Goal: Task Accomplishment & Management: Use online tool/utility

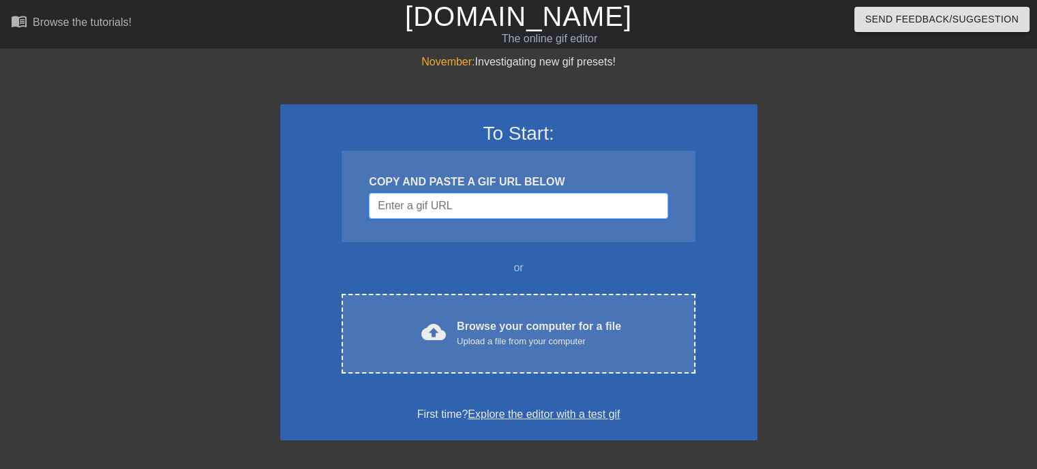
click at [446, 201] on input "Username" at bounding box center [518, 206] width 299 height 26
paste input "https://tenor.com/de/view/terminator-skull-crush-gif-12359855"
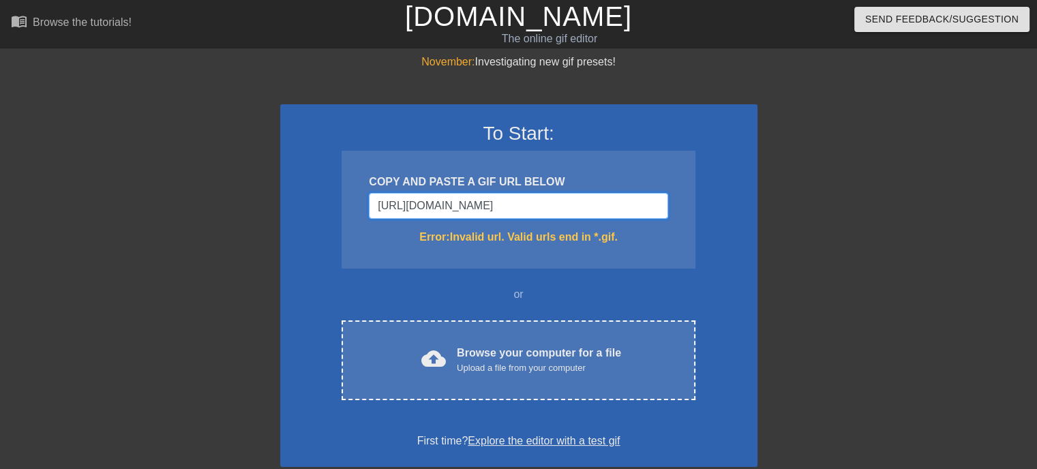
type input "https://tenor.com/de/view/terminator-skull-crush-gif-12359855"
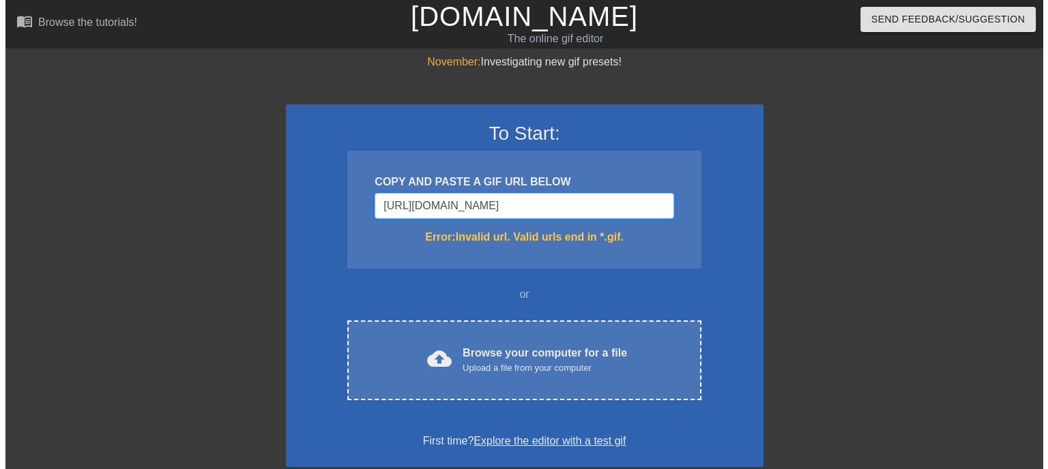
scroll to position [0, 0]
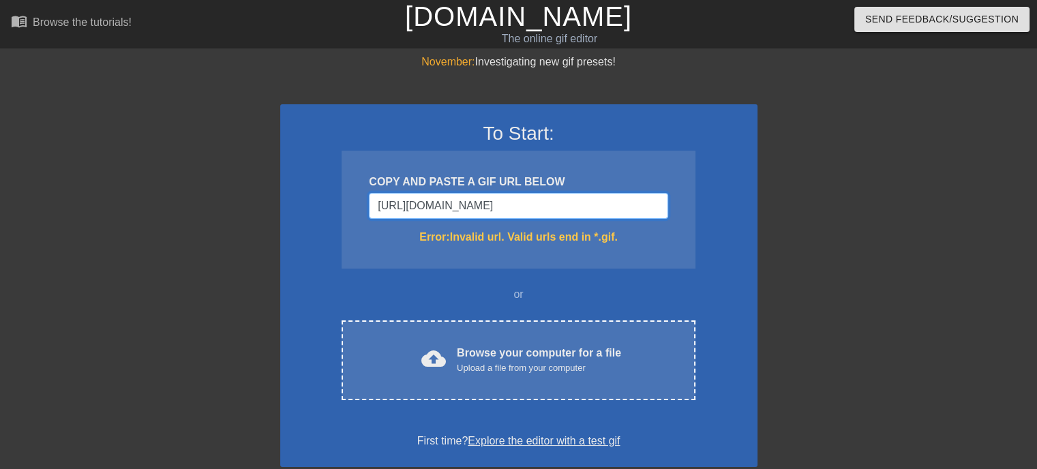
click at [564, 201] on input "https://tenor.com/de/view/terminator-skull-crush-gif-12359855" at bounding box center [518, 206] width 299 height 26
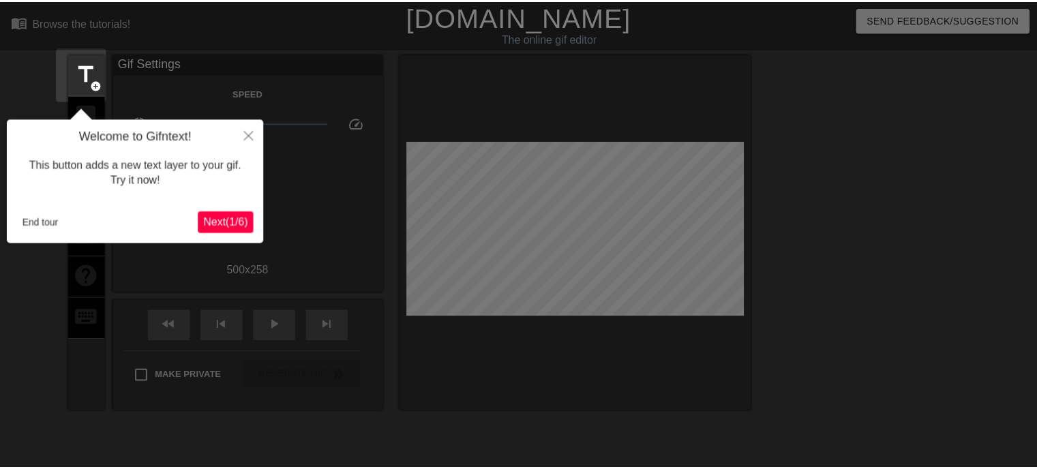
scroll to position [33, 0]
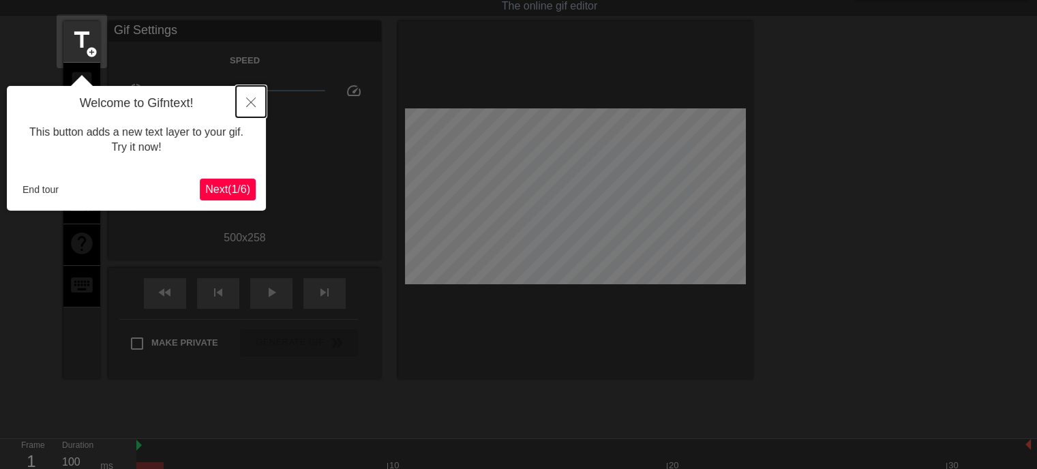
click at [247, 102] on icon "Close" at bounding box center [251, 103] width 10 height 10
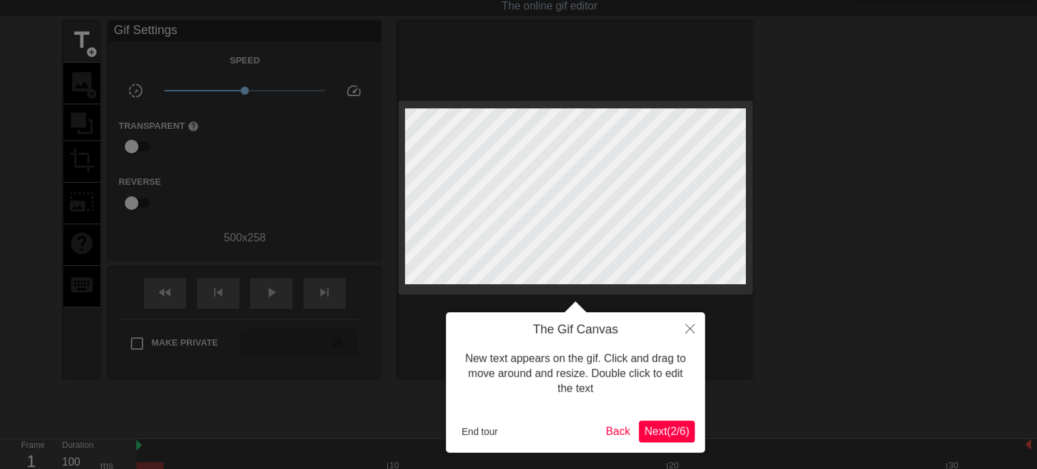
scroll to position [0, 0]
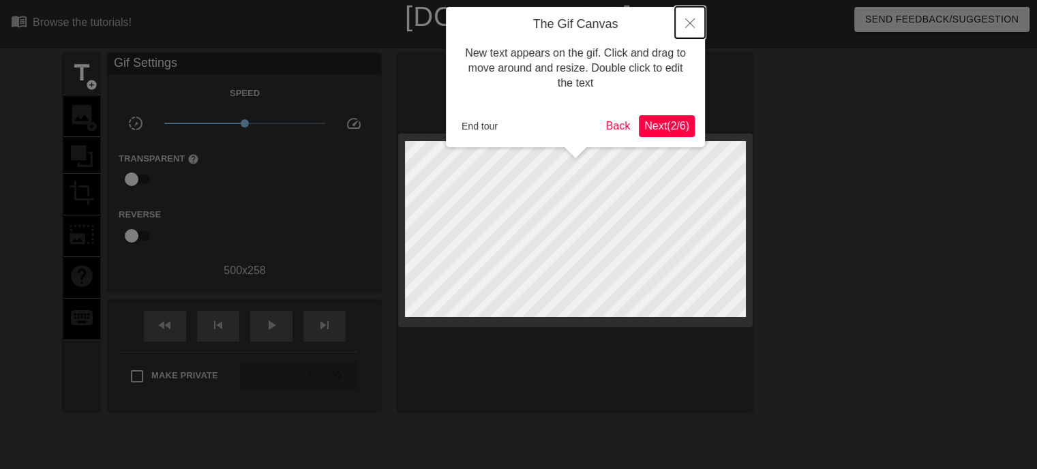
click at [685, 35] on button "Close" at bounding box center [690, 22] width 30 height 31
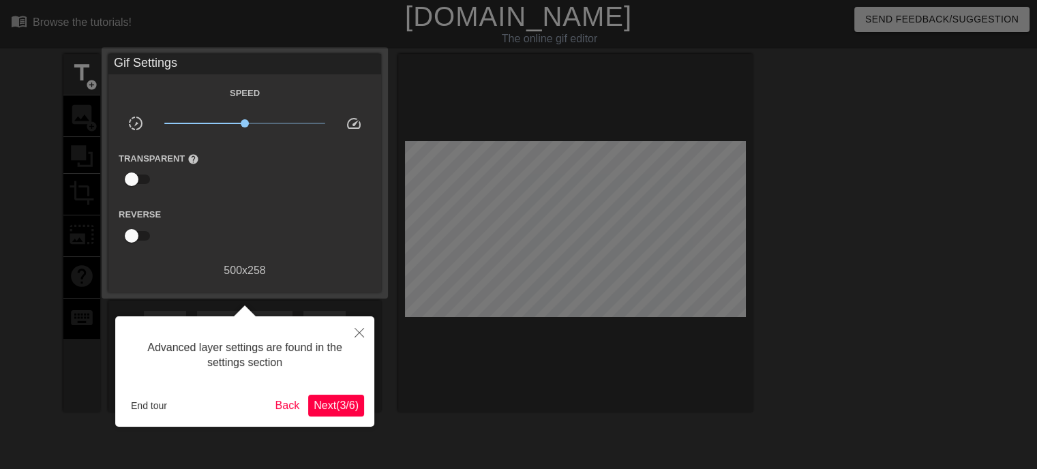
scroll to position [33, 0]
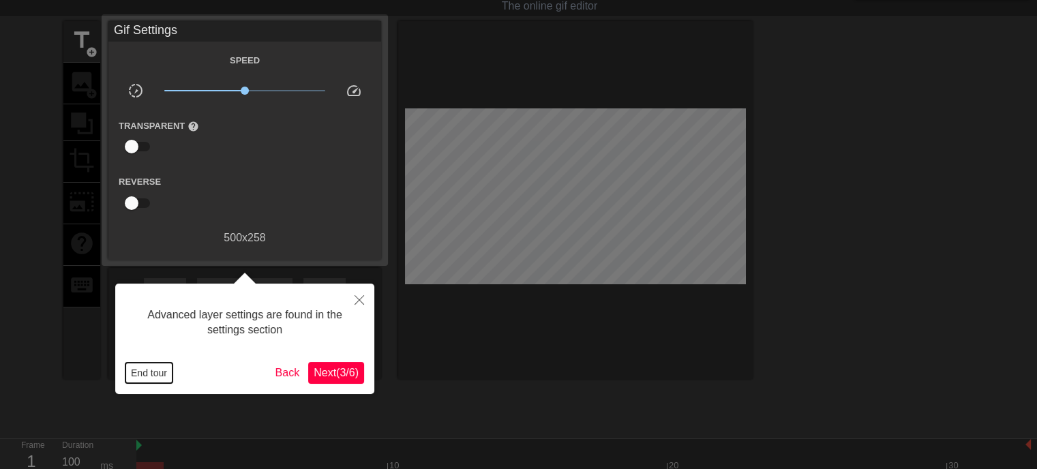
click at [153, 373] on button "End tour" at bounding box center [149, 373] width 47 height 20
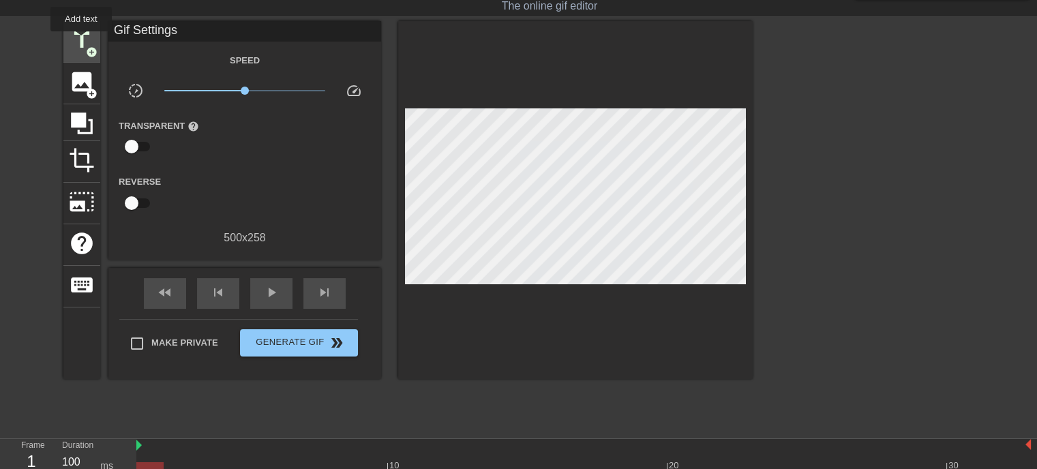
click at [81, 41] on span "title" at bounding box center [82, 40] width 26 height 26
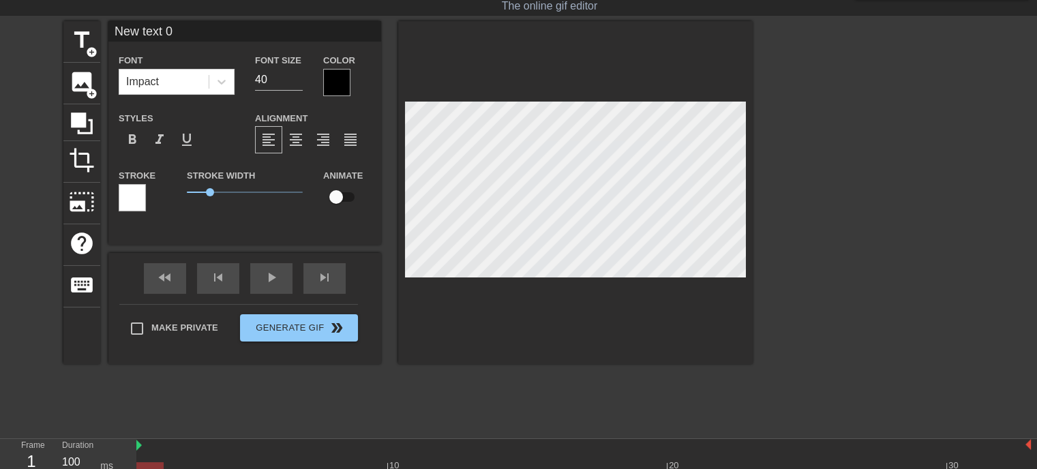
click at [333, 78] on div at bounding box center [336, 82] width 27 height 27
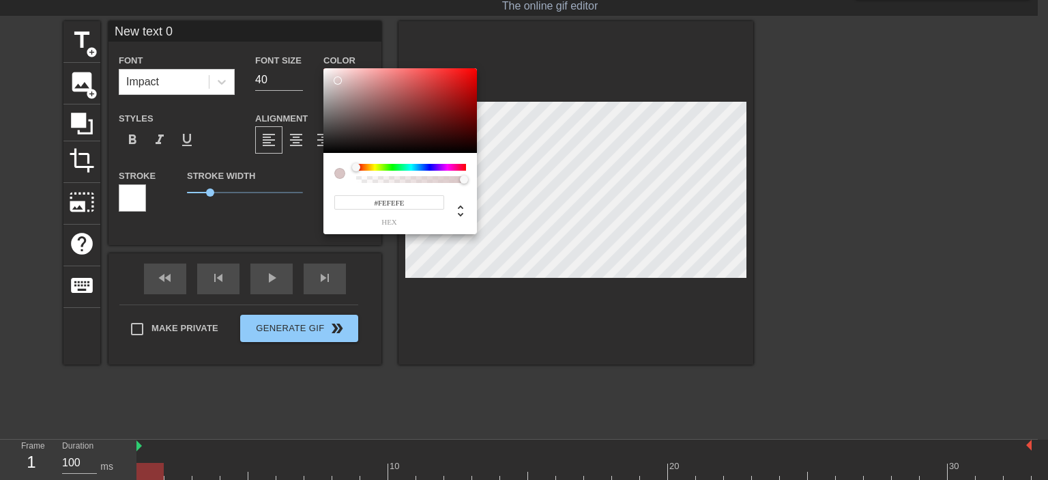
type input "#FFFFFF"
drag, startPoint x: 331, startPoint y: 75, endPoint x: 276, endPoint y: 43, distance: 63.9
click at [276, 43] on div "#FFFFFF hex" at bounding box center [524, 240] width 1048 height 480
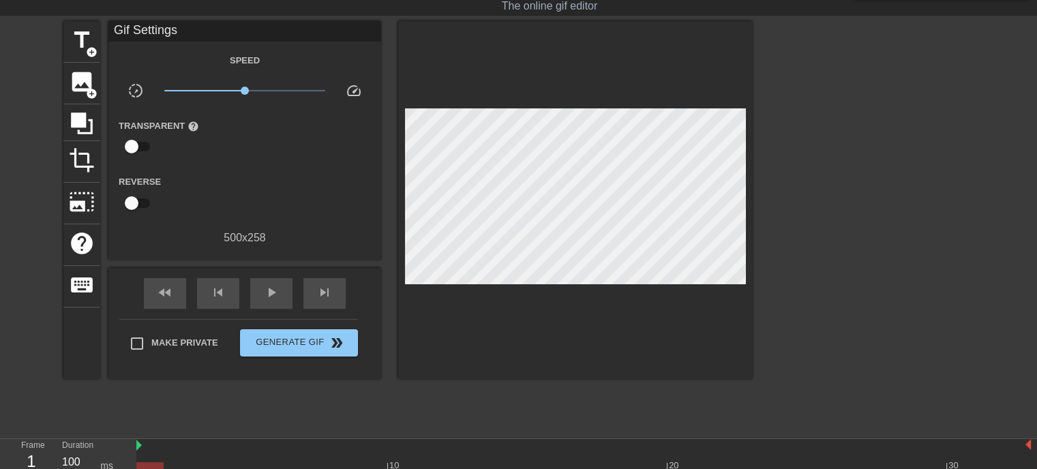
click at [156, 119] on label "Transparent help" at bounding box center [159, 126] width 80 height 14
click at [149, 37] on div "Gif Settings" at bounding box center [244, 31] width 273 height 20
click at [98, 40] on div "title add_circle image add_circle crop photo_size_select_large help keyboard Gi…" at bounding box center [408, 200] width 690 height 358
click at [89, 42] on span "title" at bounding box center [82, 40] width 26 height 26
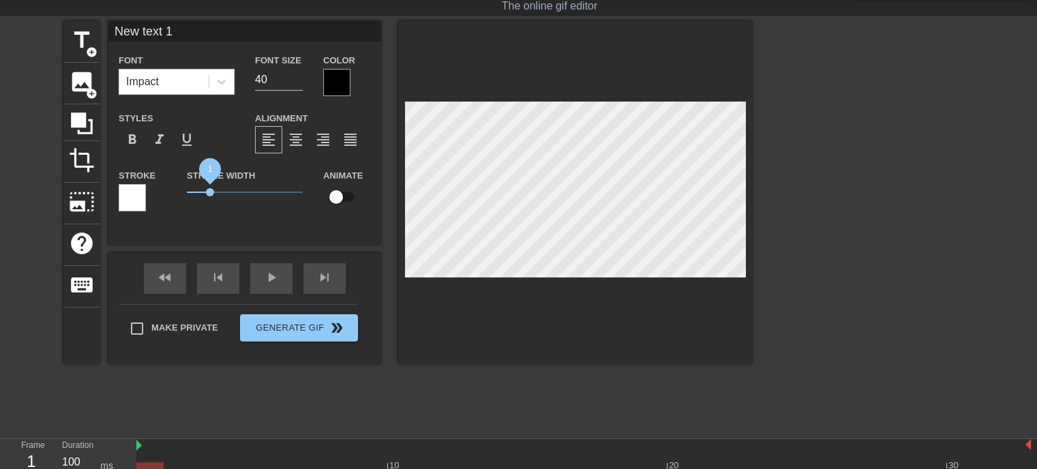
click at [210, 190] on span "1" at bounding box center [210, 192] width 8 height 8
click at [332, 86] on div at bounding box center [336, 82] width 27 height 27
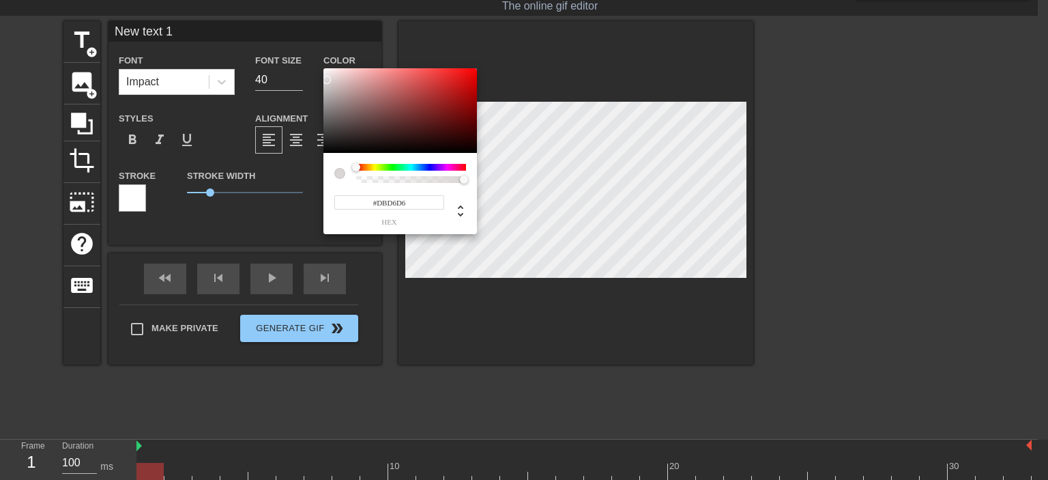
type input "#FFFFFF"
drag, startPoint x: 327, startPoint y: 80, endPoint x: 278, endPoint y: 39, distance: 63.9
click at [278, 39] on div "#FFFFFF hex" at bounding box center [524, 240] width 1048 height 480
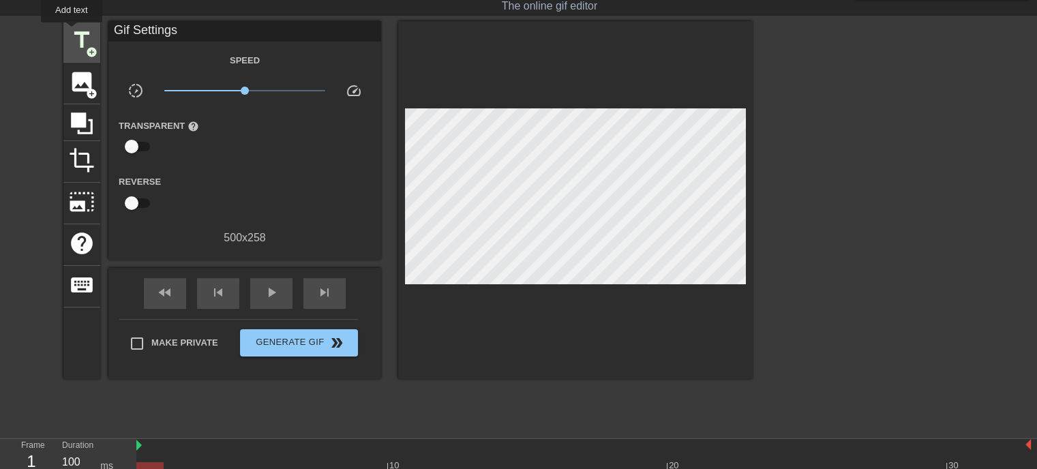
click at [72, 32] on span "title" at bounding box center [82, 40] width 26 height 26
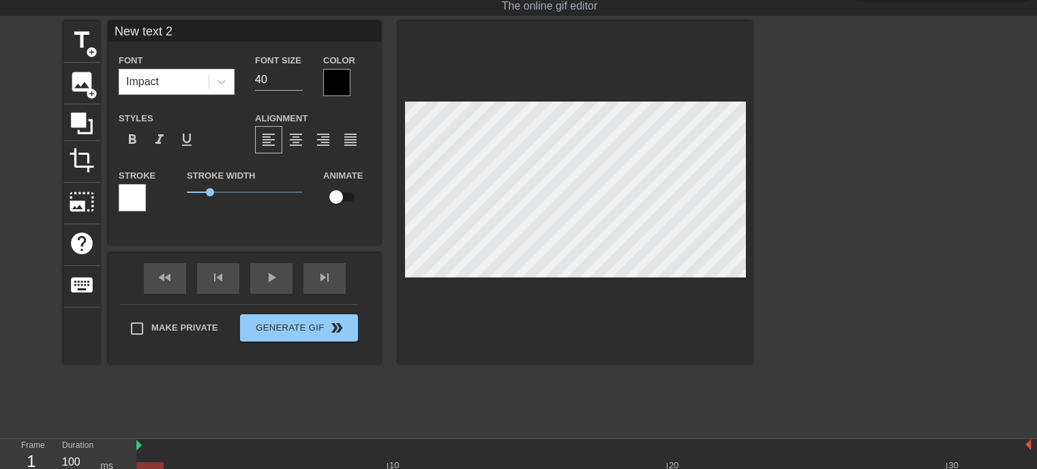
click at [328, 83] on div at bounding box center [336, 82] width 27 height 27
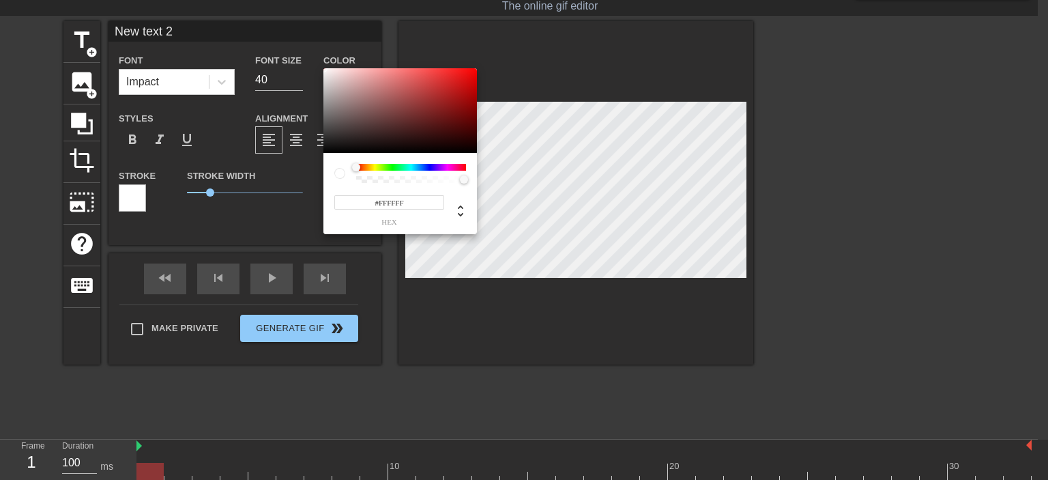
drag, startPoint x: 336, startPoint y: 87, endPoint x: 293, endPoint y: 49, distance: 57.6
click at [293, 49] on div "#FFFFFF hex" at bounding box center [524, 240] width 1048 height 480
type input "255"
type input "1"
drag, startPoint x: 462, startPoint y: 181, endPoint x: 355, endPoint y: 152, distance: 111.0
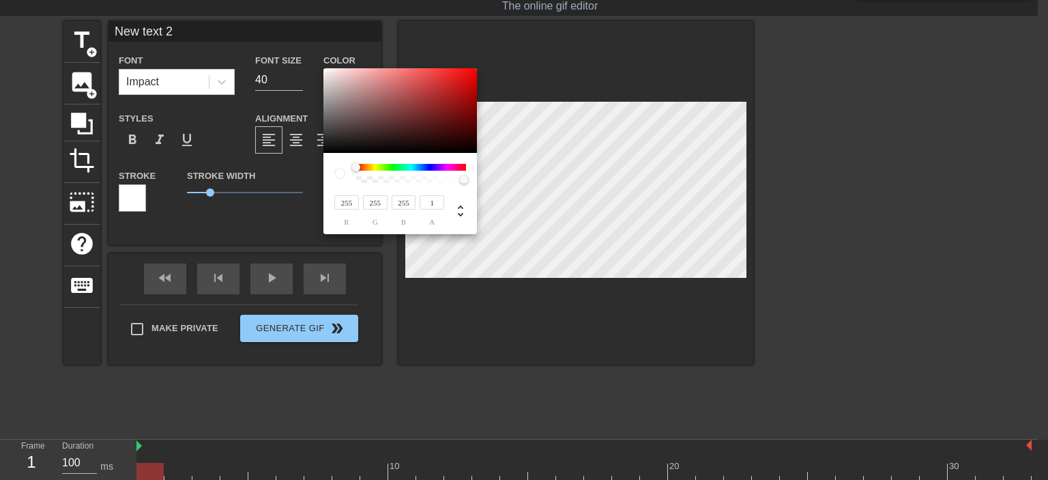
click at [529, 185] on div "255 r 255 g 255 b 1 a" at bounding box center [524, 240] width 1048 height 480
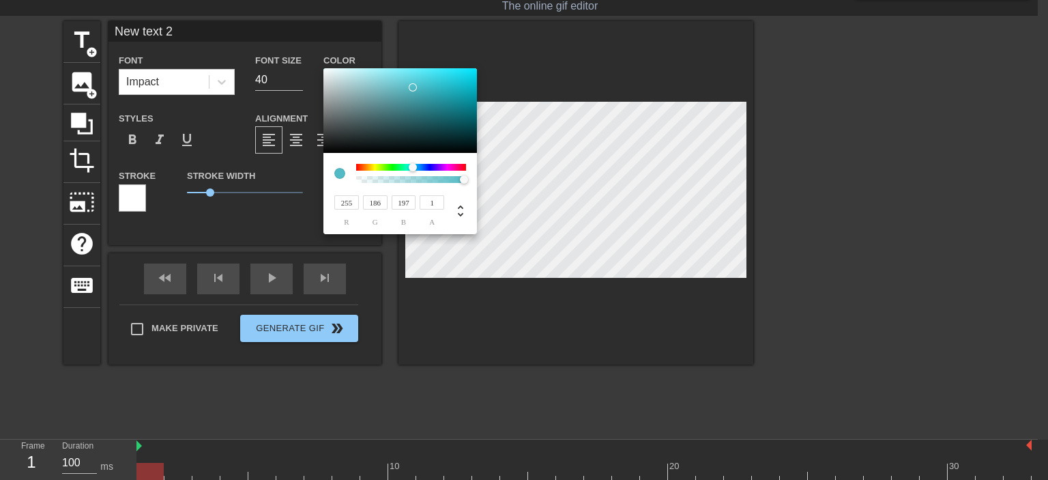
type input "82"
type input "186"
type input "197"
click at [413, 87] on div at bounding box center [399, 110] width 153 height 85
type input "1"
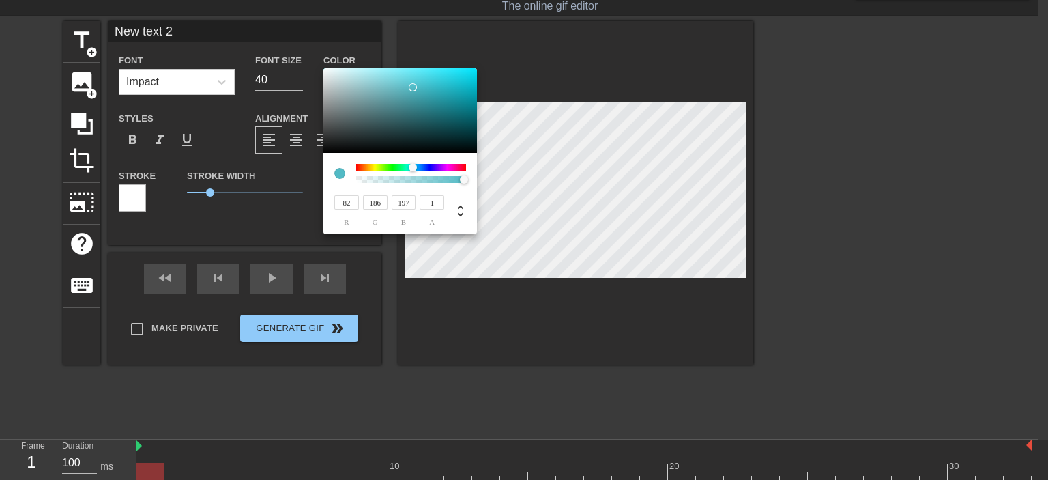
drag, startPoint x: 464, startPoint y: 179, endPoint x: 456, endPoint y: 177, distance: 7.8
click at [522, 185] on div "82 r 186 g 197 b 1 a" at bounding box center [524, 240] width 1048 height 480
type input "197"
type input "178"
type input "197"
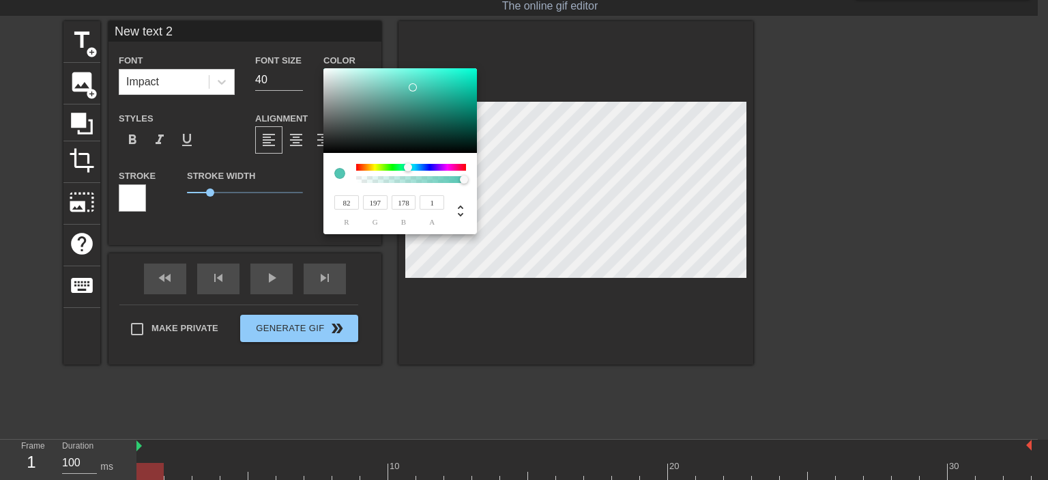
type input "82"
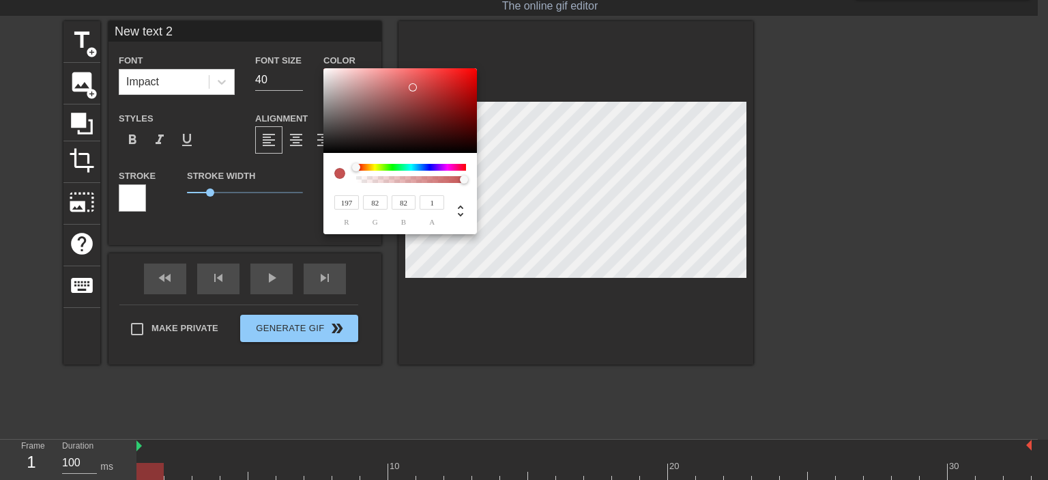
type input "153"
type input "197"
type input "82"
type input "195"
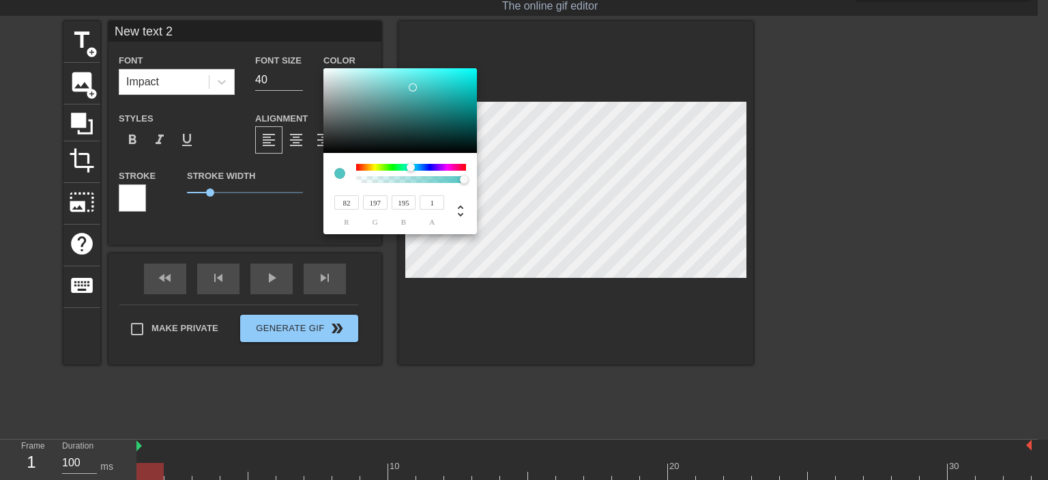
type input "195"
type input "197"
type input "85"
type input "197"
type input "199"
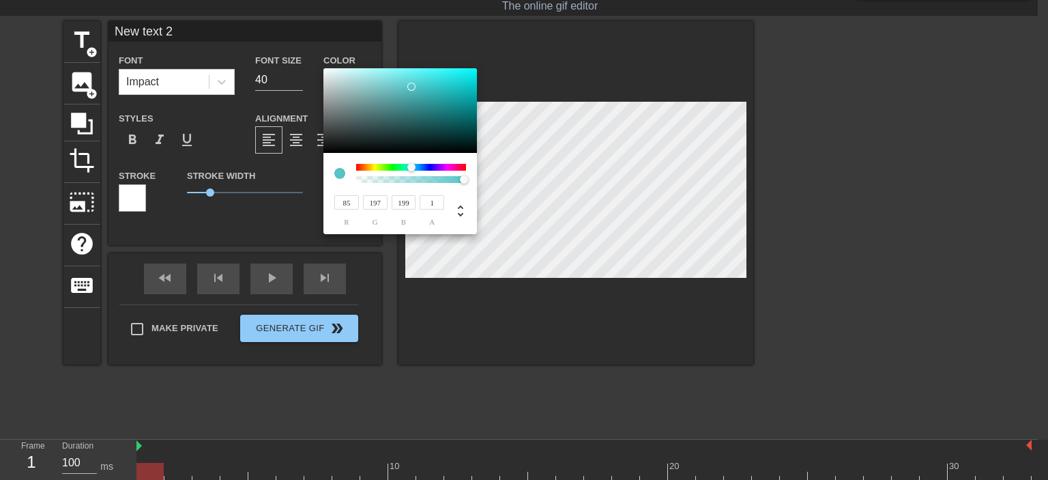
type input "90"
type input "199"
type input "177"
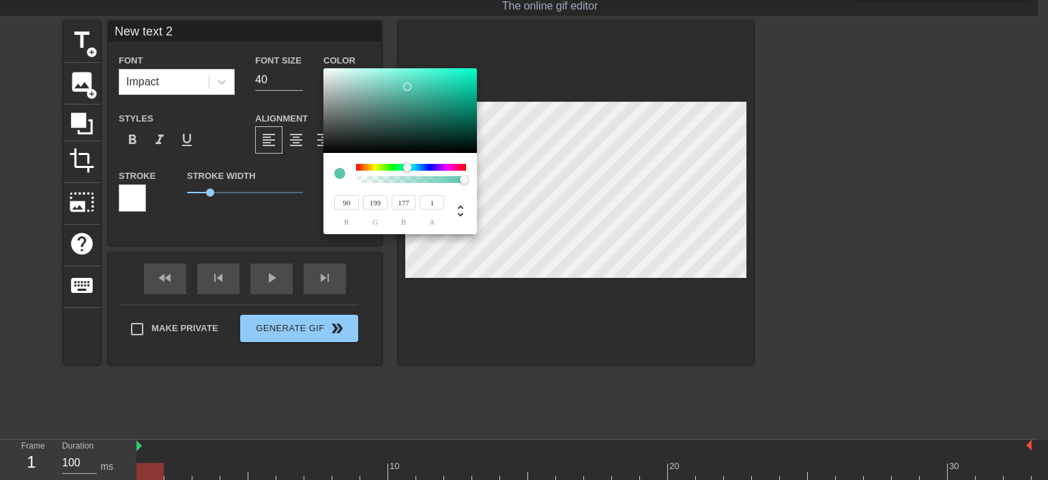
type input "255"
type input "242"
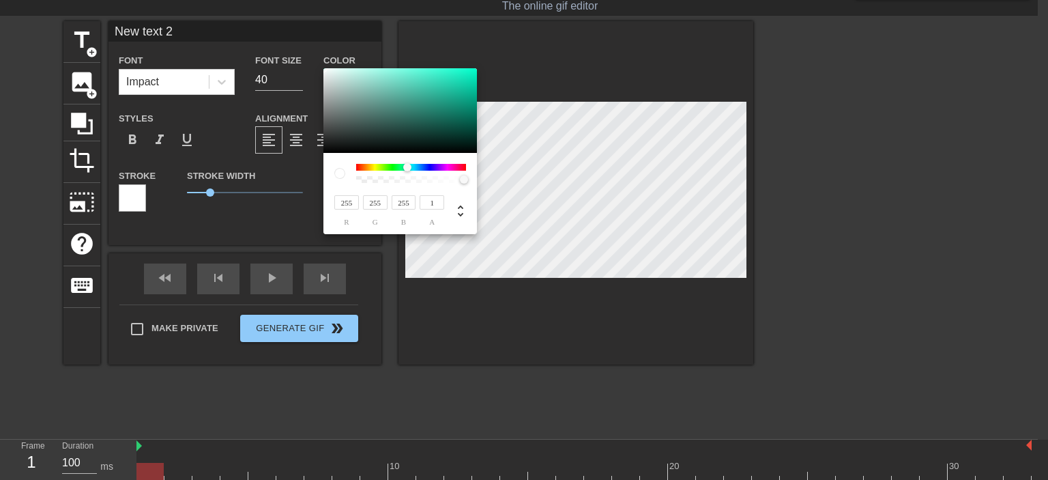
type input "242"
type input "236"
type input "240"
type input "239"
type input "246"
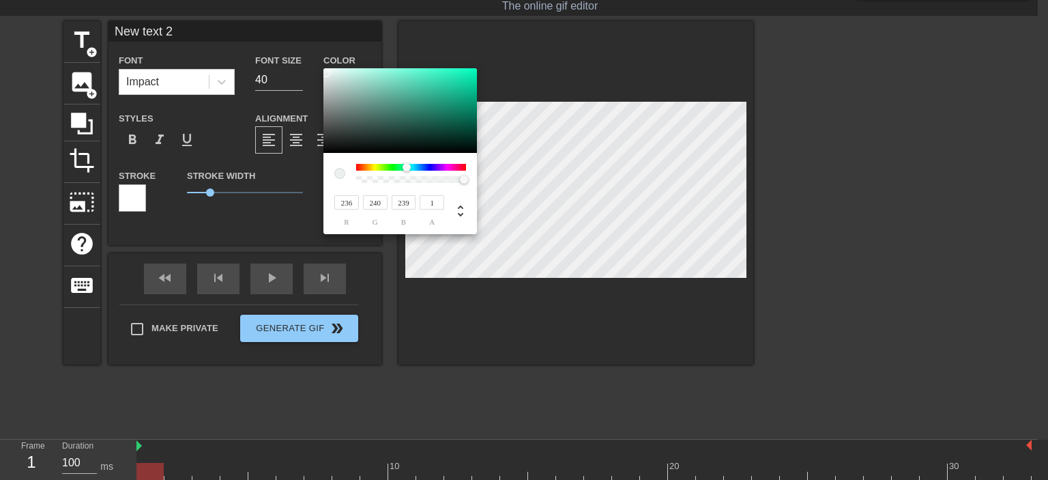
type input "242"
type input "248"
type input "28"
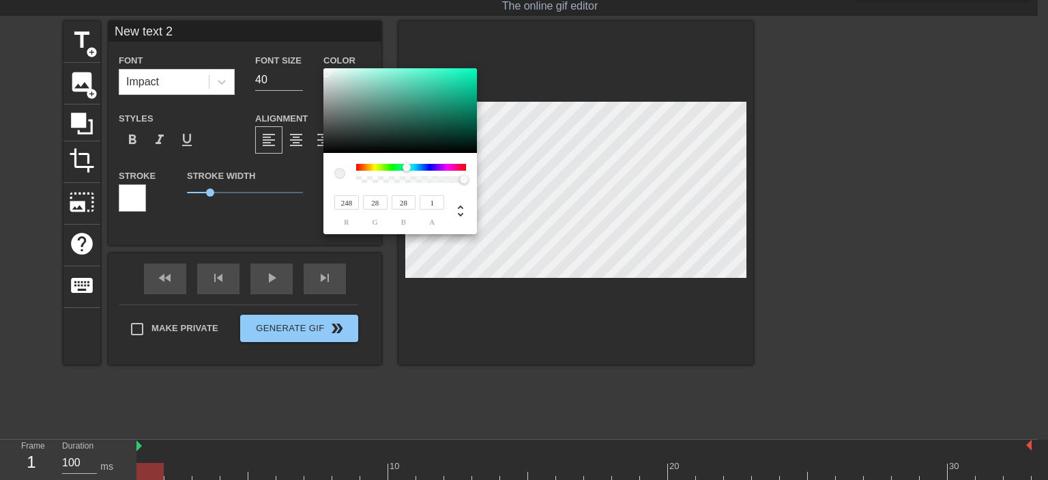
type input "250"
type input "252"
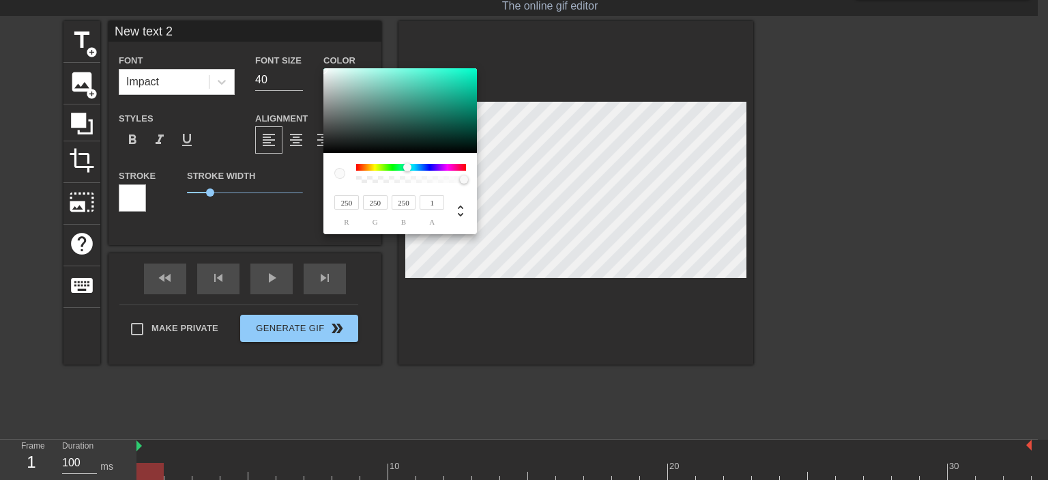
type input "252"
type input "254"
type input "255"
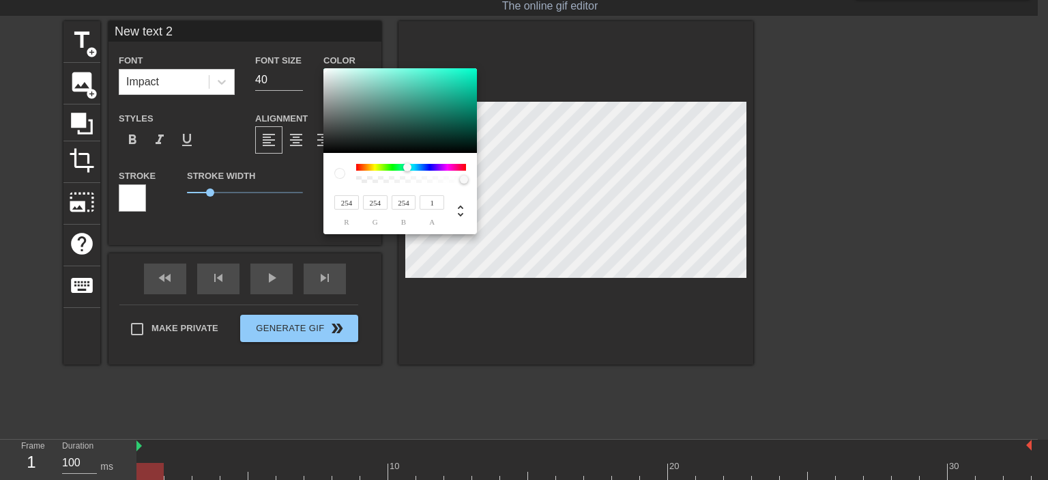
type input "255"
type input "254"
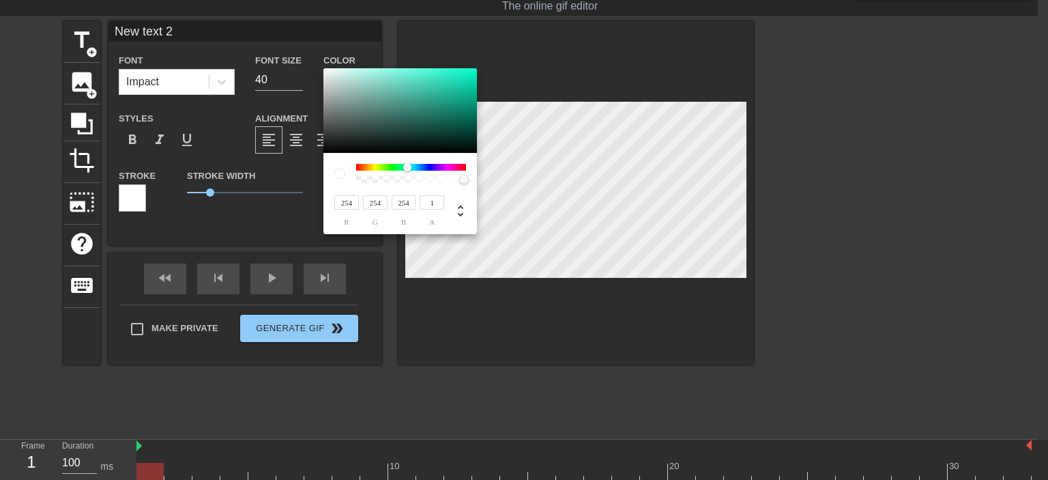
type input "250"
type input "246"
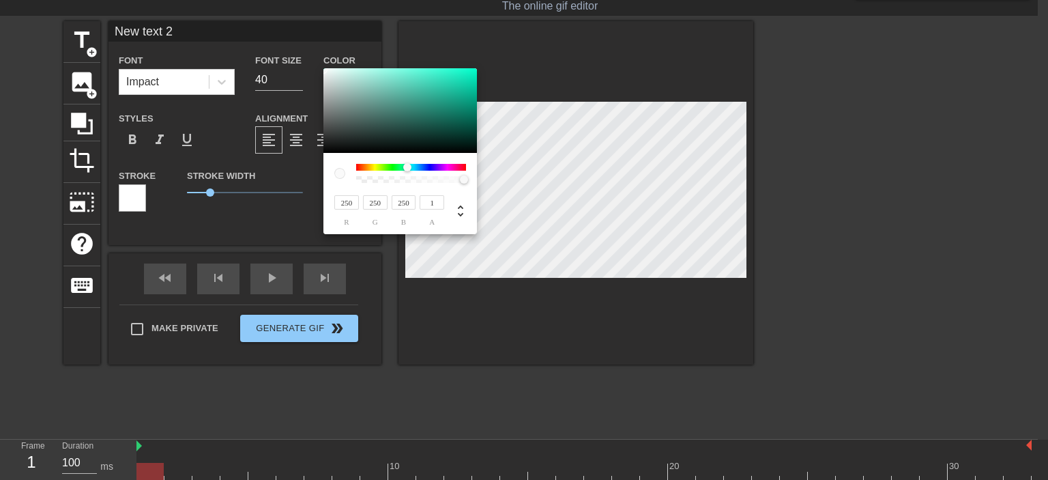
type input "246"
type input "234"
type input "186"
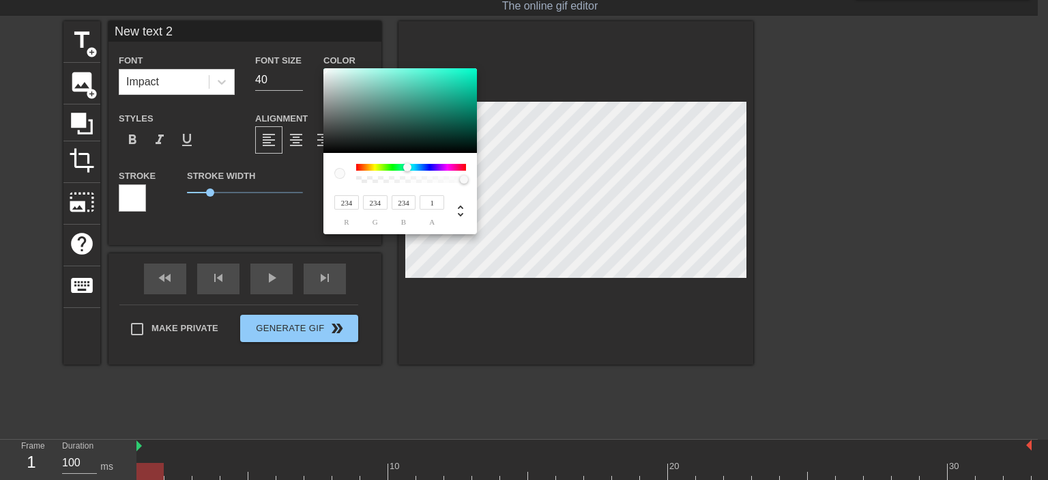
type input "186"
type input "32"
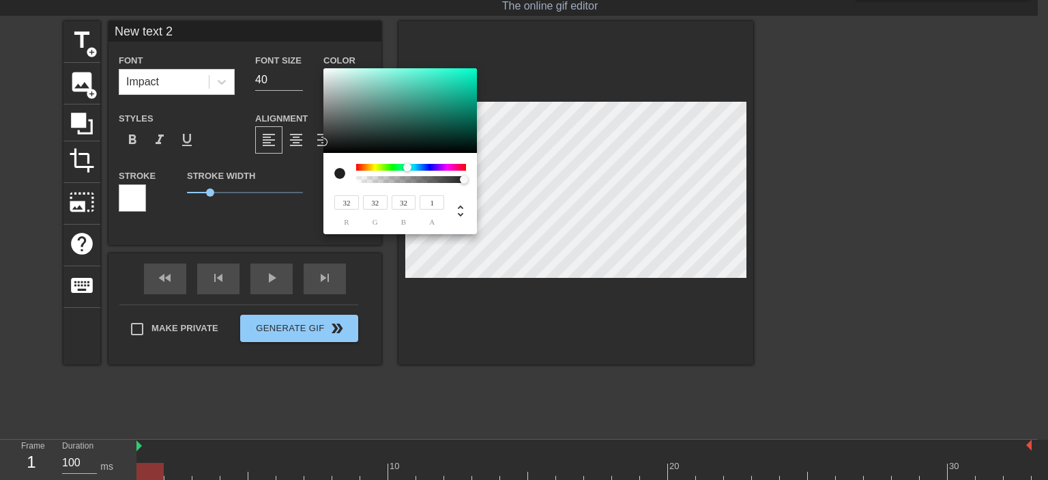
type input "0"
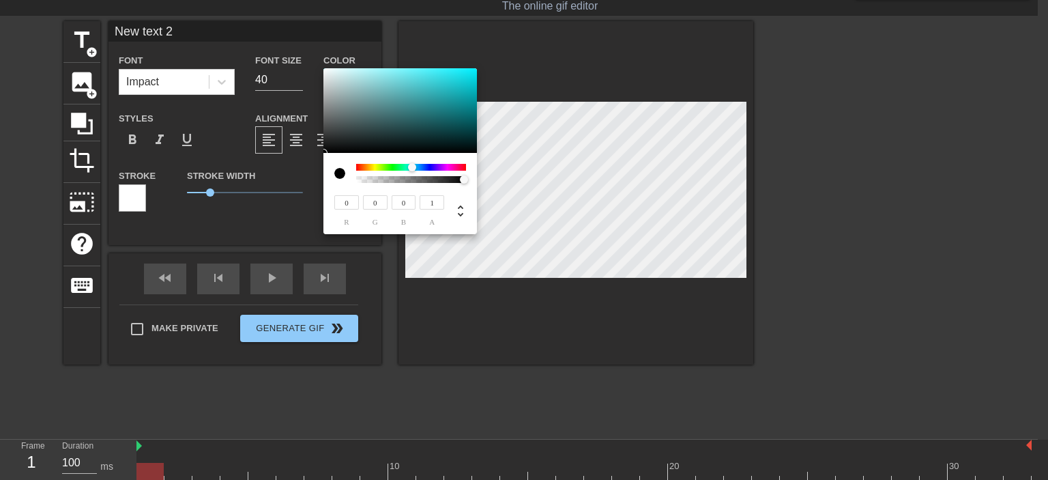
type input "7"
type input "6"
type input "5"
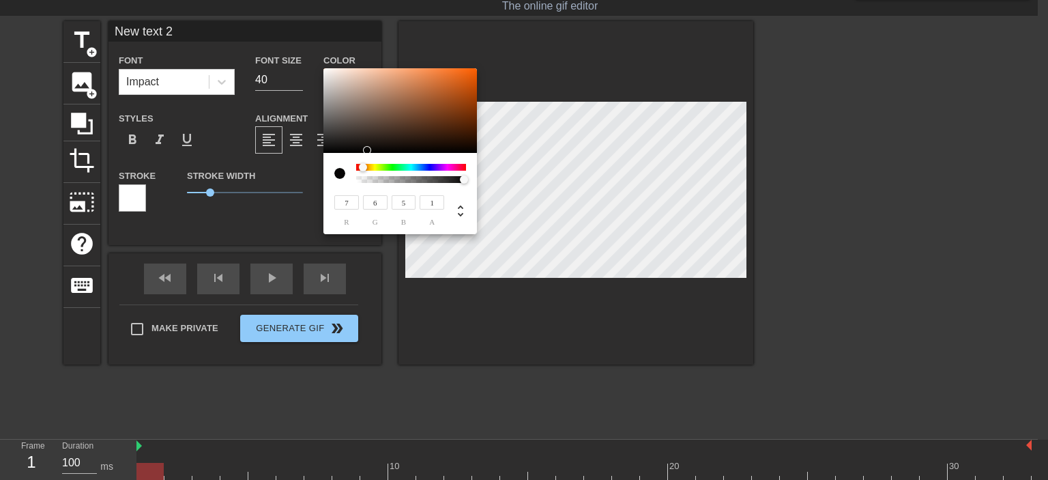
type input "5"
type input "55"
type input "41"
type input "153"
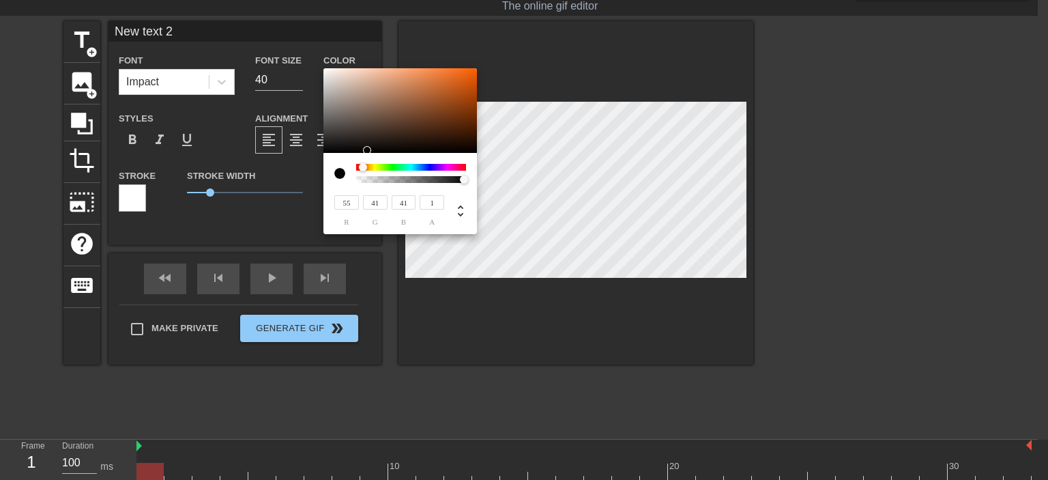
type input "132"
type input "158"
type input "137"
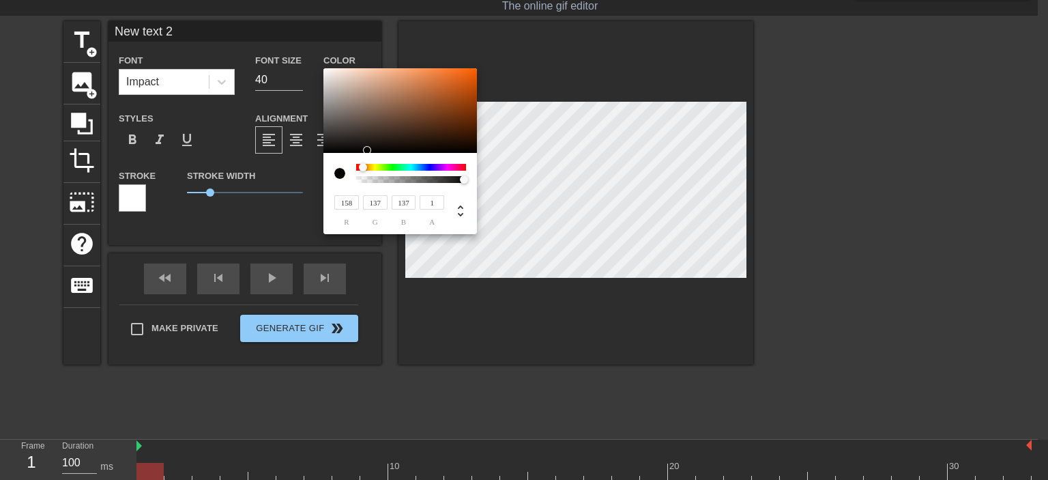
type input "180"
type input "160"
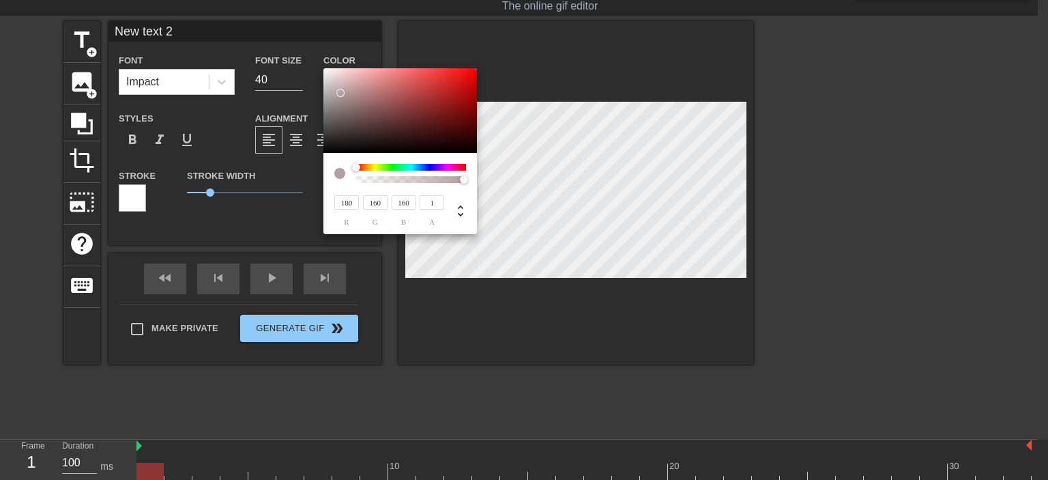
type input "203"
type input "189"
type input "240"
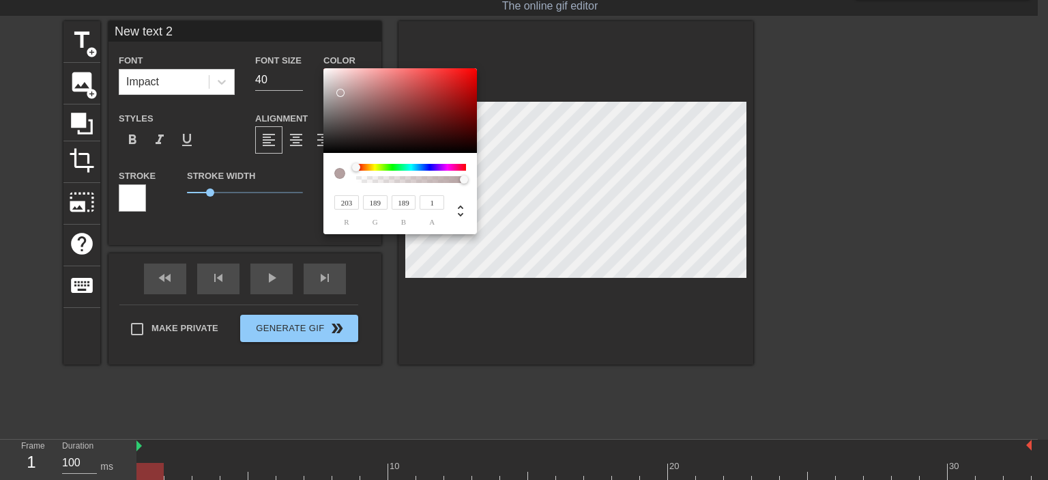
type input "240"
type input "242"
type input "250"
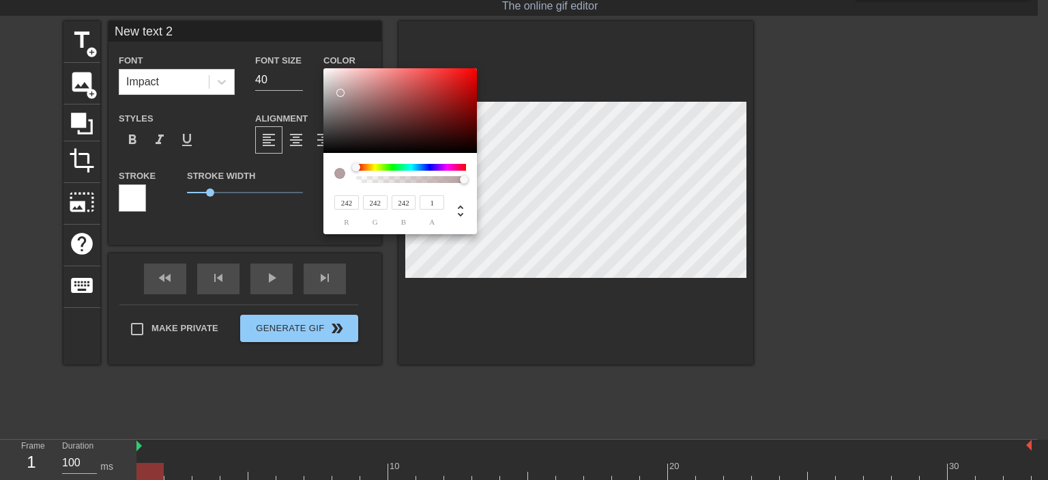
type input "250"
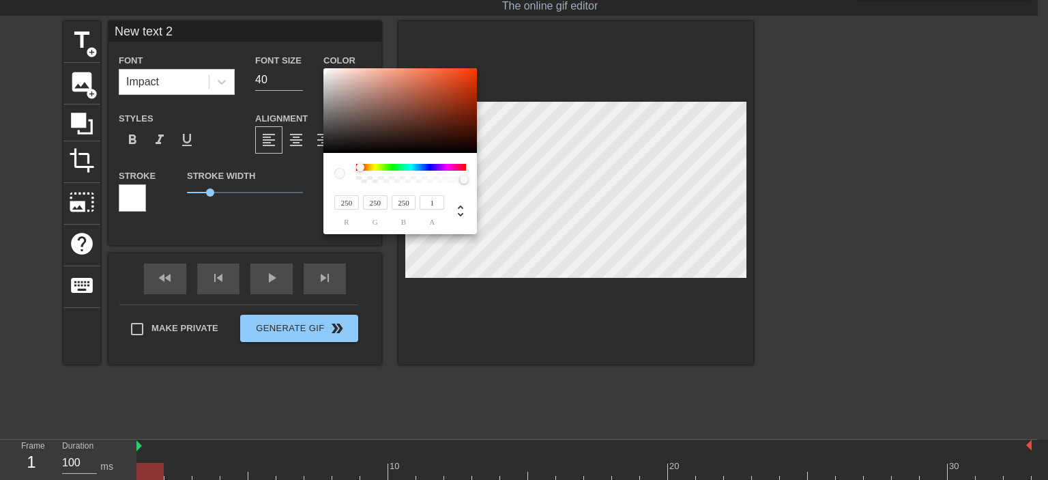
type input "255"
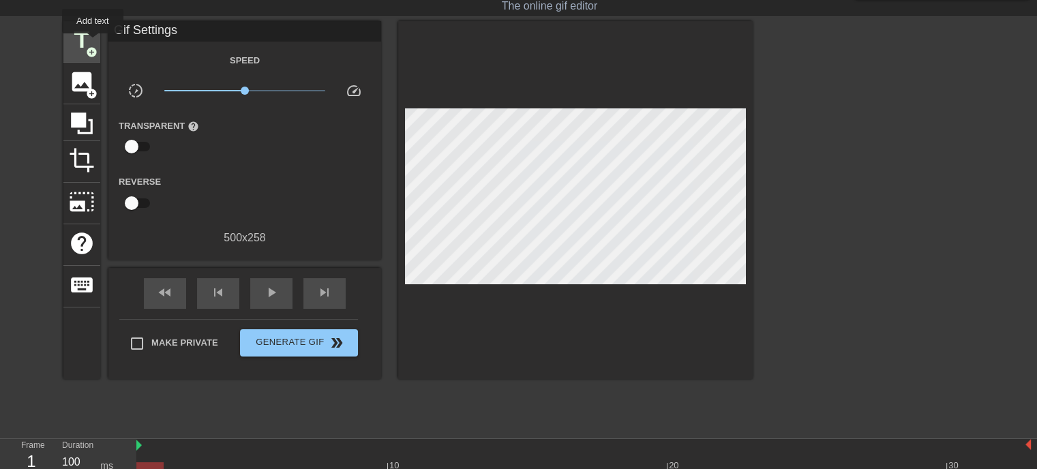
click at [87, 38] on span "title" at bounding box center [82, 40] width 26 height 26
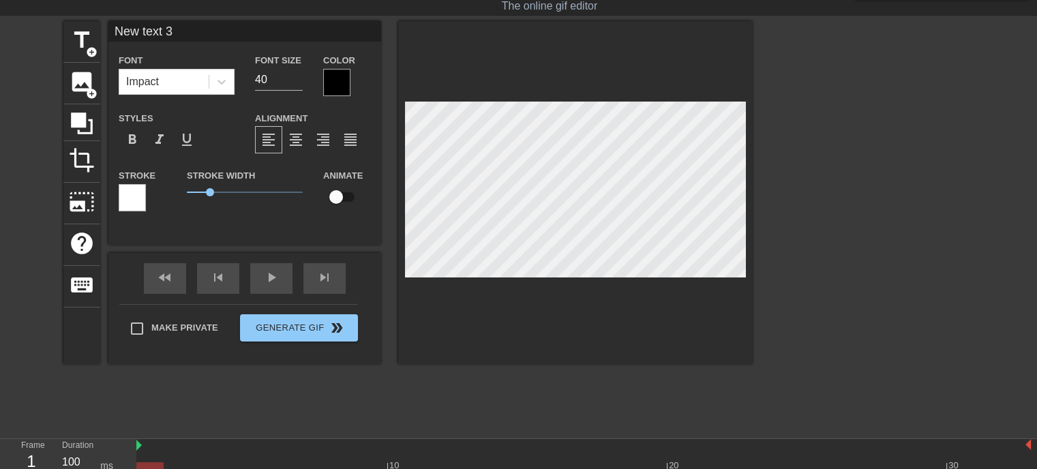
click at [340, 78] on div at bounding box center [336, 82] width 27 height 27
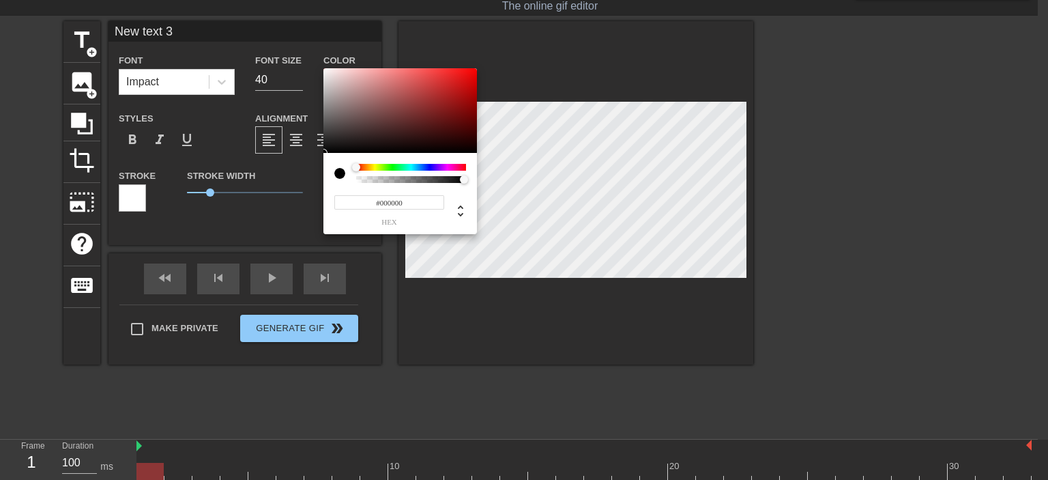
click at [340, 173] on div at bounding box center [339, 173] width 11 height 11
click at [391, 204] on input "#000000" at bounding box center [389, 202] width 110 height 14
click at [459, 212] on icon at bounding box center [460, 211] width 16 height 16
type input "201"
type input "178"
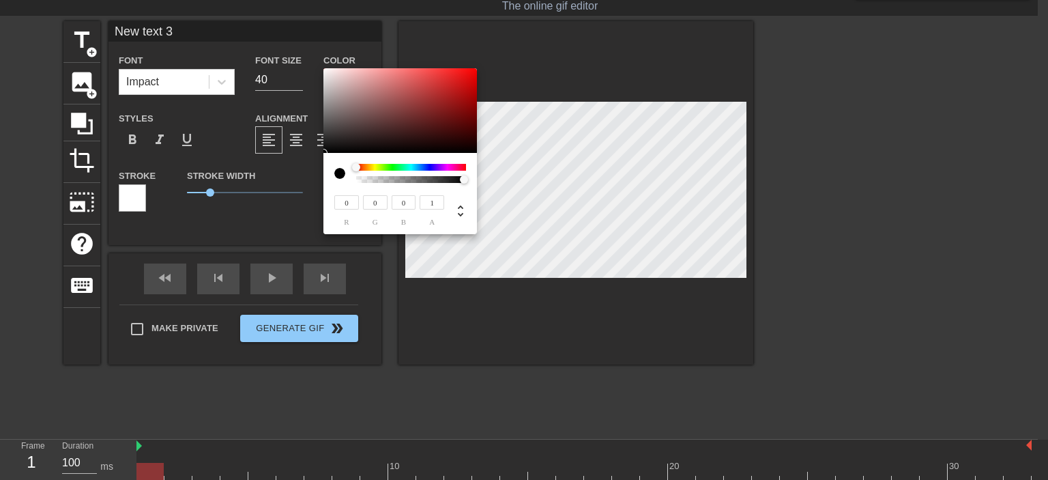
type input "178"
type input "179"
type input "207"
type input "186"
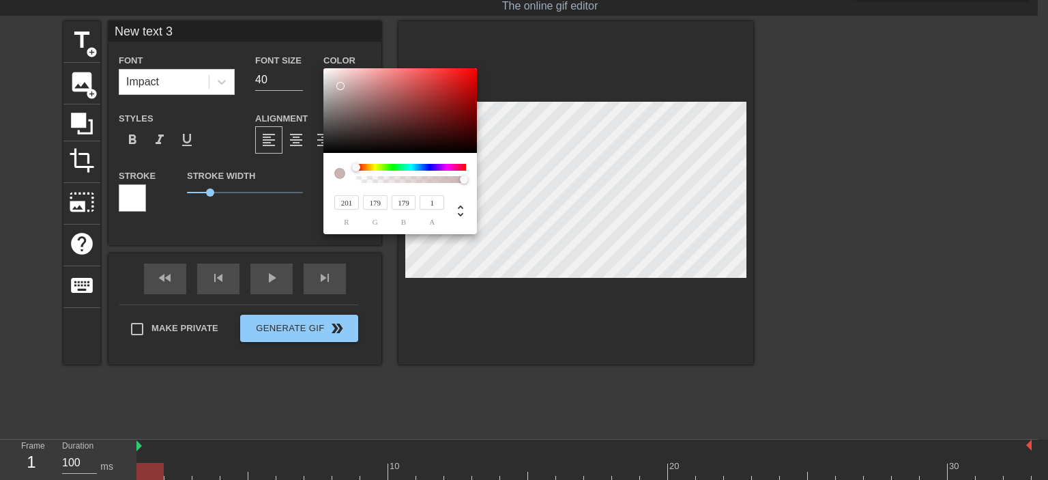
type input "186"
type input "187"
type input "209"
type input "189"
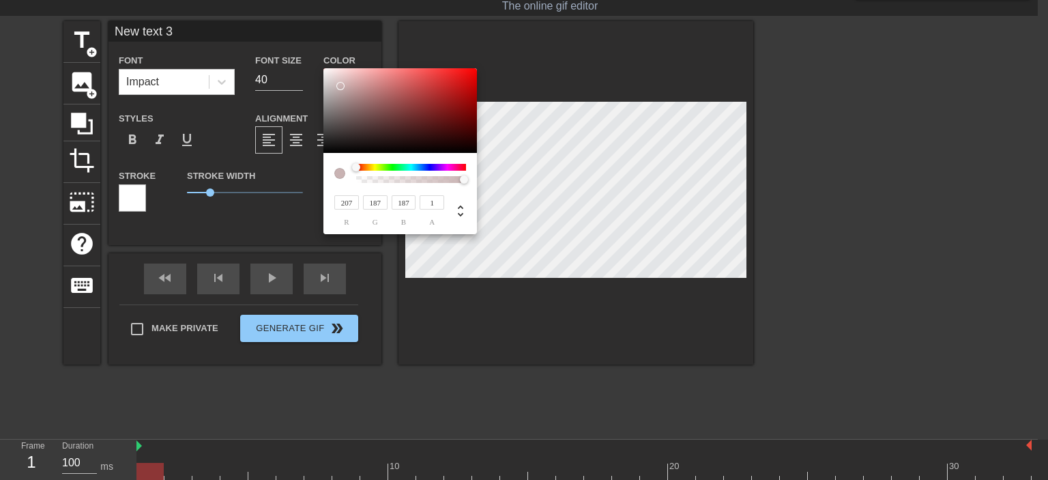
type input "189"
type input "217"
type input "199"
type input "219"
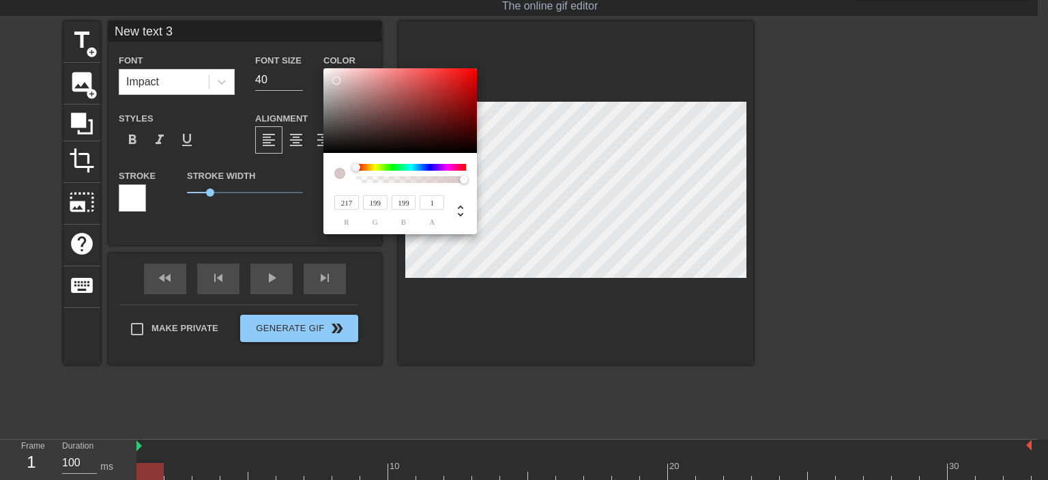
type input "202"
type input "221"
type input "205"
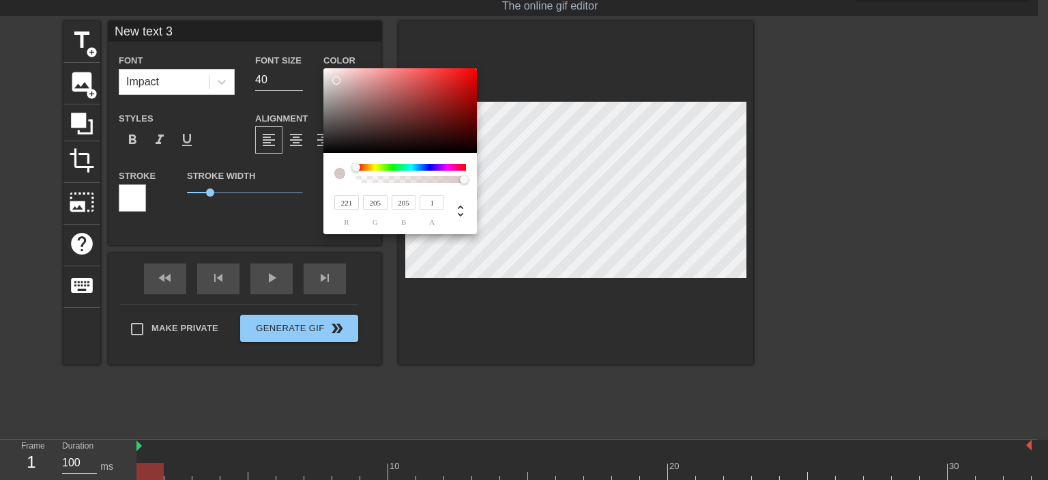
type input "226"
type input "210"
type input "230"
type input "217"
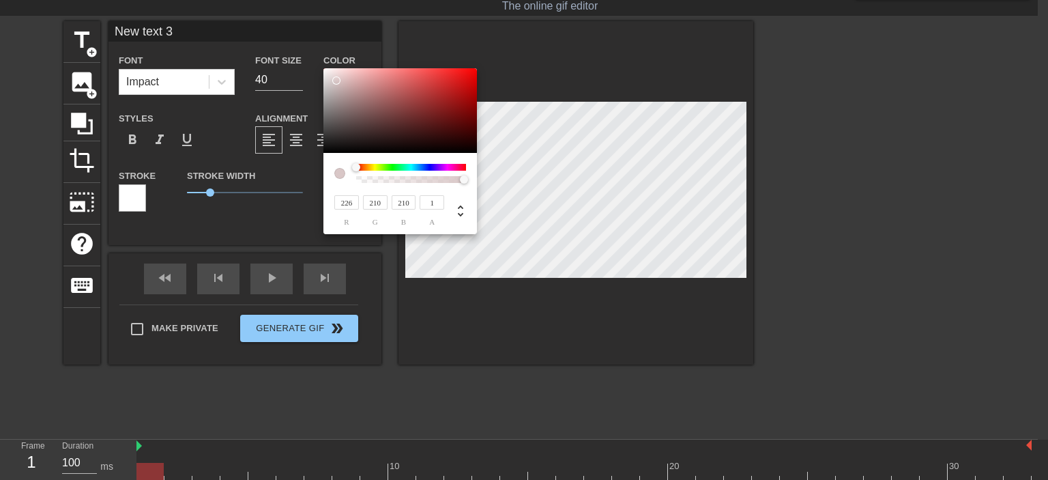
type input "217"
type input "234"
type input "223"
type input "224"
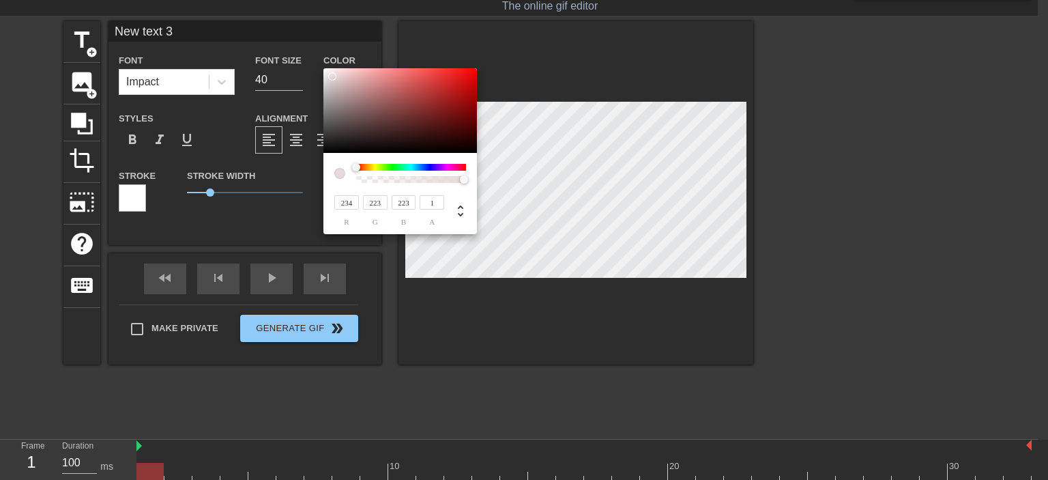
type input "224"
type input "227"
type input "236"
type input "228"
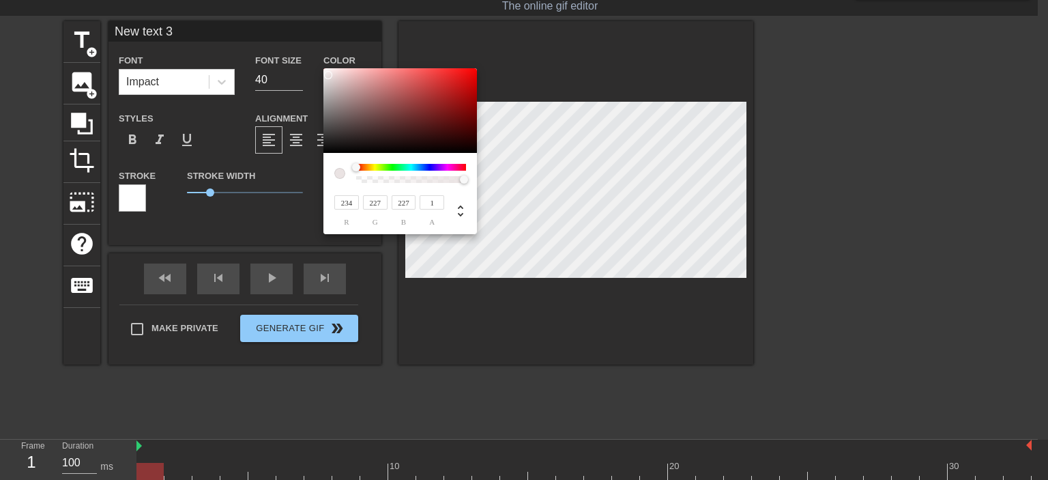
type input "228"
type input "238"
type input "230"
type input "232"
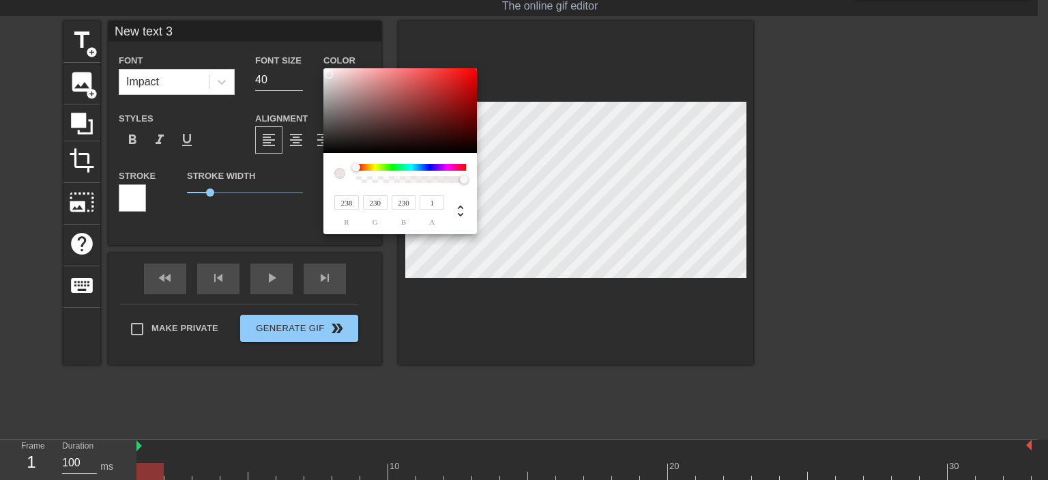
type input "232"
type input "246"
type input "27"
type input "250"
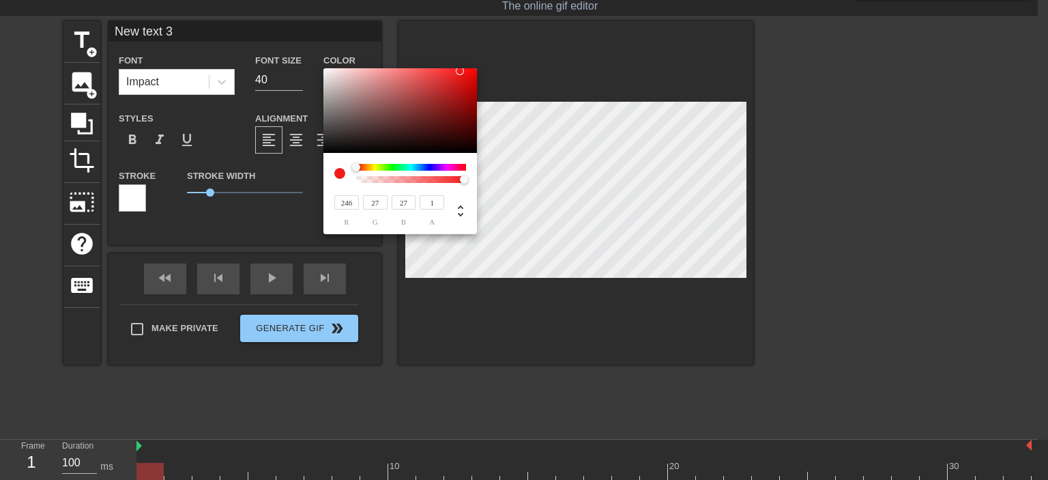
type input "28"
type input "246"
type input "244"
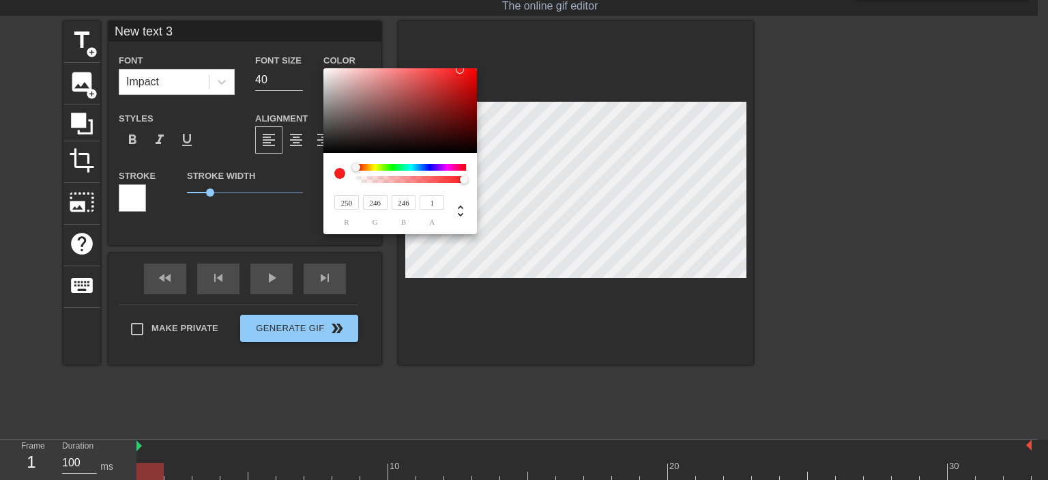
type input "244"
type input "248"
type input "242"
type input "246"
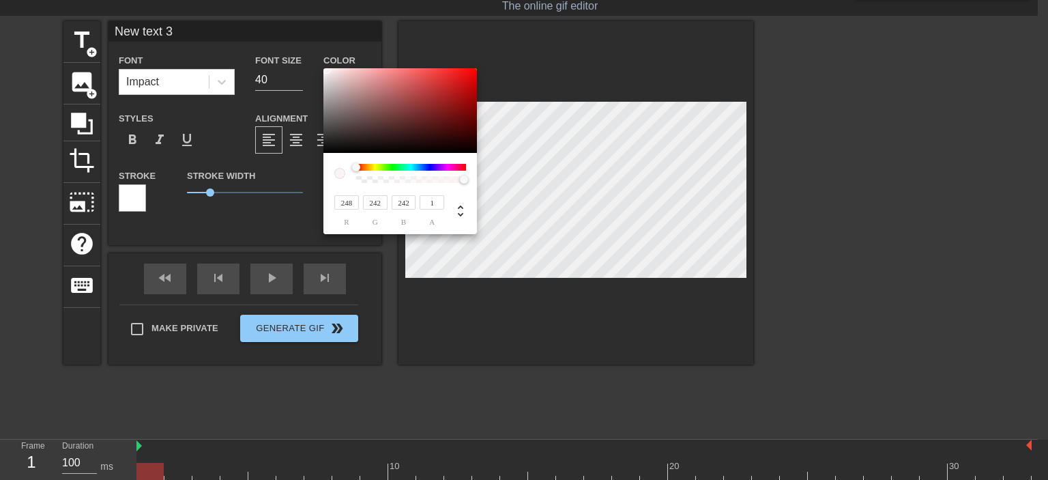
type input "235"
type input "248"
type input "237"
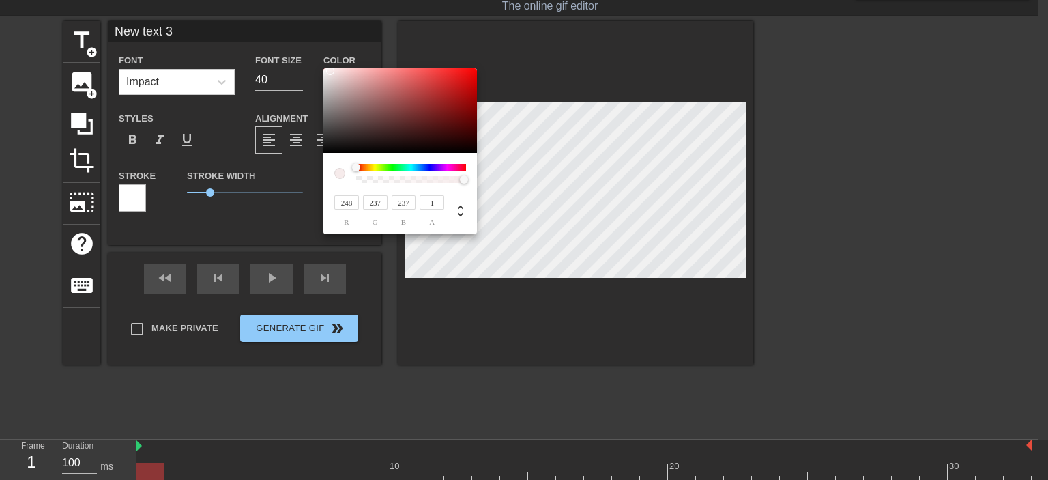
type input "252"
type input "246"
type input "255"
type input "249"
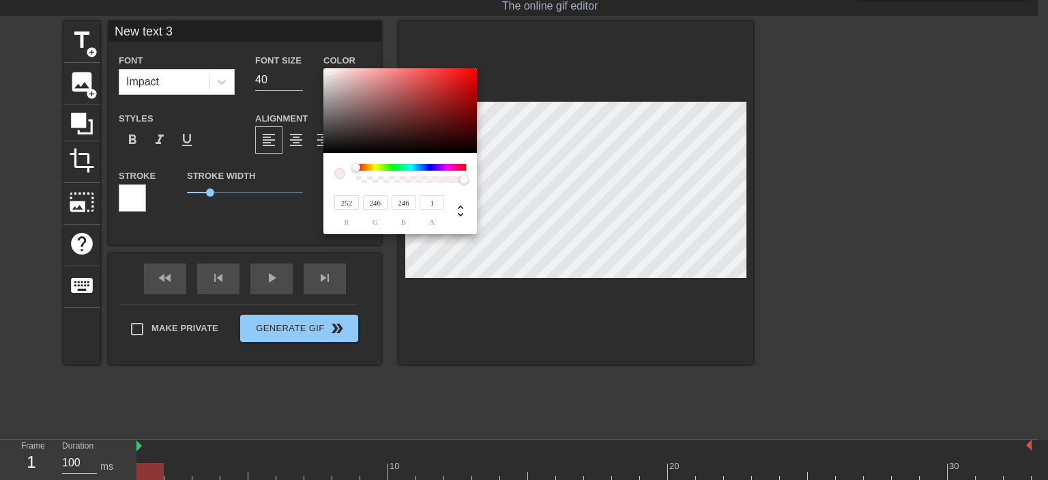
type input "249"
type input "250"
type input "28"
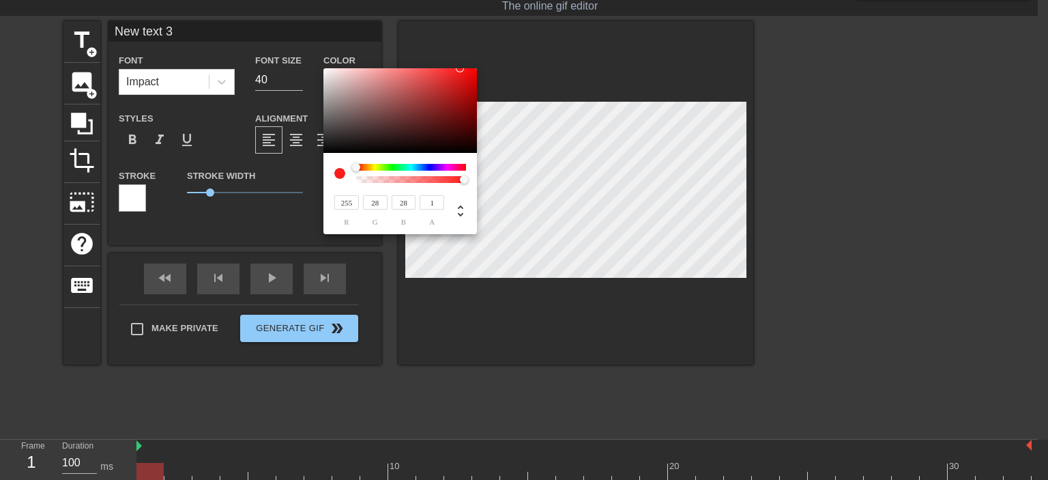
type input "255"
drag, startPoint x: 340, startPoint y: 86, endPoint x: 319, endPoint y: 66, distance: 29.0
click at [319, 66] on div "255 r 255 g 255 b 1 a" at bounding box center [524, 240] width 1048 height 480
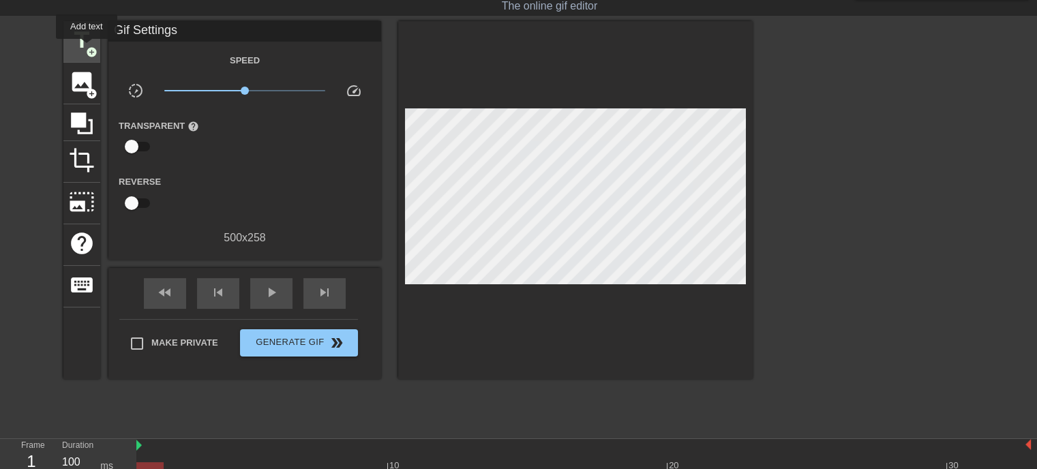
click at [86, 50] on span "add_circle" at bounding box center [92, 52] width 12 height 12
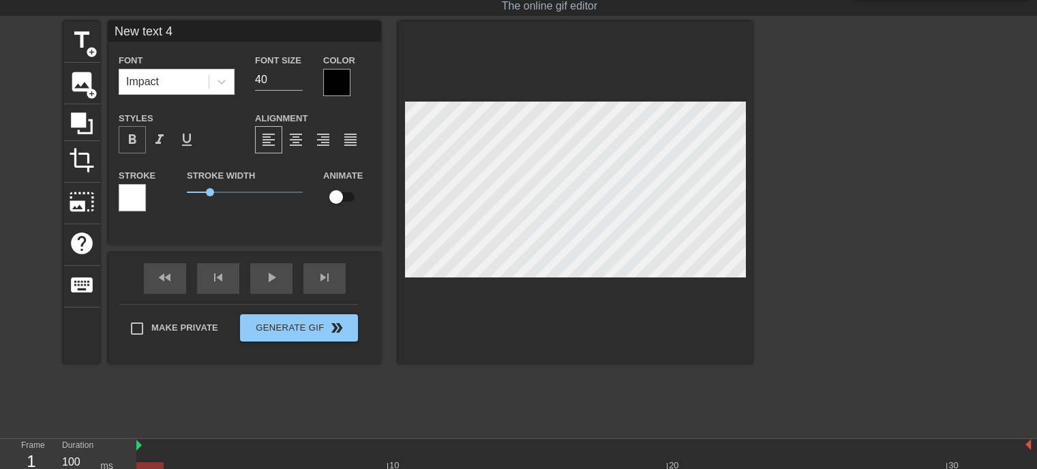
click at [128, 132] on span "format_bold" at bounding box center [132, 140] width 16 height 16
click at [130, 136] on span "format_bold" at bounding box center [132, 140] width 16 height 16
click at [133, 196] on div at bounding box center [132, 197] width 27 height 27
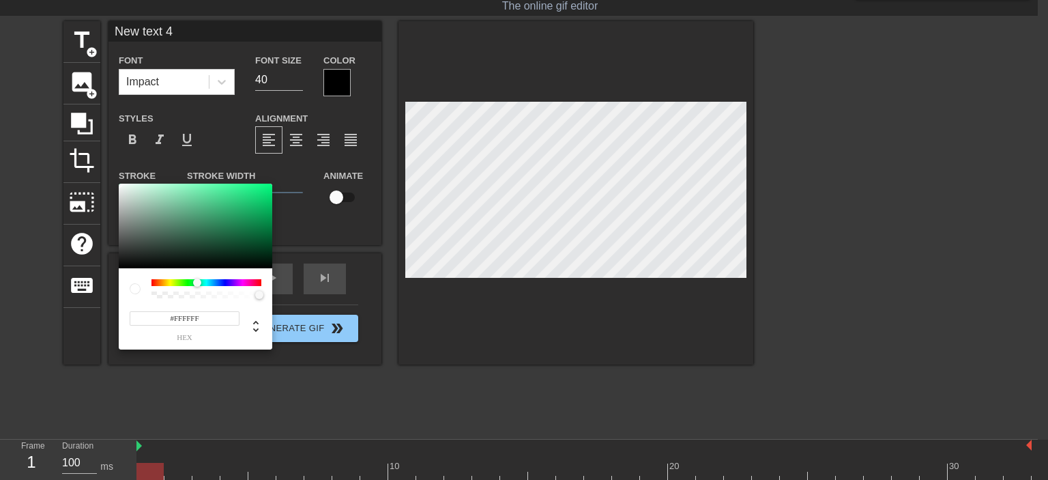
drag, startPoint x: 153, startPoint y: 283, endPoint x: 199, endPoint y: 287, distance: 46.6
click at [199, 287] on div at bounding box center [206, 288] width 110 height 19
drag, startPoint x: 196, startPoint y: 212, endPoint x: 235, endPoint y: 196, distance: 41.6
click at [235, 195] on div at bounding box center [195, 225] width 153 height 85
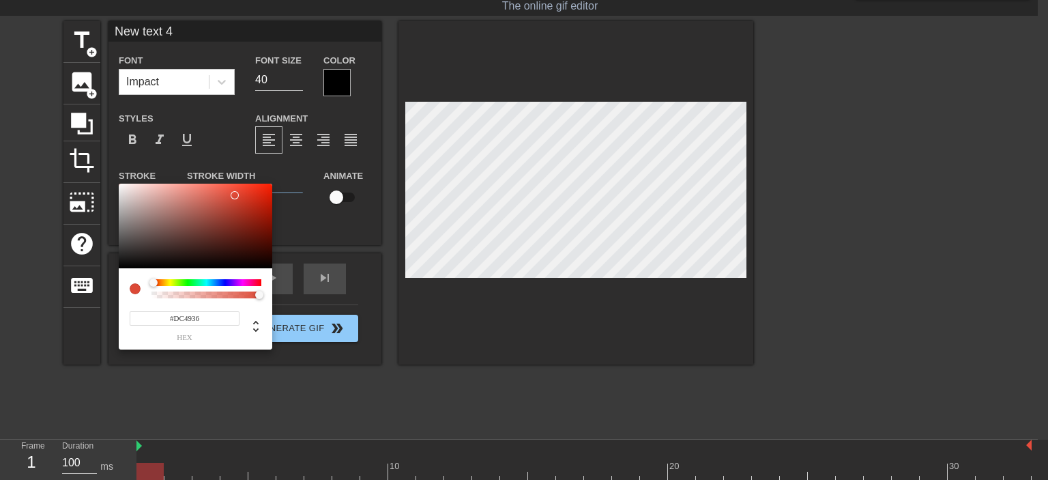
type input "#DC3636"
drag, startPoint x: 188, startPoint y: 276, endPoint x: 122, endPoint y: 225, distance: 83.2
click at [122, 225] on div "#DC3636 hex" at bounding box center [195, 266] width 153 height 166
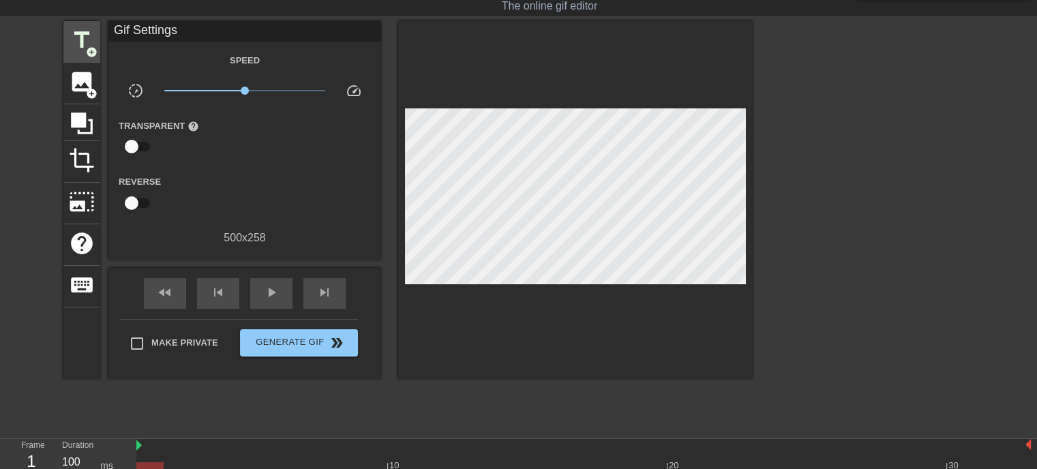
click at [95, 38] on div "title add_circle" at bounding box center [81, 42] width 37 height 42
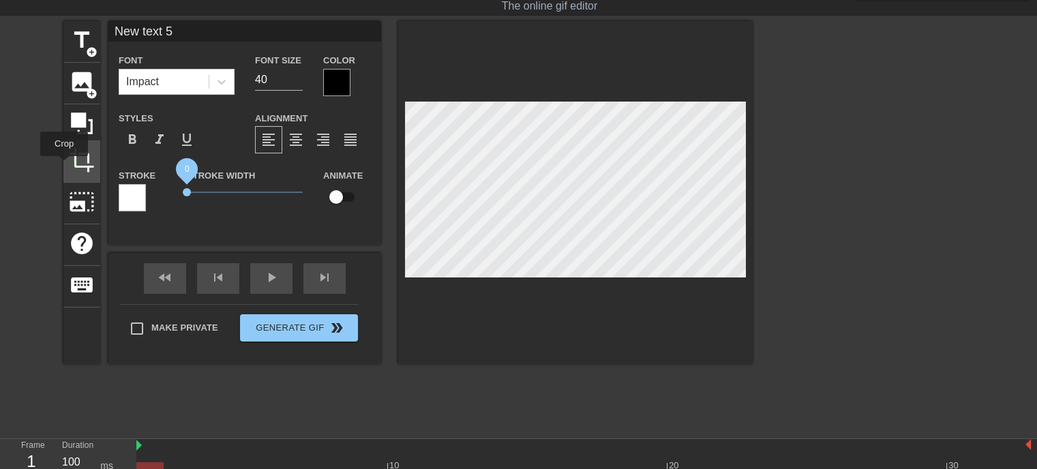
drag, startPoint x: 211, startPoint y: 190, endPoint x: 64, endPoint y: 166, distance: 149.3
click at [64, 166] on div "title add_circle image add_circle crop photo_size_select_large help keyboard Ne…" at bounding box center [408, 192] width 690 height 343
click at [294, 83] on input "39" at bounding box center [279, 80] width 48 height 22
click at [295, 82] on input "38" at bounding box center [279, 80] width 48 height 22
click at [295, 82] on input "37" at bounding box center [279, 80] width 48 height 22
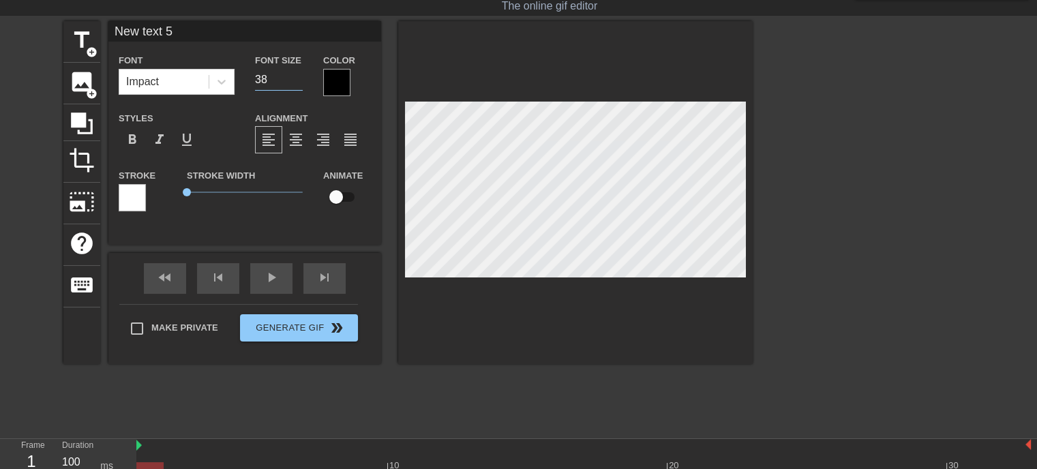
click at [300, 74] on input "38" at bounding box center [279, 80] width 48 height 22
click at [300, 74] on input "39" at bounding box center [279, 80] width 48 height 22
type input "40"
click at [300, 74] on input "40" at bounding box center [279, 80] width 48 height 22
click at [338, 79] on div at bounding box center [336, 82] width 27 height 27
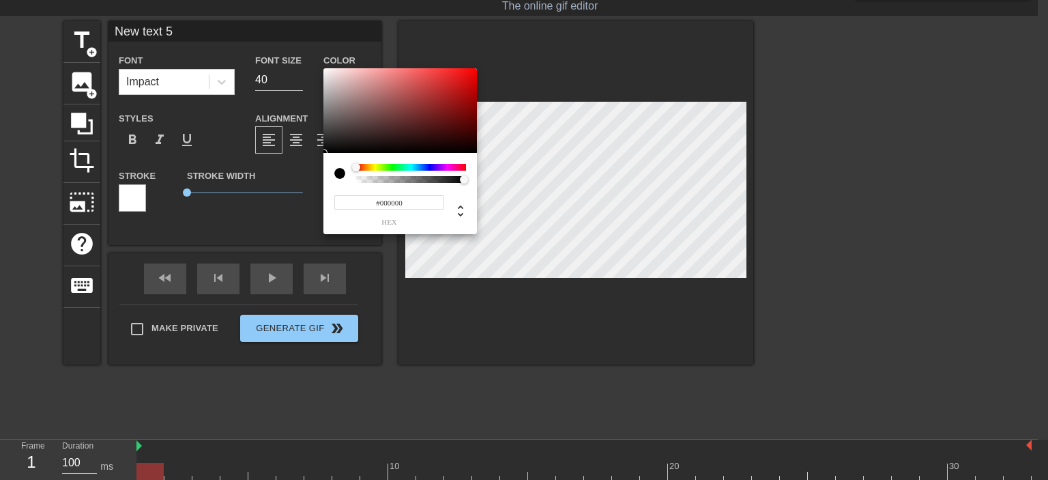
type input "#FCFCFC"
click at [323, 69] on div at bounding box center [399, 110] width 153 height 85
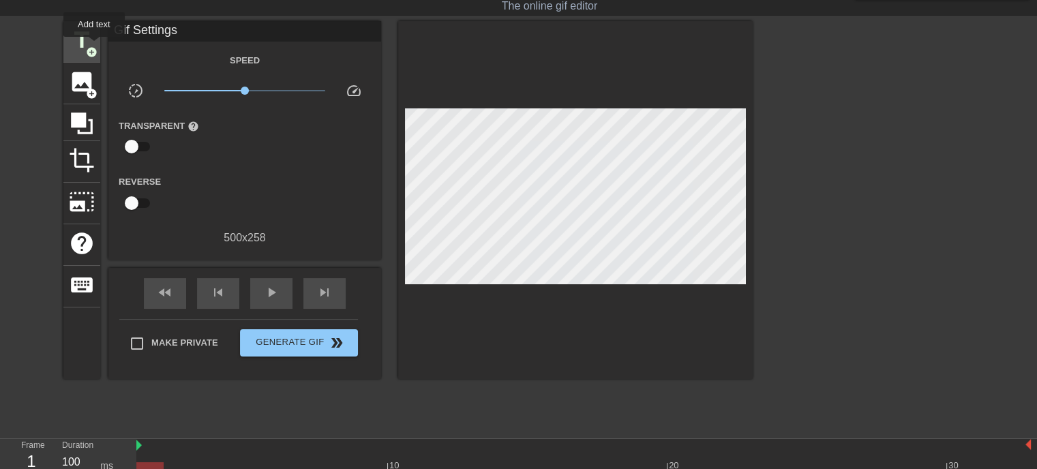
click at [94, 46] on span "add_circle" at bounding box center [92, 52] width 12 height 12
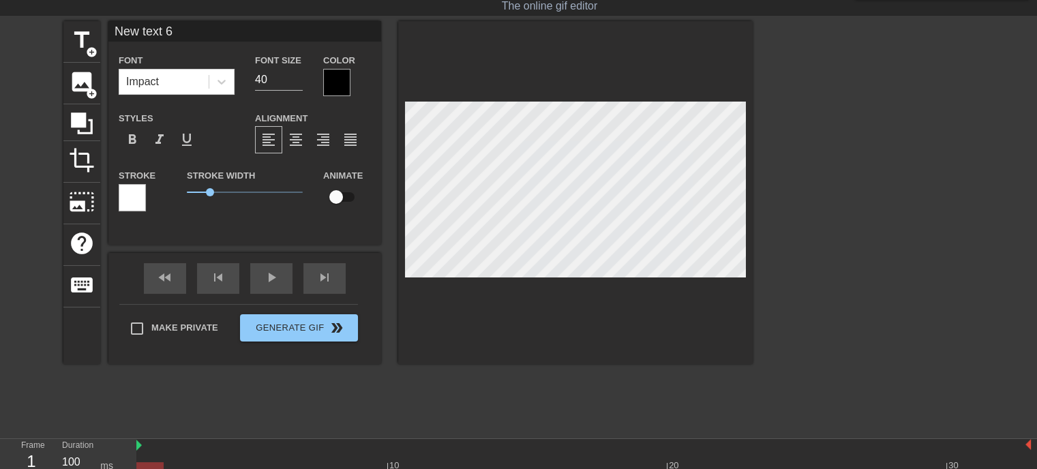
click at [331, 83] on div at bounding box center [336, 82] width 27 height 27
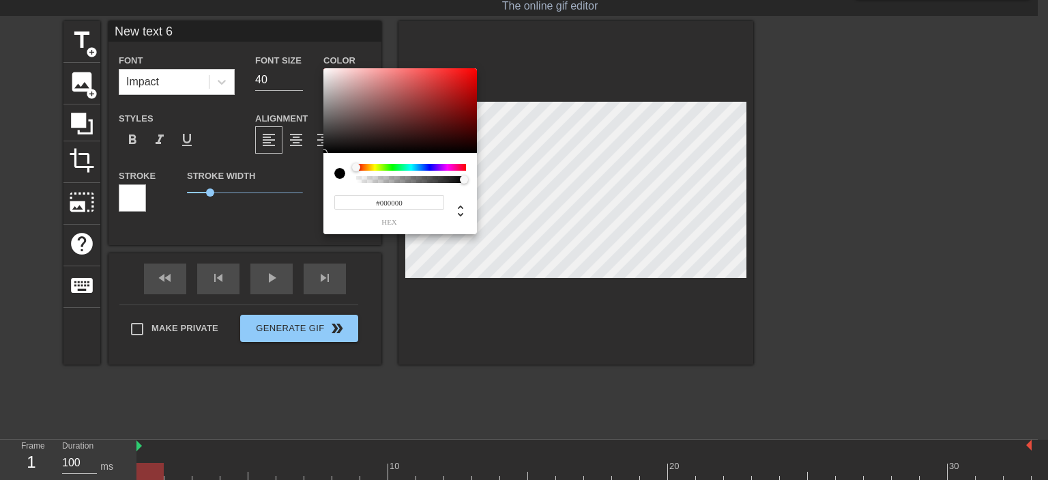
type input "#FEFBFB"
click at [325, 68] on div at bounding box center [399, 110] width 153 height 85
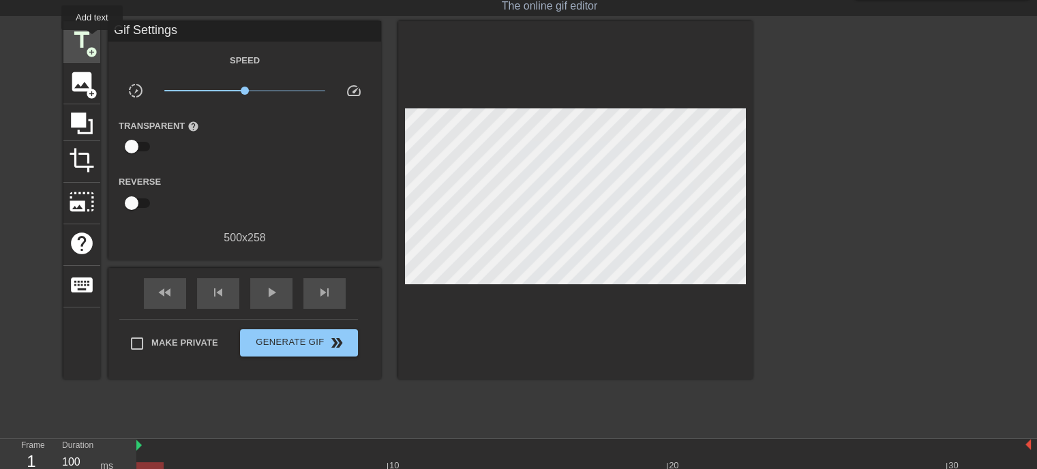
click at [92, 38] on span "title" at bounding box center [82, 40] width 26 height 26
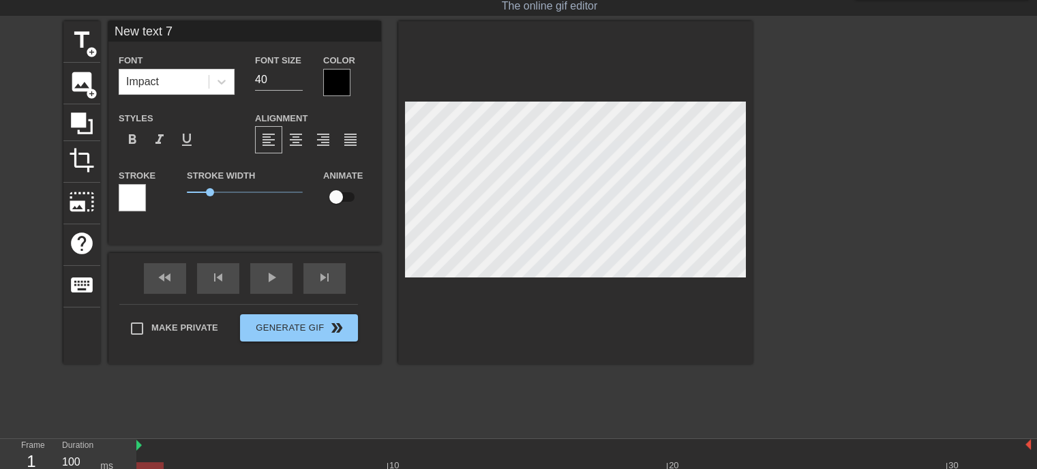
click at [333, 78] on div at bounding box center [336, 82] width 27 height 27
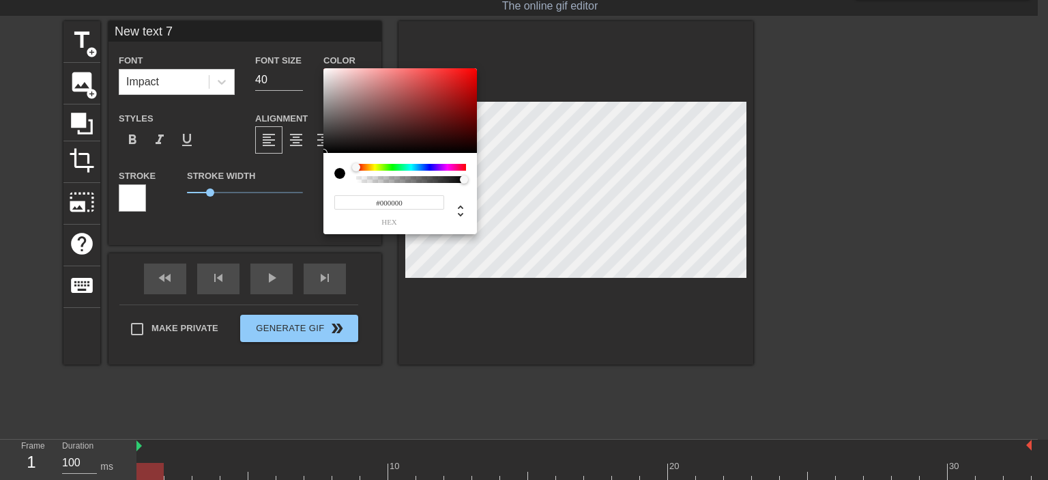
type input "#FCF9F9"
click at [325, 69] on div at bounding box center [399, 110] width 153 height 85
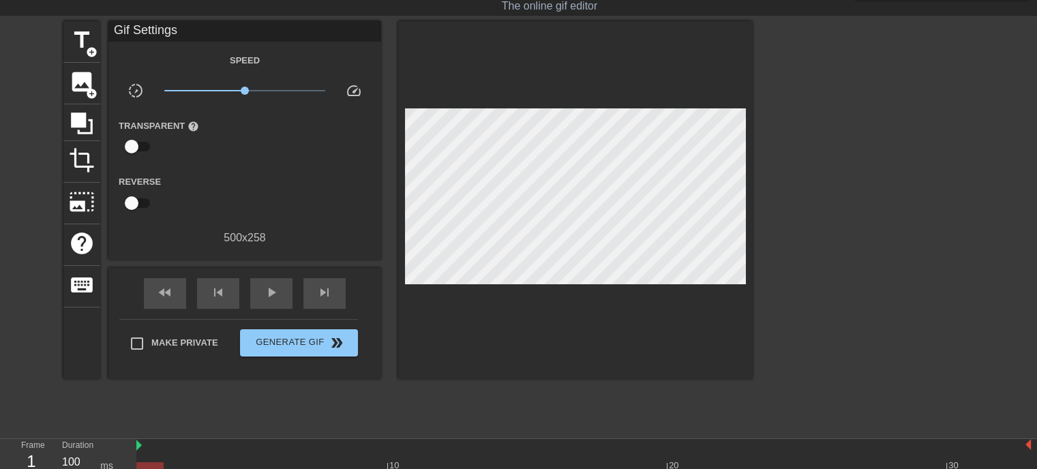
drag, startPoint x: 209, startPoint y: 190, endPoint x: 160, endPoint y: 188, distance: 49.2
click at [87, 46] on span "add_circle" at bounding box center [92, 52] width 12 height 12
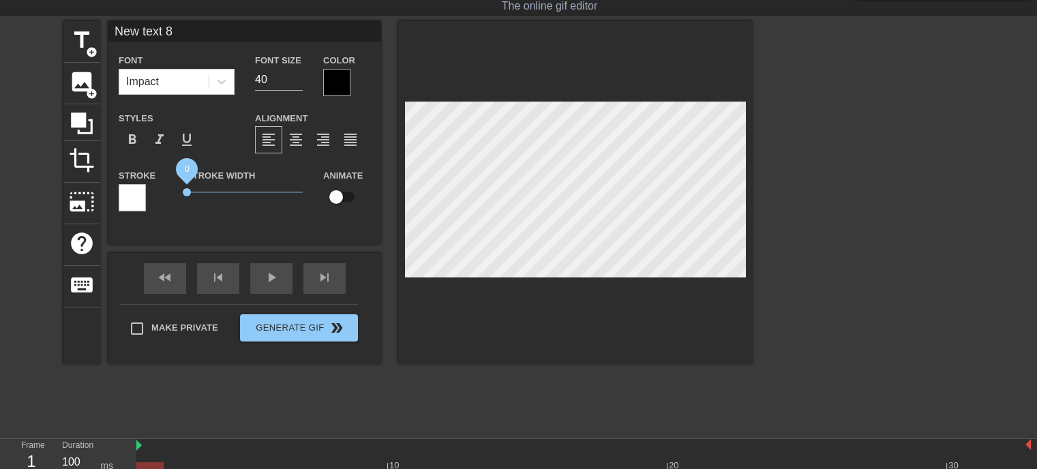
drag, startPoint x: 210, startPoint y: 190, endPoint x: 167, endPoint y: 190, distance: 43.0
click at [167, 190] on div "Stroke Stroke Width 0 Animate" at bounding box center [244, 195] width 273 height 57
drag, startPoint x: 189, startPoint y: 188, endPoint x: 102, endPoint y: 186, distance: 86.7
click at [87, 182] on div "title add_circle image add_circle crop photo_size_select_large help keyboard Ne…" at bounding box center [408, 192] width 690 height 343
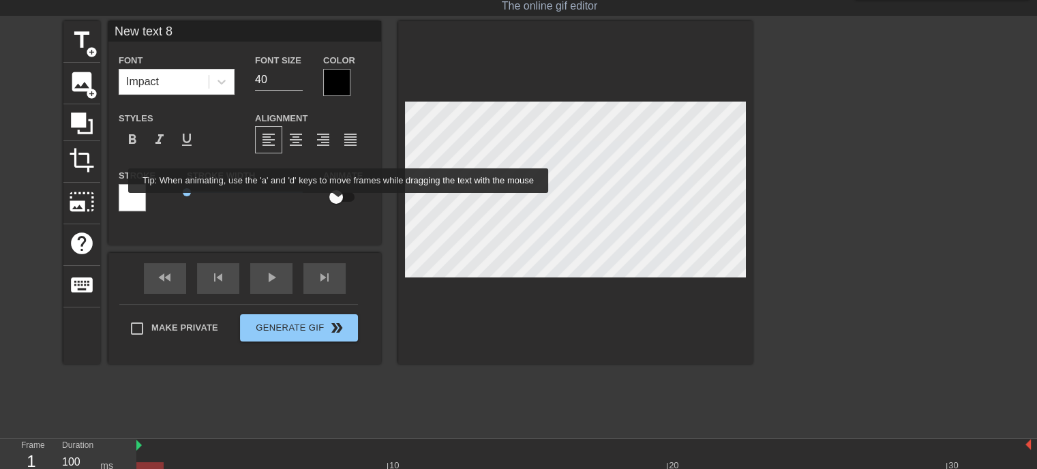
click at [338, 199] on input "checkbox" at bounding box center [336, 197] width 78 height 26
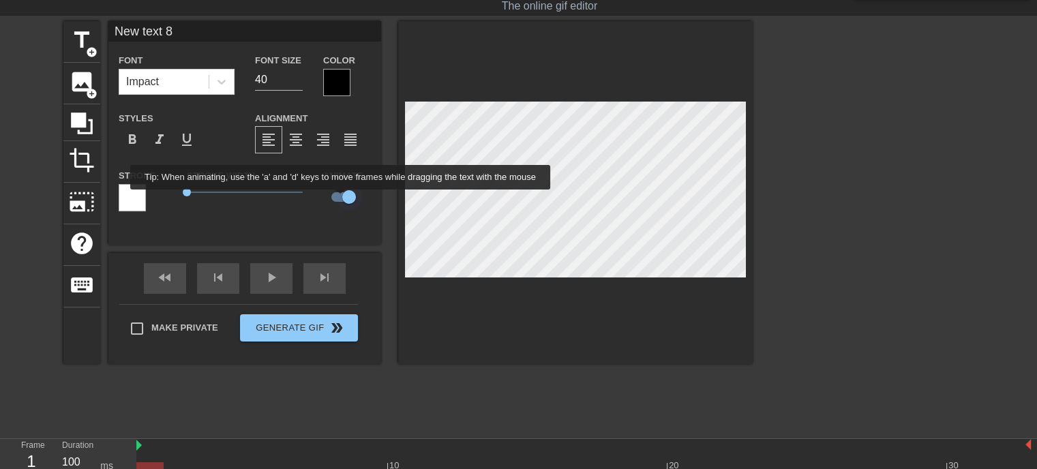
click at [342, 199] on input "checkbox" at bounding box center [349, 197] width 78 height 26
checkbox input "false"
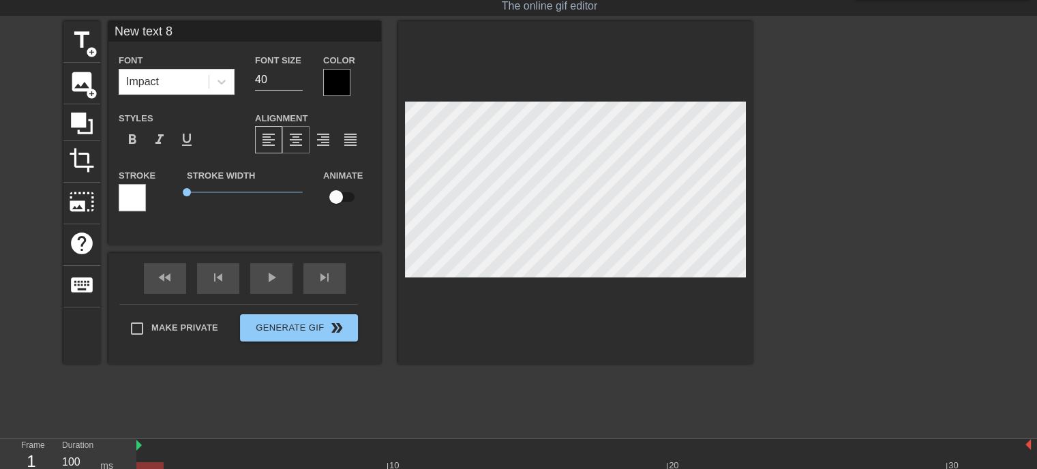
click at [296, 149] on div "format_align_center" at bounding box center [295, 139] width 27 height 27
click at [269, 143] on span "format_align_left" at bounding box center [269, 140] width 16 height 16
type input "M"
type textarea "M"
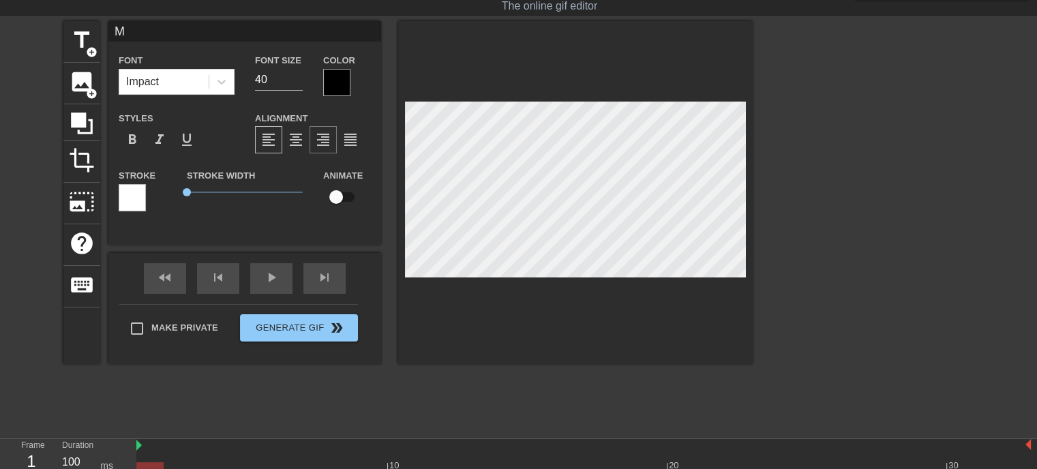
type input "Ma"
type textarea "Ma"
type input "Mai"
type textarea "Mai"
type input "Mail"
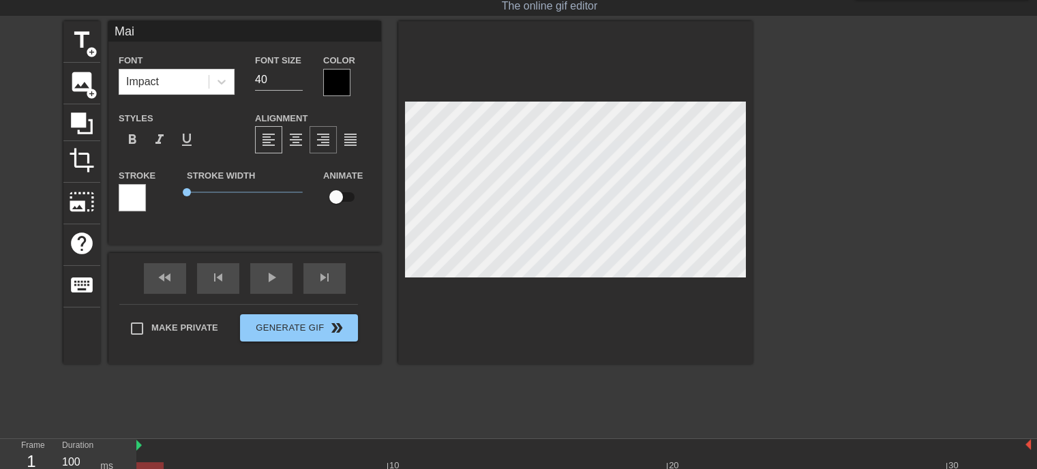
type textarea "Mail"
type input "Mails"
type textarea "Mails"
type input "Mails"
type textarea "Mails"
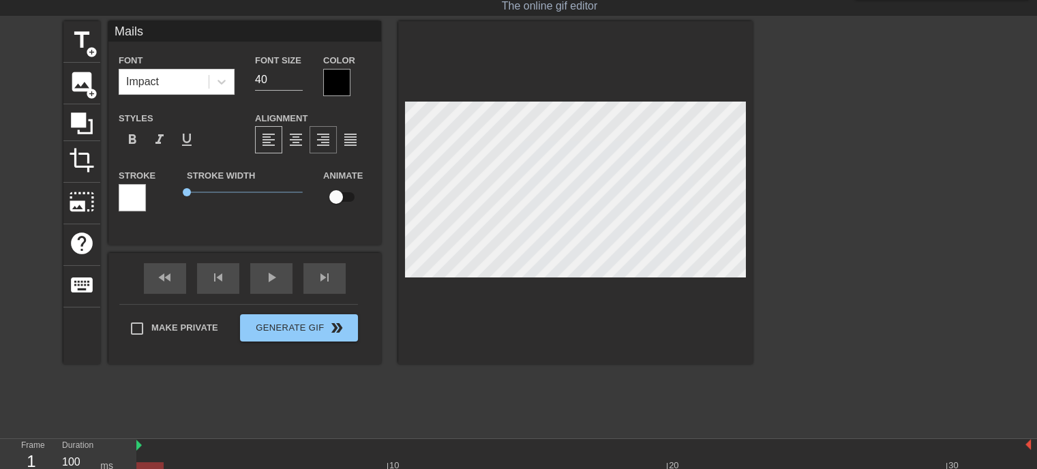
type input "Mails i"
type textarea "Mails i"
type input "Mails im"
click at [194, 190] on span "0.35" at bounding box center [195, 192] width 8 height 8
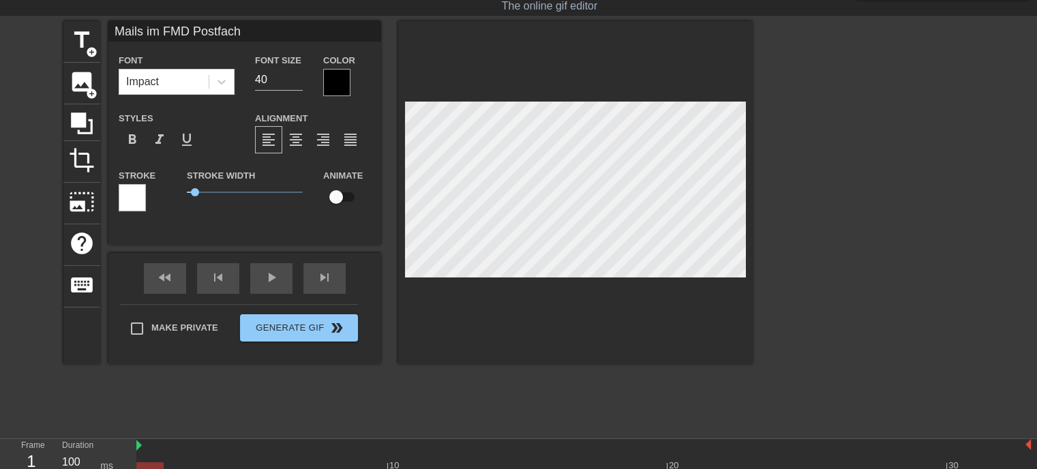
scroll to position [1, 8]
click at [201, 190] on span "0.6" at bounding box center [200, 192] width 8 height 8
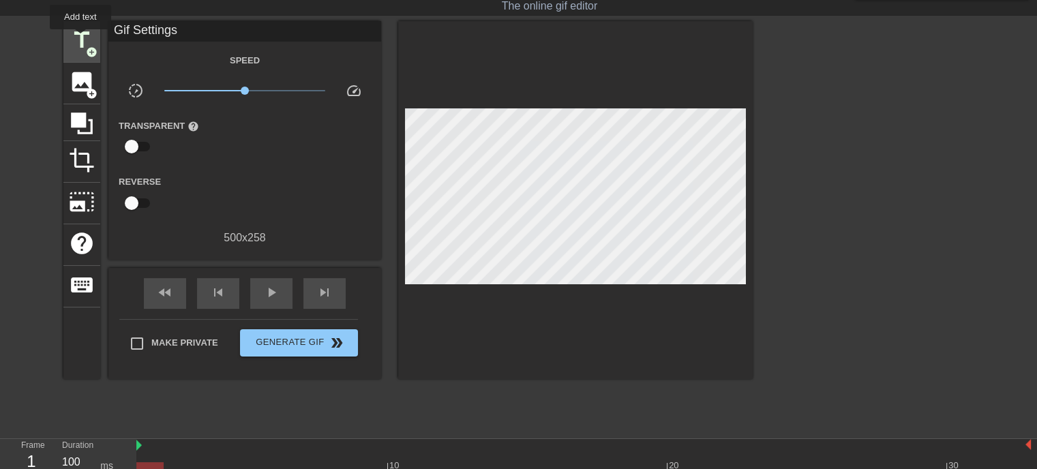
click at [82, 38] on span "title" at bounding box center [82, 40] width 26 height 26
click at [751, 152] on div at bounding box center [575, 200] width 355 height 358
click at [272, 288] on span "play_arrow" at bounding box center [271, 292] width 16 height 16
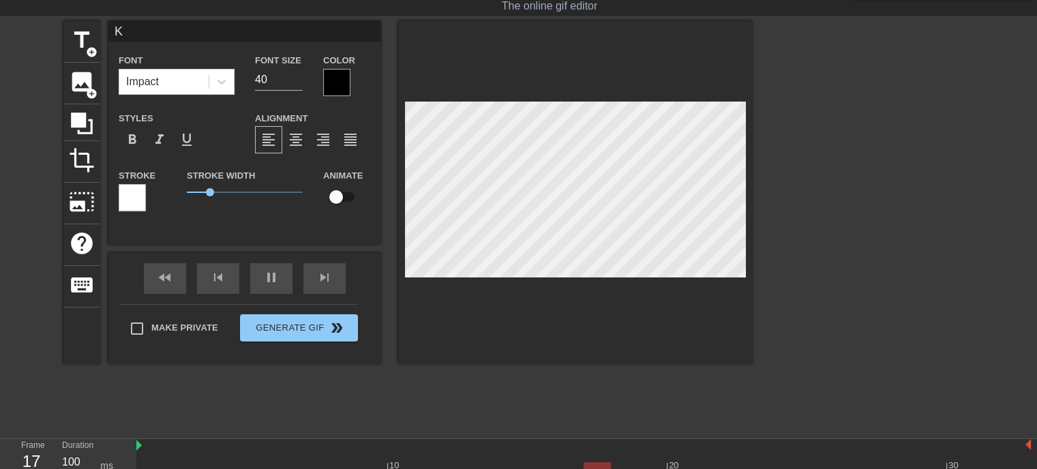
scroll to position [1, 1]
click at [898, 167] on div at bounding box center [871, 225] width 205 height 409
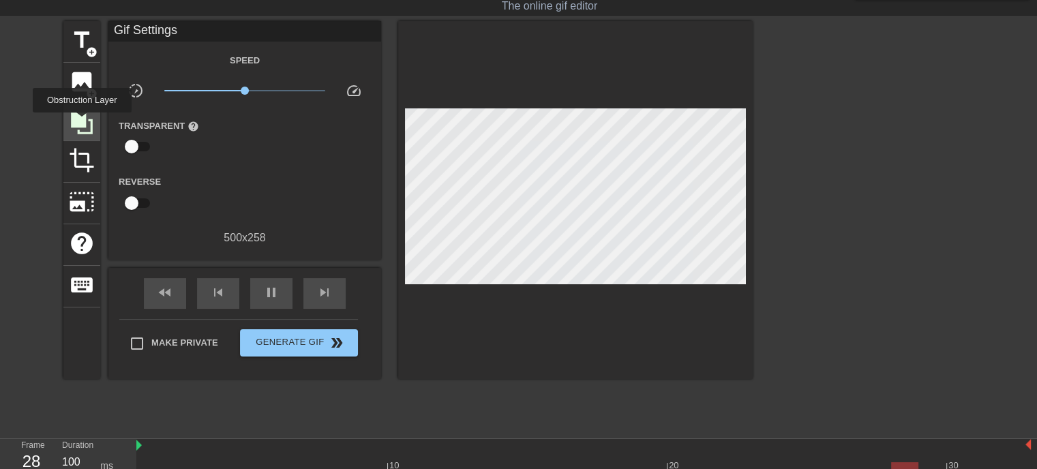
click at [82, 122] on icon at bounding box center [82, 124] width 22 height 22
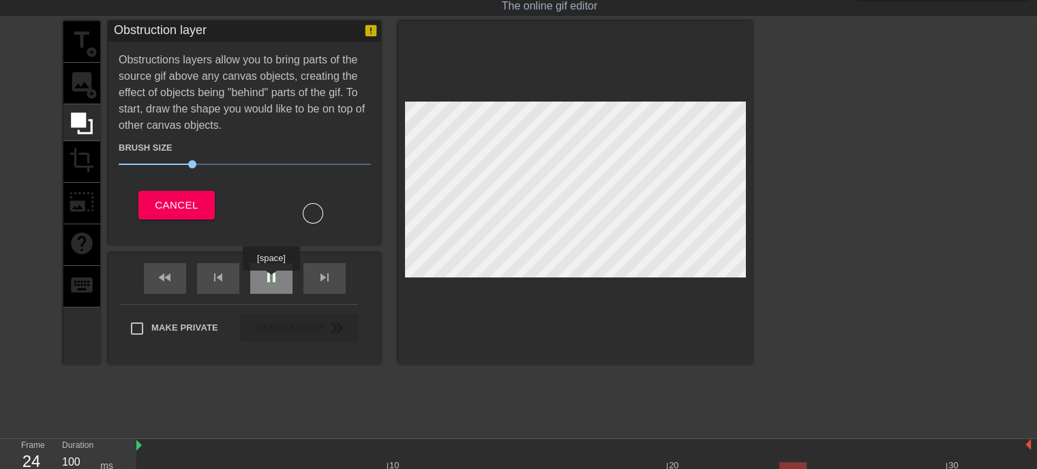
click at [271, 280] on span "pause" at bounding box center [271, 277] width 16 height 16
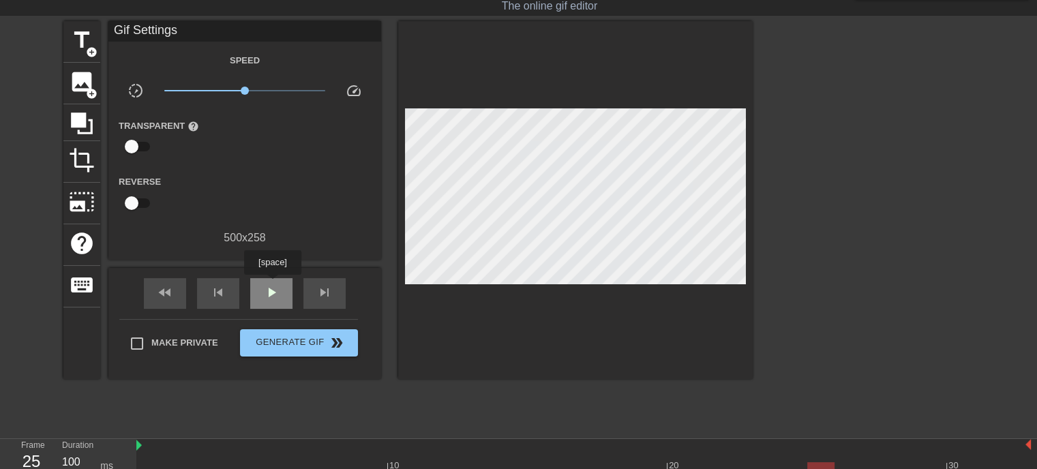
click at [272, 284] on span "play_arrow" at bounding box center [271, 292] width 16 height 16
click at [265, 295] on span "pause" at bounding box center [271, 292] width 16 height 16
click at [273, 280] on div "play_arrow" at bounding box center [271, 293] width 42 height 31
click at [273, 289] on span "pause" at bounding box center [271, 292] width 16 height 16
click at [81, 126] on icon at bounding box center [82, 123] width 26 height 26
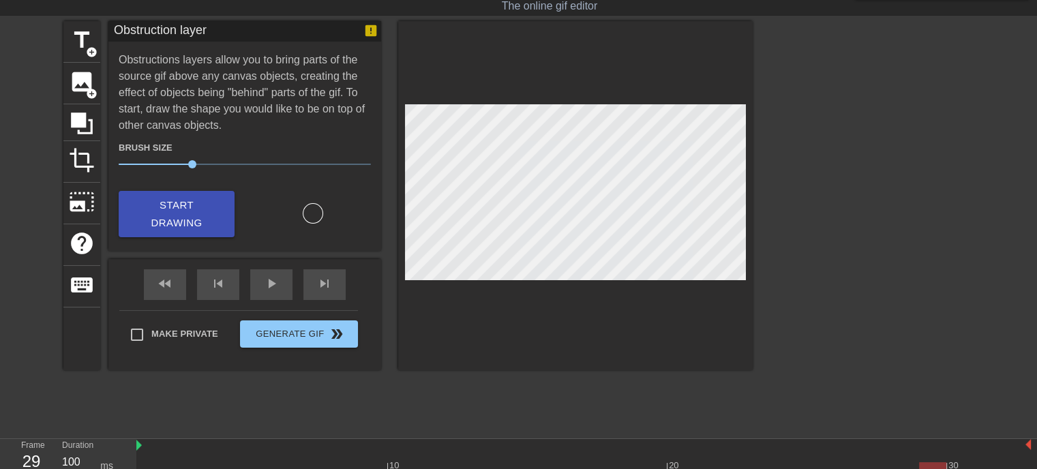
click at [218, 224] on span "Start Drawing" at bounding box center [176, 214] width 83 height 36
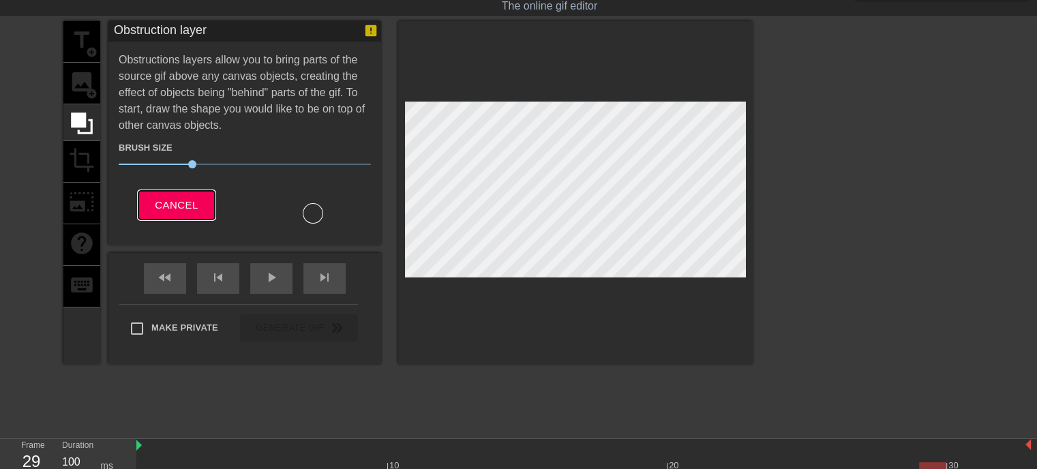
click at [186, 214] on button "Cancel" at bounding box center [176, 205] width 76 height 29
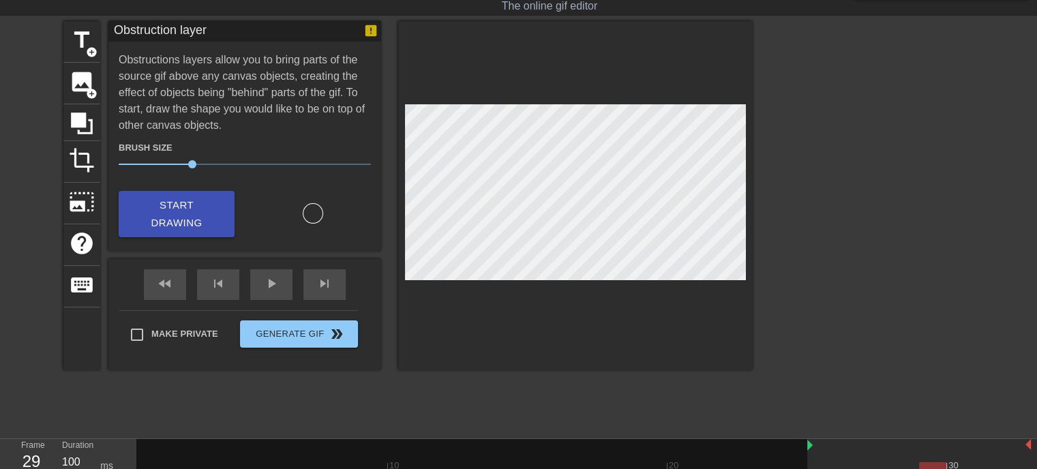
drag, startPoint x: 142, startPoint y: 452, endPoint x: 822, endPoint y: 464, distance: 680.1
click at [822, 464] on div "10 20 30" at bounding box center [583, 459] width 895 height 40
drag, startPoint x: 842, startPoint y: 452, endPoint x: 819, endPoint y: 441, distance: 25.9
click at [819, 441] on div "10 20 30" at bounding box center [583, 459] width 895 height 40
drag, startPoint x: 806, startPoint y: 447, endPoint x: 818, endPoint y: 447, distance: 11.6
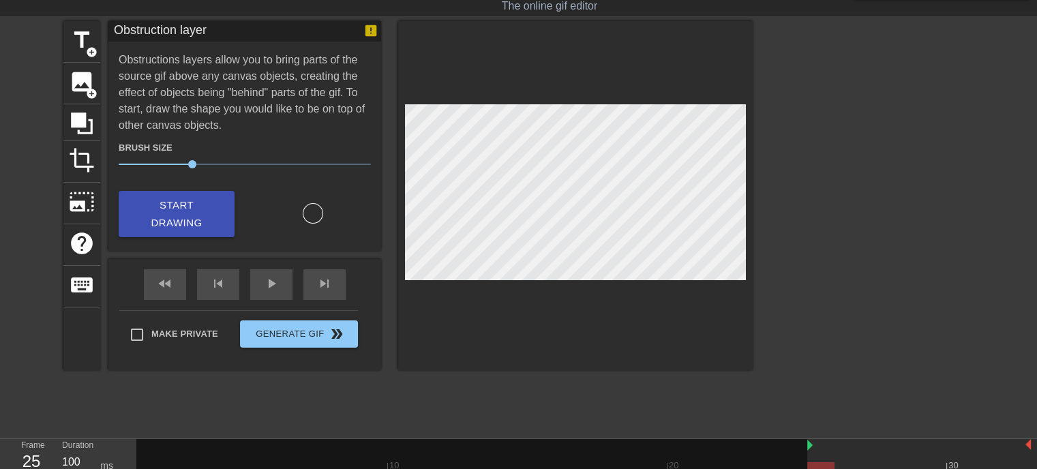
click at [818, 447] on div "10 20 30" at bounding box center [583, 459] width 895 height 40
drag, startPoint x: 808, startPoint y: 463, endPoint x: 818, endPoint y: 459, distance: 10.4
click at [818, 459] on div "10 20 30" at bounding box center [583, 459] width 895 height 40
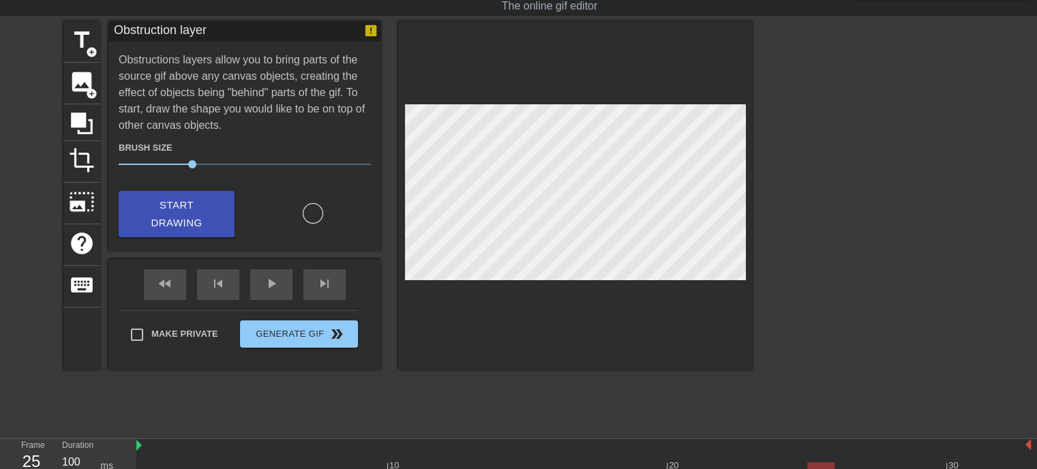
drag, startPoint x: 810, startPoint y: 449, endPoint x: 36, endPoint y: 417, distance: 774.1
click at [36, 417] on div "menu_book Browse the tutorials! Gifntext.com The online gif editor Send Feedbac…" at bounding box center [518, 407] width 1037 height 881
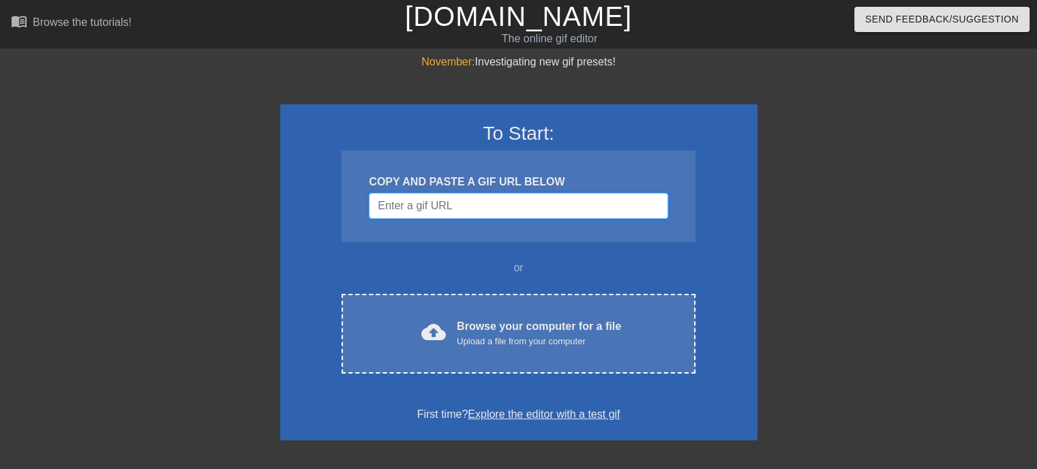
click at [503, 207] on input "Username" at bounding box center [518, 206] width 299 height 26
click at [472, 208] on input "Username" at bounding box center [518, 206] width 299 height 26
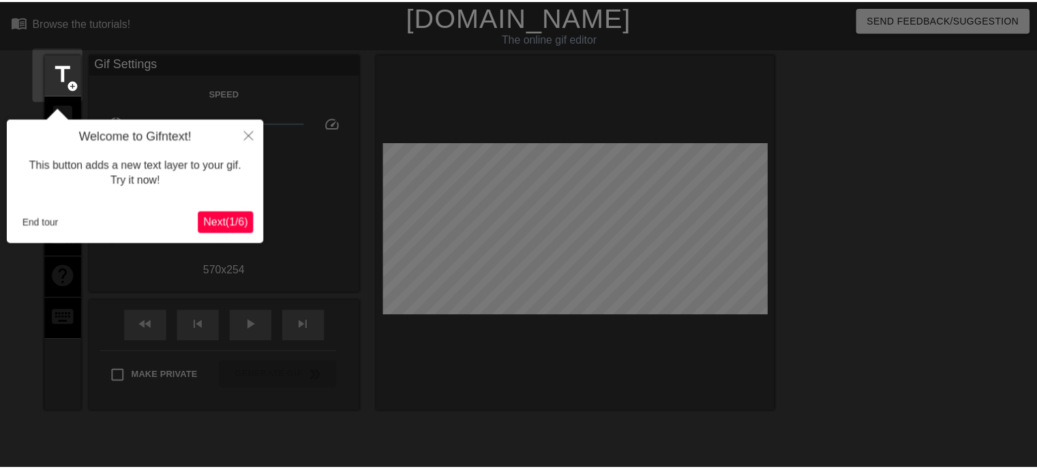
scroll to position [33, 0]
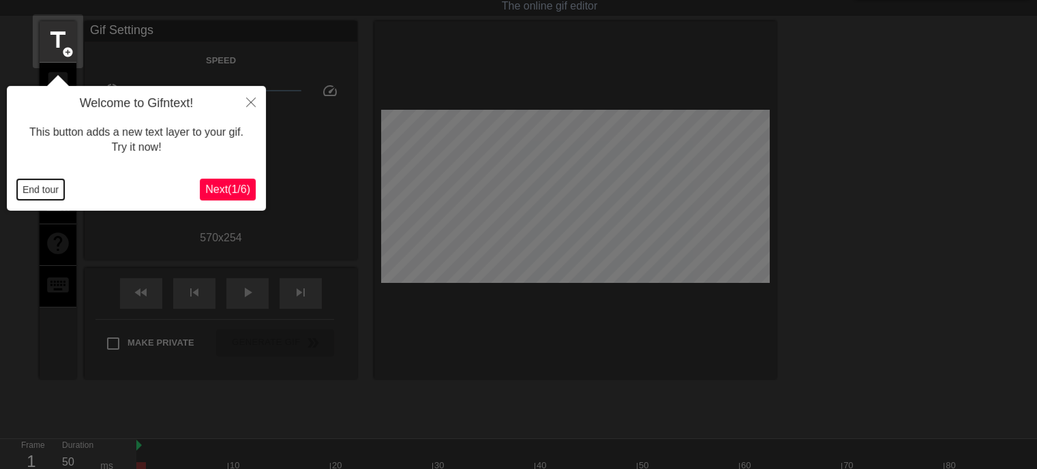
click at [39, 188] on button "End tour" at bounding box center [40, 189] width 47 height 20
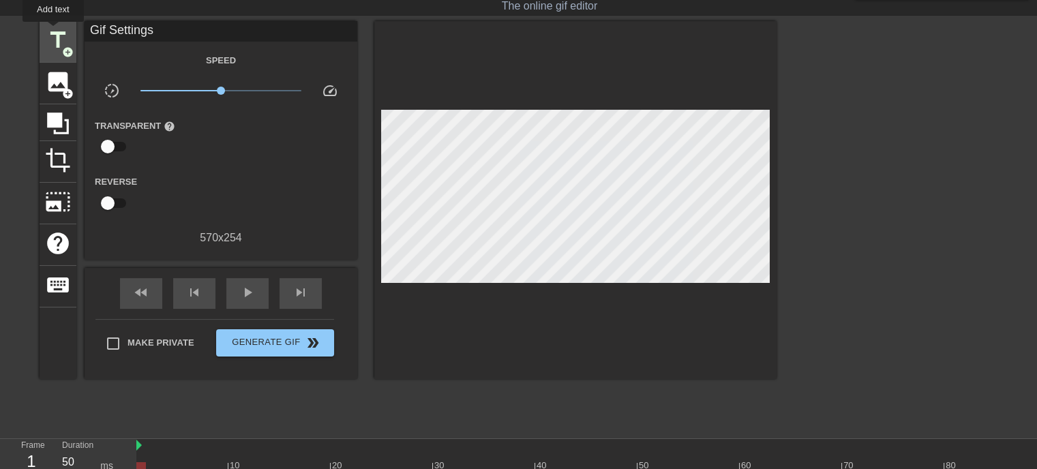
click at [53, 31] on span "title" at bounding box center [58, 40] width 26 height 26
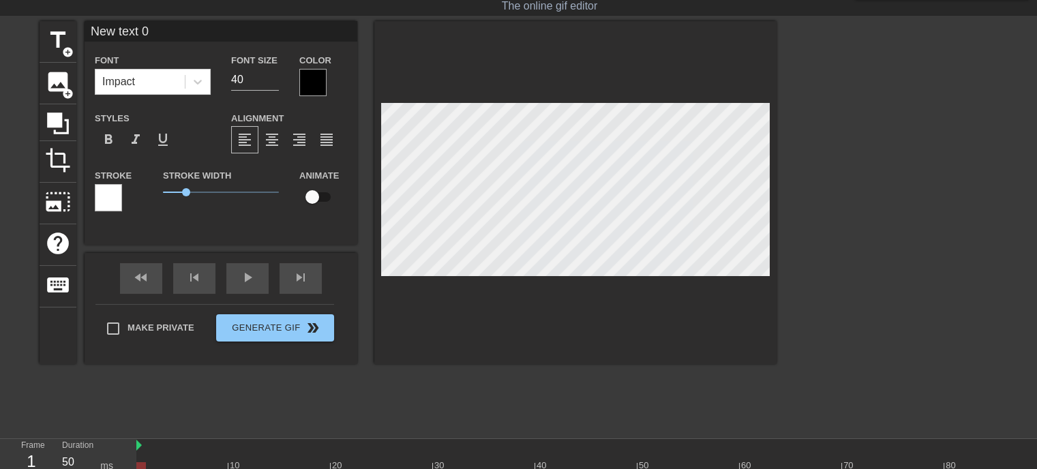
scroll to position [1, 3]
type input "M"
type textarea "M"
type input "Ma"
type textarea "Ma"
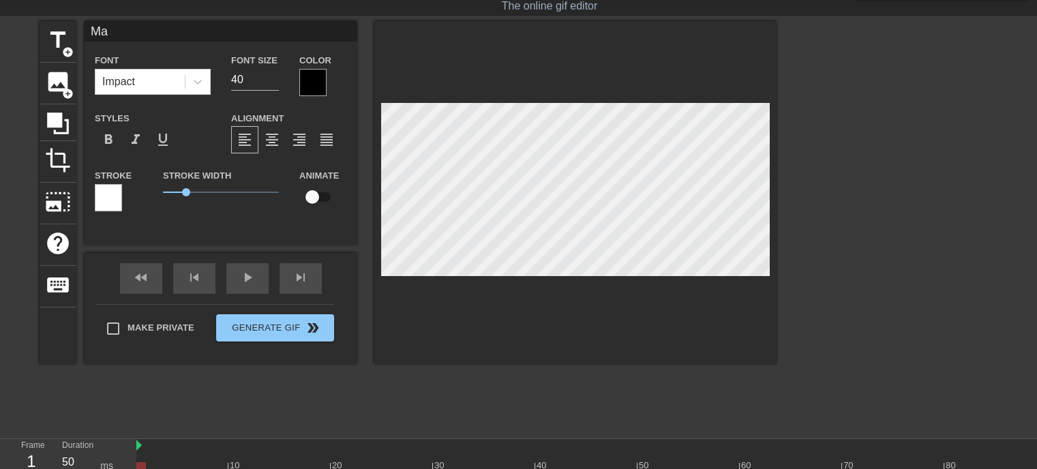
type input "Mai"
type textarea "Mai"
type input "Mail"
type textarea "Mail"
type input "Mails"
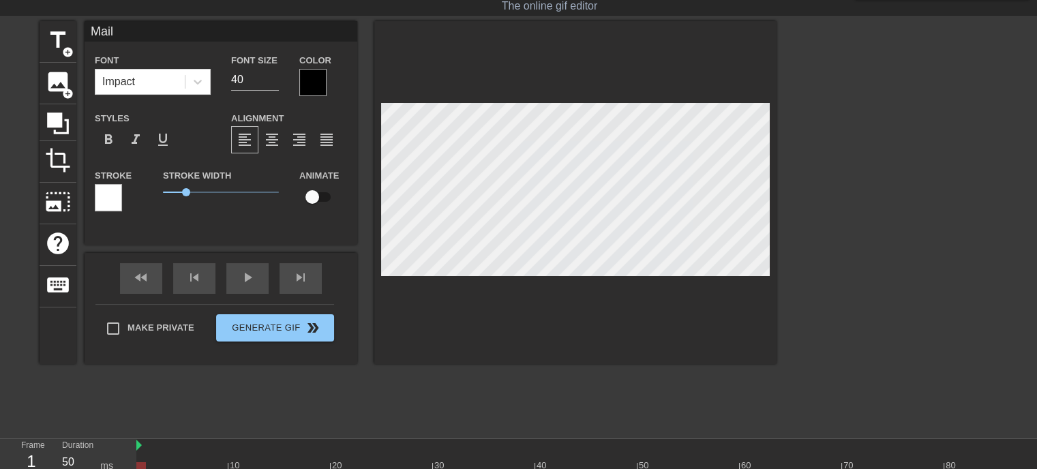
type textarea "Mails"
type input "Mails"
type textarea "Mails"
type input "Mails i"
type textarea "Mails i"
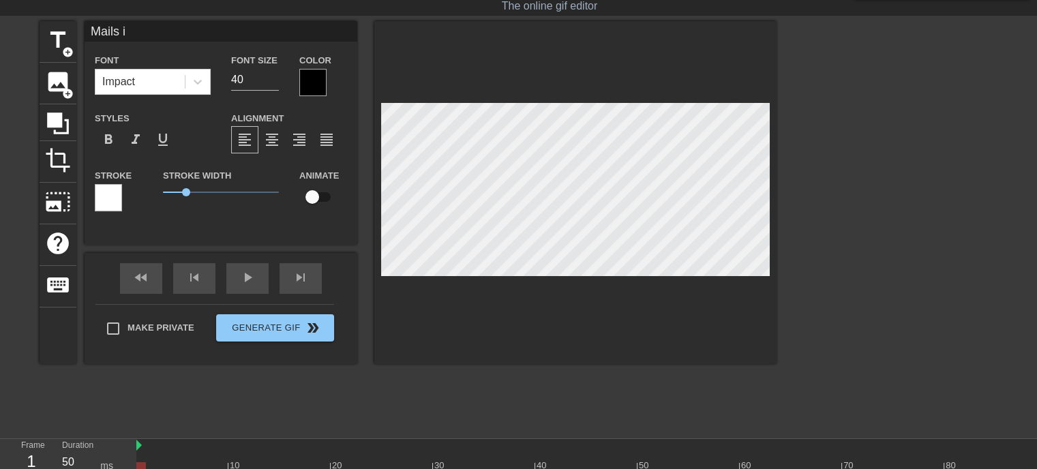
type input "Mails im"
type textarea "Mails im"
type input "Mails im"
type textarea "Mails im"
type input "Mails im F"
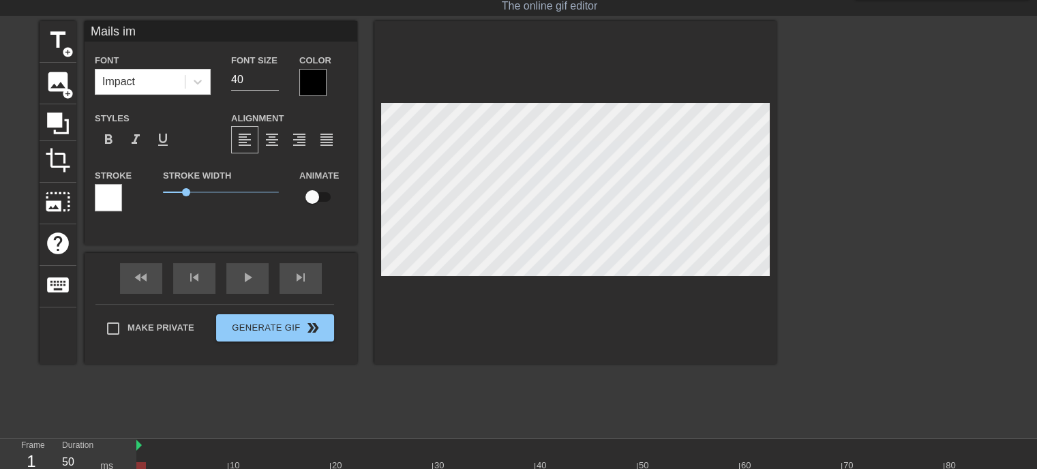
type textarea "Mails im F"
type input "Mails im FM"
type textarea "Mails im FM"
type input "Mails im FMD"
type textarea "Mails im FMD"
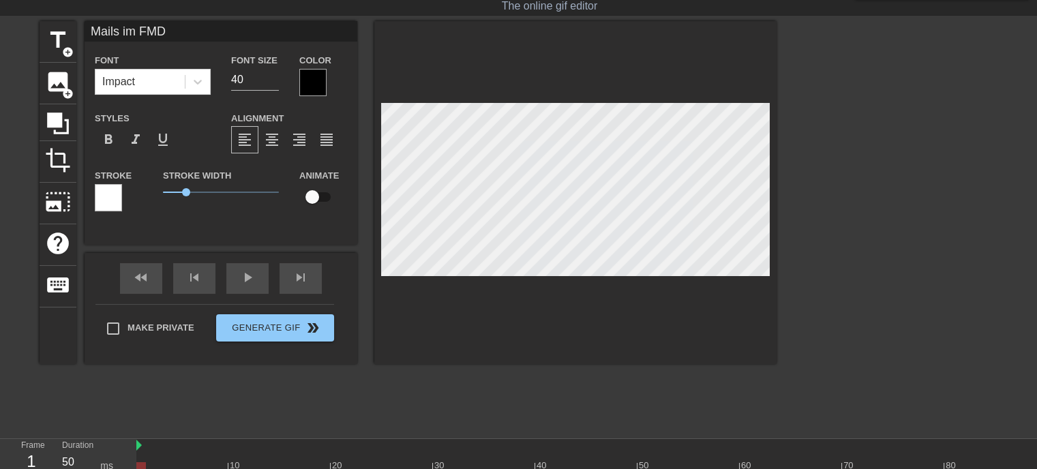
type input "Mails im FMD"
type textarea "Mails im FMD"
type input "Mails im FMD P"
type textarea "Mails im FMD P"
type input "Mails im FMD Po"
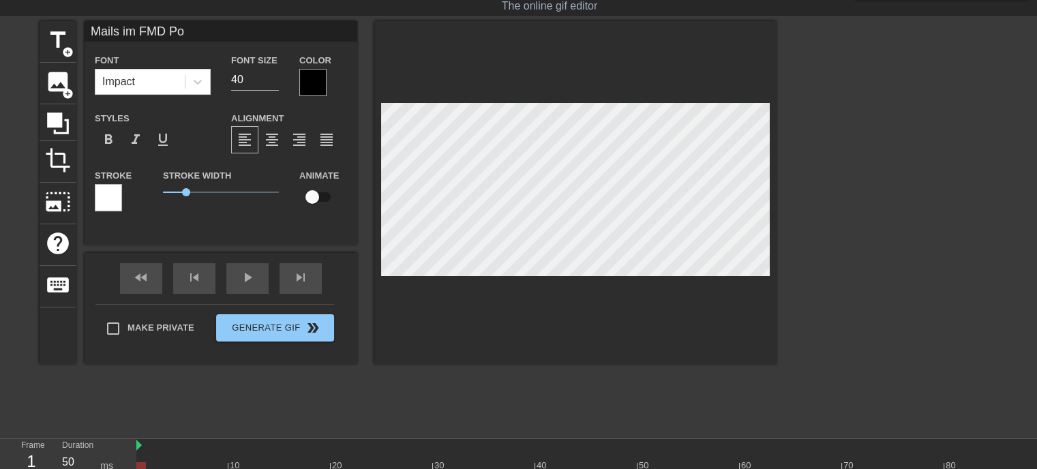
type textarea "Mails im FMD Pos"
type input "Mails im FMD Post"
type textarea "Mails im FMD Post"
type input "Mails im FMD Postf"
type textarea "Mails im FMD Postf"
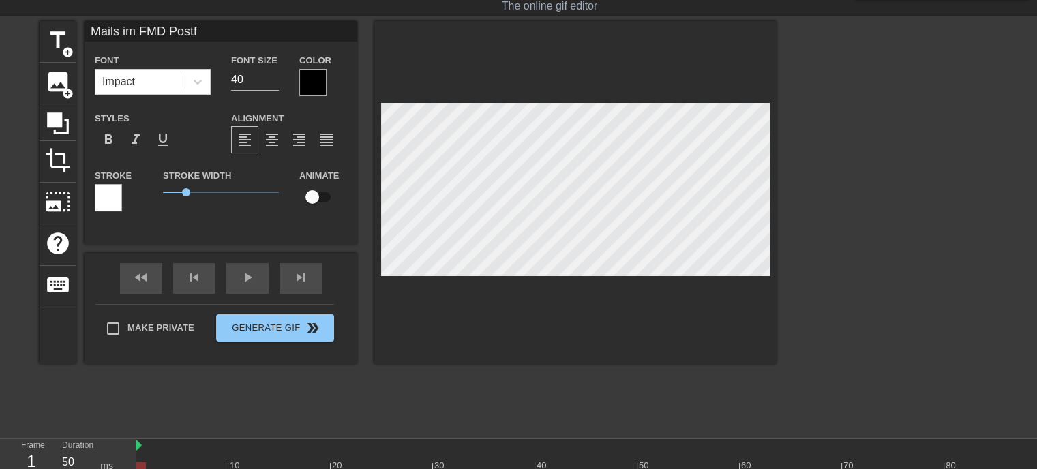
type input "Mails im FMD Postfa"
type textarea "Mails im FMD Postfa"
type input "Mails im FMD Postfac"
type textarea "Mails im FMD Postfac"
type input "Mails im FMD Postfach"
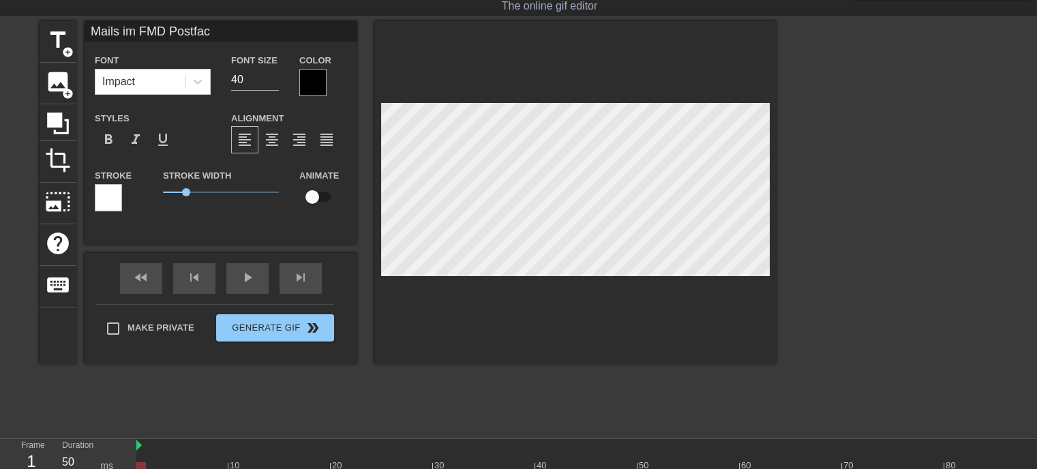
type textarea "Mails im FMD Postfach"
click at [244, 283] on span "play_arrow" at bounding box center [247, 277] width 16 height 16
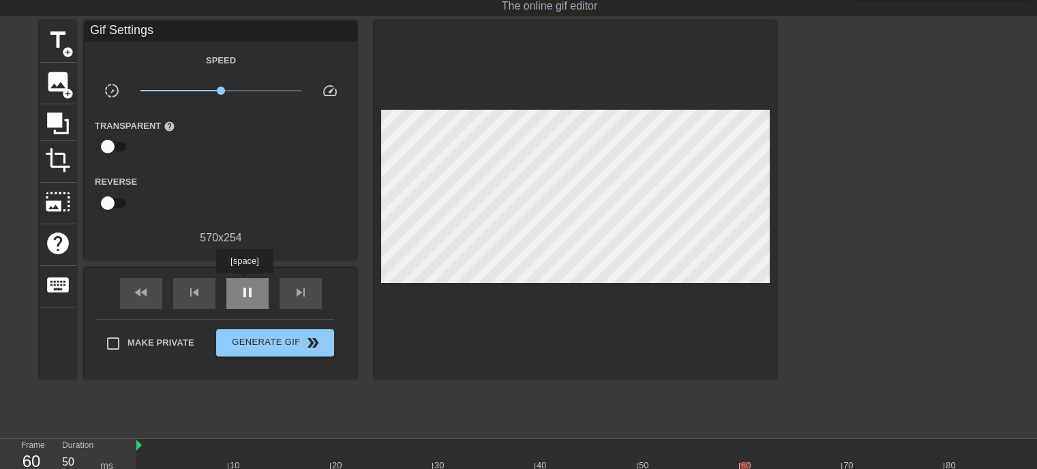
click at [244, 284] on span "pause" at bounding box center [247, 292] width 16 height 16
click at [151, 291] on div "fast_rewind" at bounding box center [141, 293] width 42 height 31
click at [61, 32] on span "title" at bounding box center [58, 40] width 26 height 26
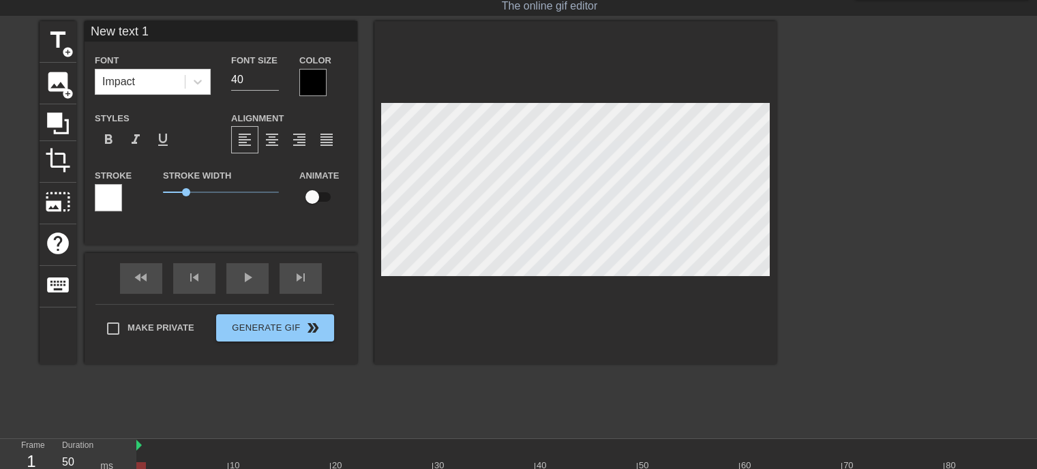
type input "New tet 1"
type textarea "New tet 1"
type input "New te 1"
type textarea "New te 1"
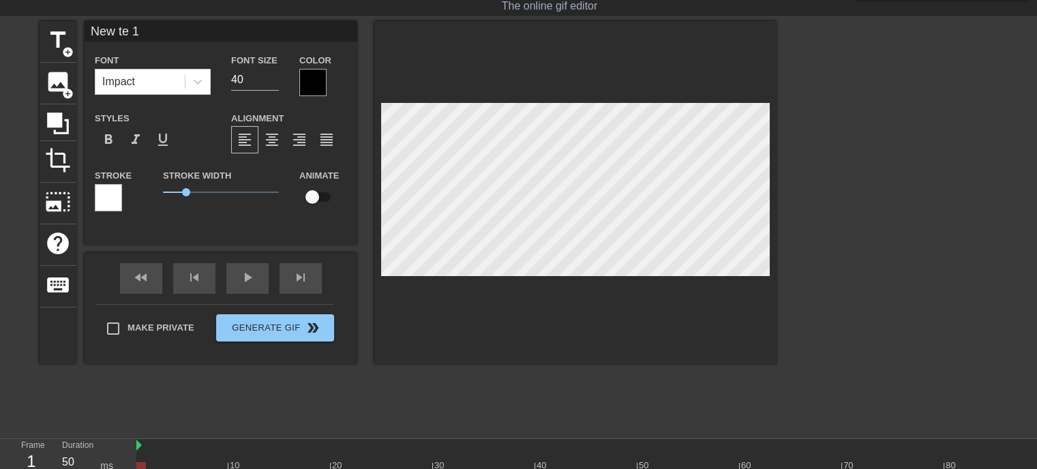
type input "New e 1"
type textarea "New e 1"
type input "New 1"
type textarea "New 1"
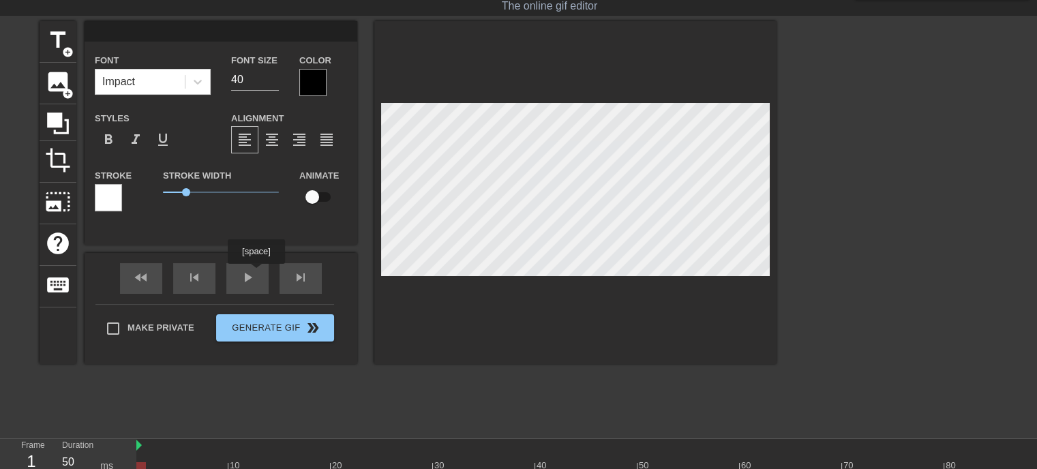
click at [256, 275] on div "fast_rewind skip_previous play_arrow skip_next" at bounding box center [221, 278] width 222 height 51
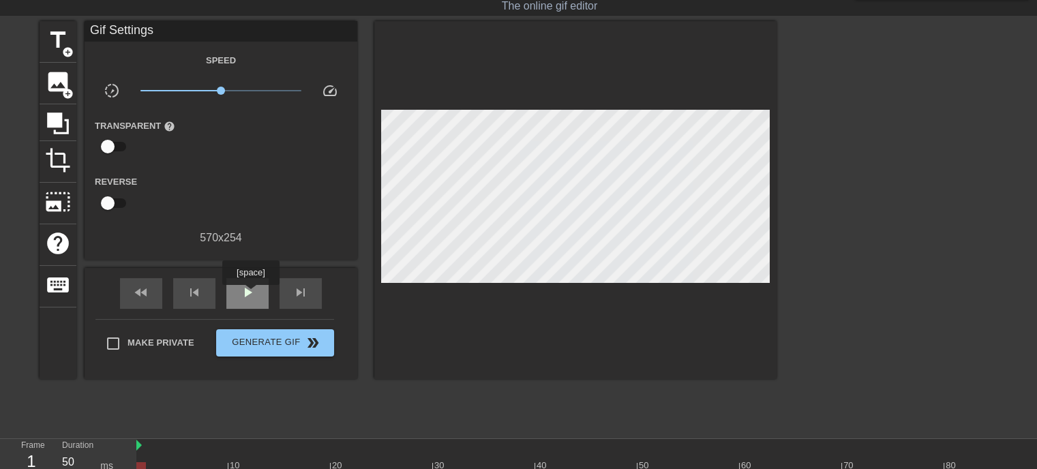
click at [250, 294] on span "play_arrow" at bounding box center [247, 292] width 16 height 16
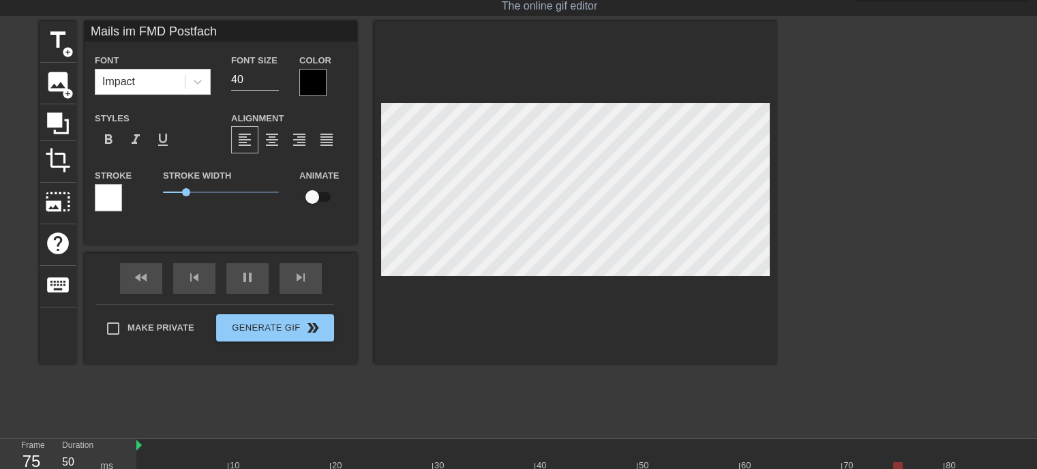
click at [521, 297] on div at bounding box center [575, 192] width 402 height 343
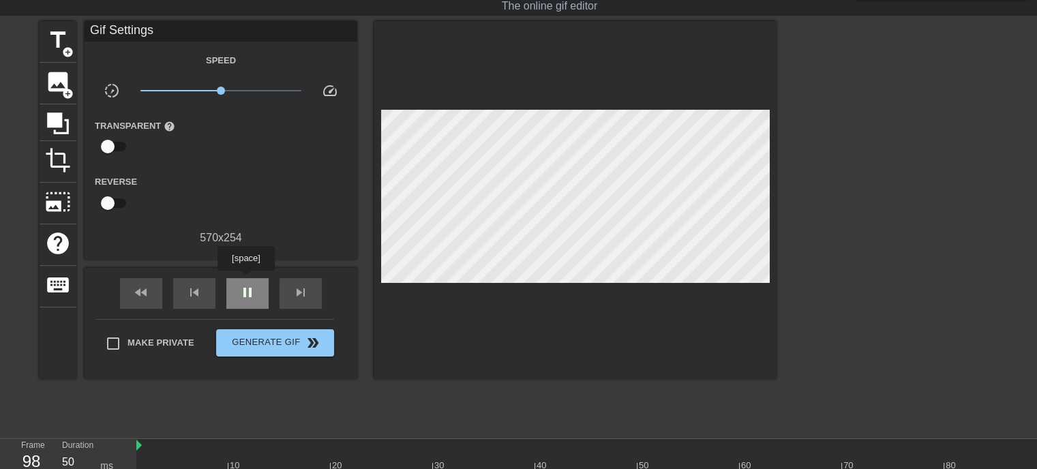
click at [246, 280] on div "pause" at bounding box center [247, 293] width 42 height 31
click at [156, 294] on div "fast_rewind" at bounding box center [141, 293] width 42 height 31
click at [244, 298] on span "play_arrow" at bounding box center [247, 292] width 16 height 16
click at [55, 43] on span "title" at bounding box center [58, 40] width 26 height 26
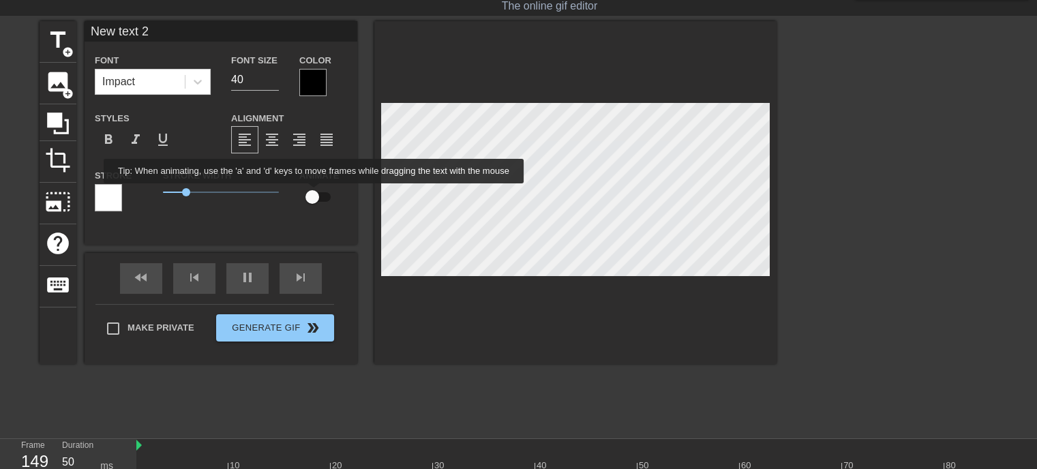
click at [314, 193] on input "checkbox" at bounding box center [313, 197] width 78 height 26
checkbox input "true"
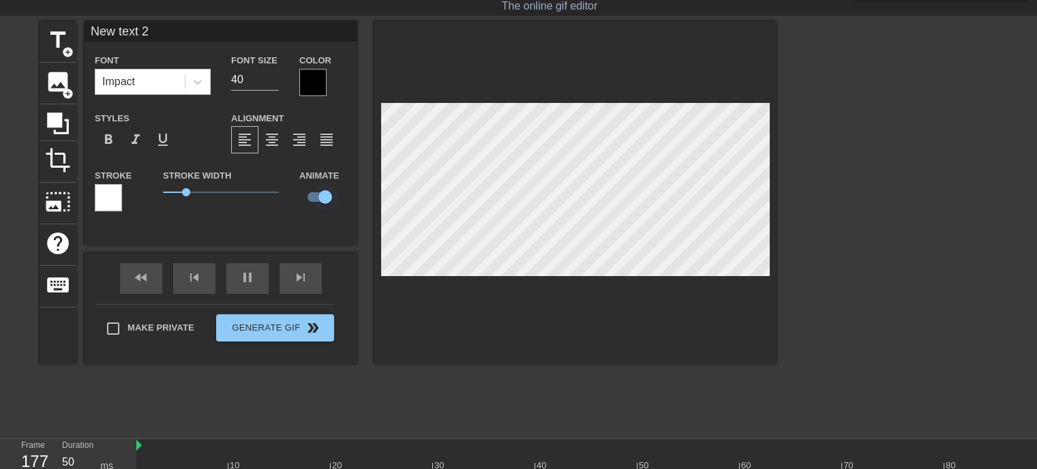
scroll to position [1, 1]
type input "M"
type textarea "M"
type input "Ma"
type textarea "Ma"
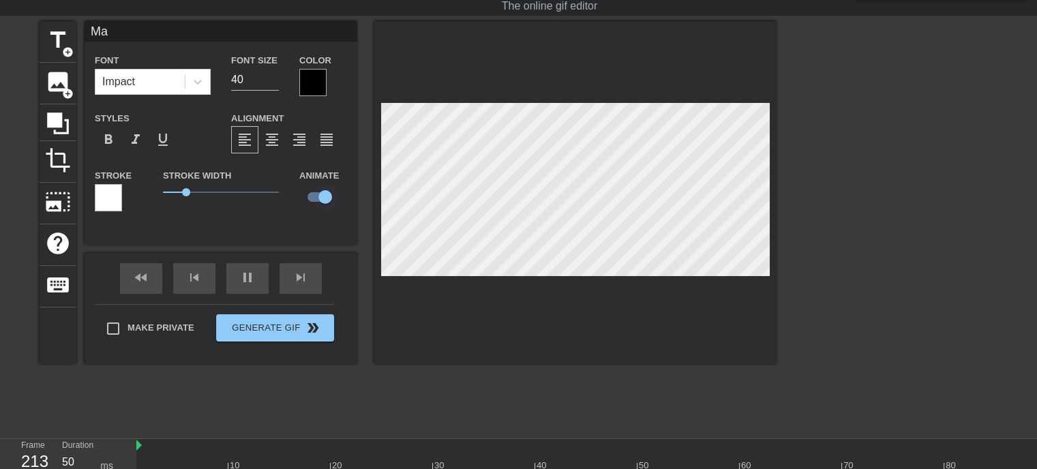
type input "Mai"
type textarea "Mai"
type input "Mail"
type textarea "Mails"
type input "Mails"
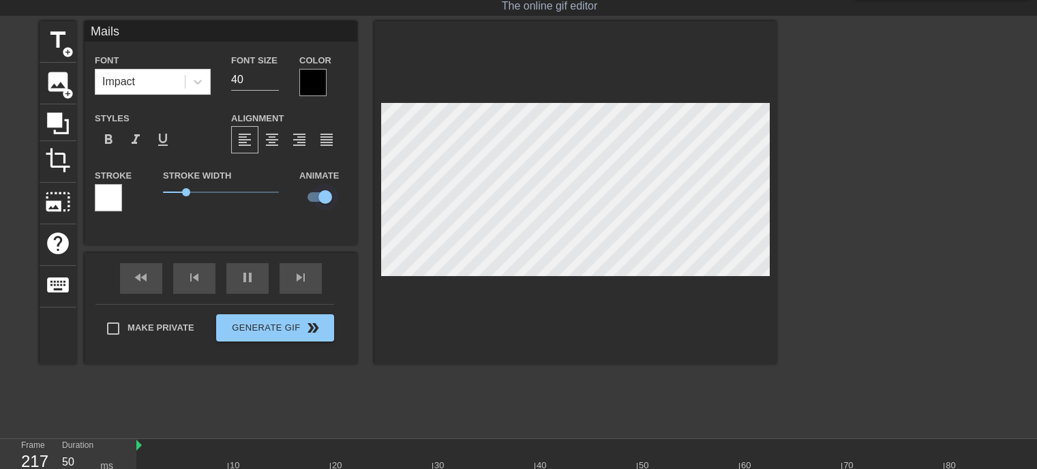
type textarea "Mails"
type input "Mails i"
type textarea "Mails i"
type input "Mails im"
type textarea "Mails im"
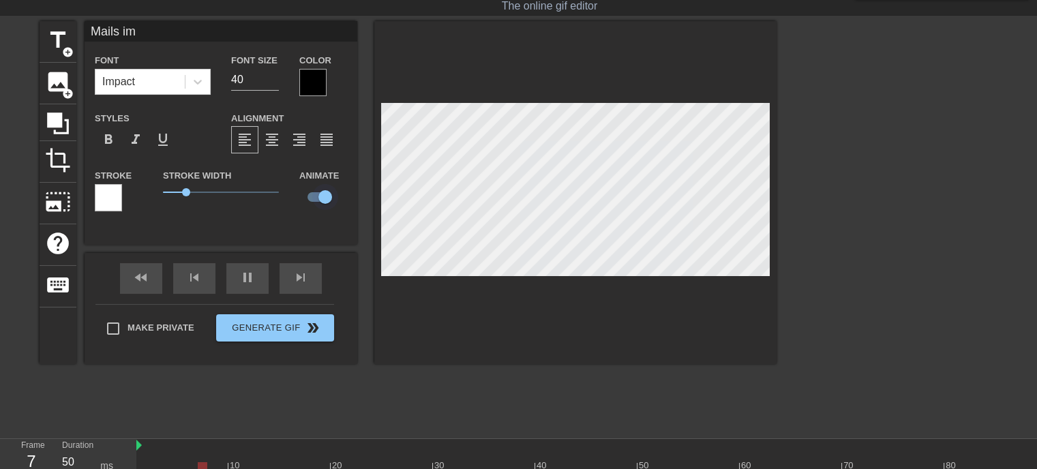
scroll to position [1, 3]
type input "Mails im"
type textarea "Mails im"
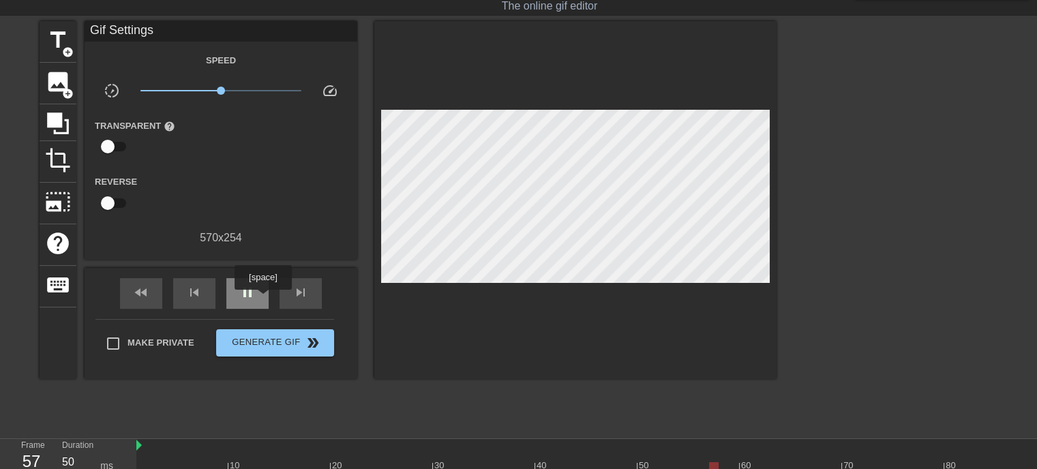
click at [255, 297] on span "pause" at bounding box center [247, 292] width 16 height 16
click at [147, 299] on div "fast_rewind" at bounding box center [141, 293] width 42 height 31
click at [252, 295] on span "play_arrow" at bounding box center [247, 292] width 16 height 16
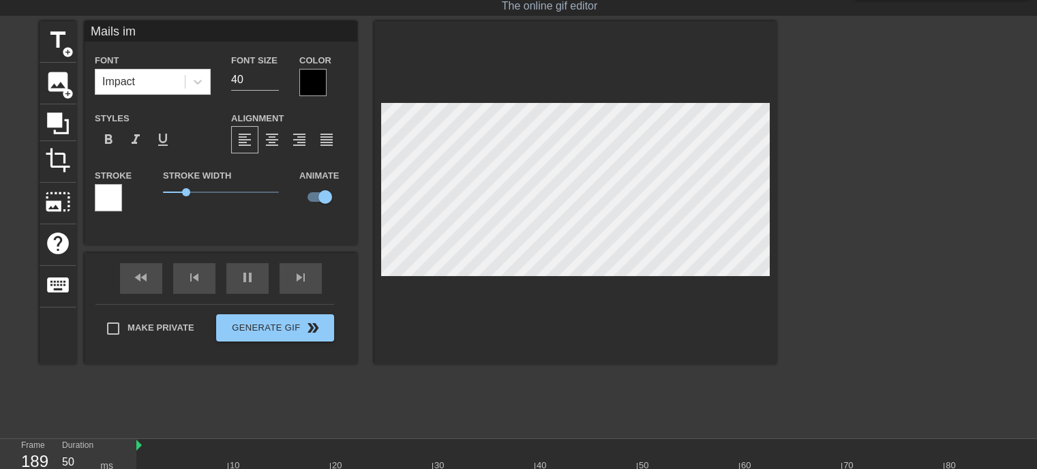
scroll to position [1, 2]
type input "im"
type textarea "im"
click at [150, 272] on div "fast_rewind skip_previous pause skip_next" at bounding box center [221, 278] width 222 height 51
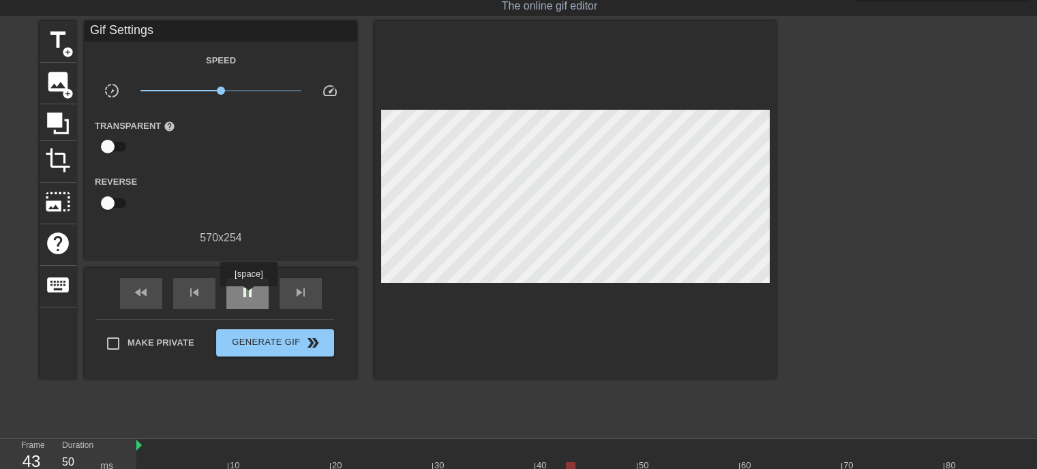
click at [256, 296] on div "pause" at bounding box center [247, 293] width 42 height 31
click at [145, 291] on span "fast_rewind" at bounding box center [141, 292] width 16 height 16
click at [60, 37] on span "title" at bounding box center [58, 40] width 26 height 26
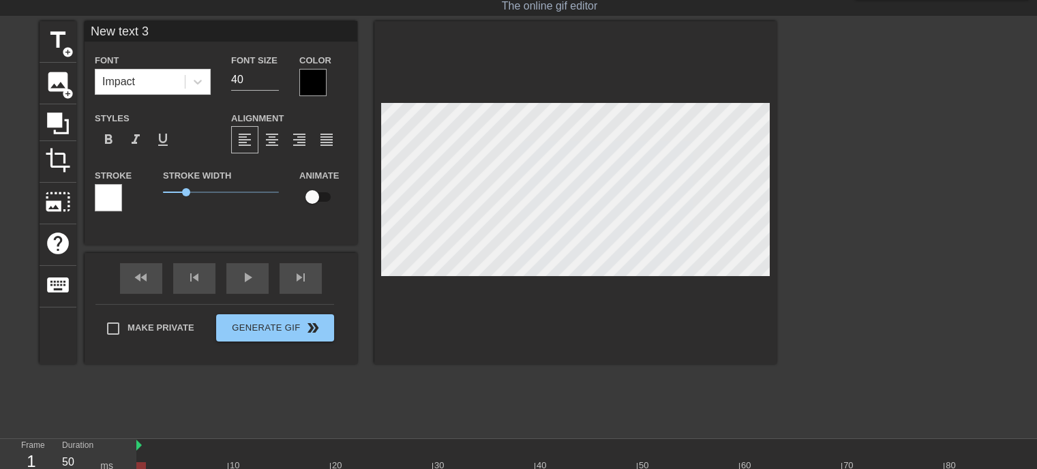
type input "M"
type textarea "M"
type input "Ma"
type textarea "Ma"
type input "Mai"
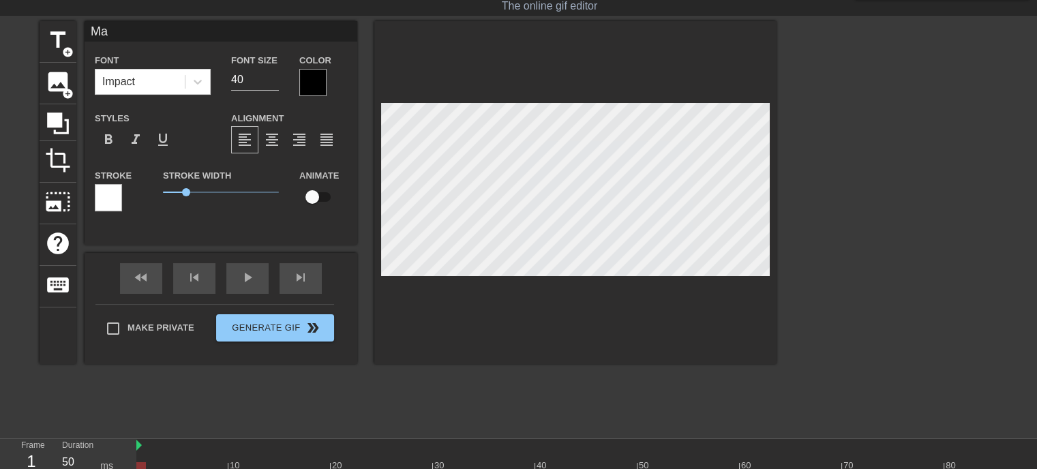
type textarea "Mai"
type input "Mail"
type textarea "Mail"
type input "Mails"
type textarea "Mails"
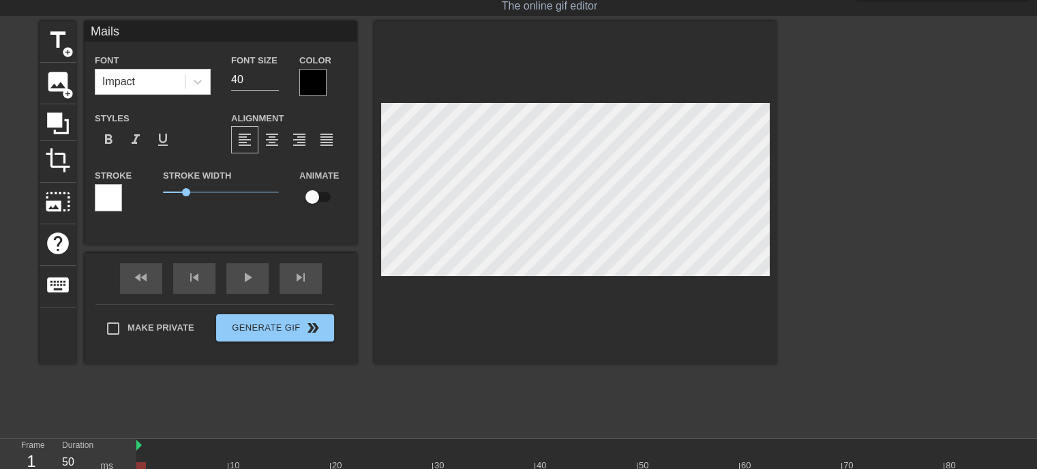
type input "Mails"
type textarea "Mails"
type input "Mails i"
type textarea "Mails i"
type input "Mails im"
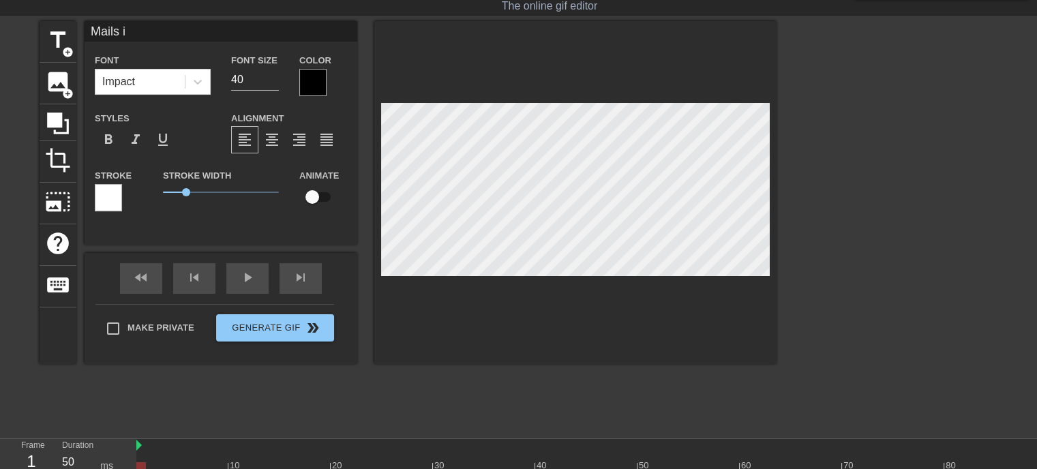
type textarea "Mails im"
type input "Mails im"
type textarea "Mails im"
type input "Mails im F"
type textarea "Mails im FM"
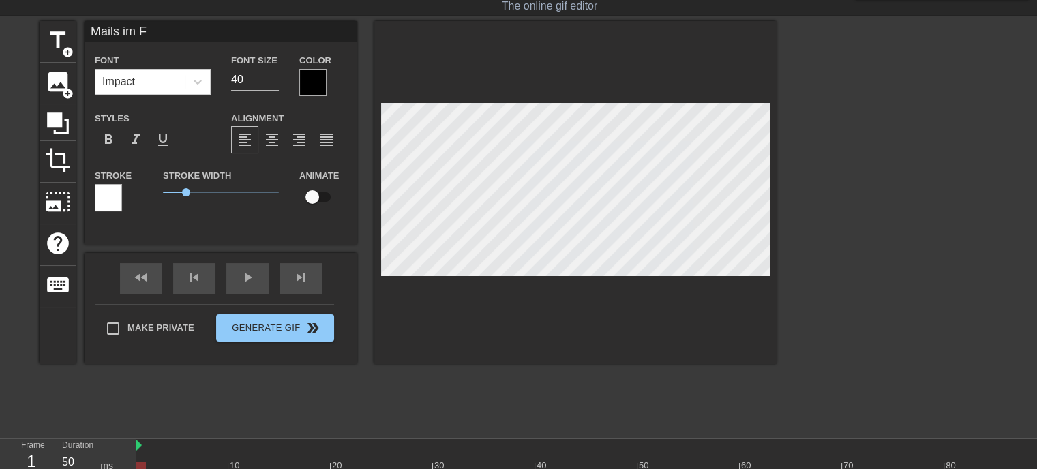
type input "Mails im FM"
type textarea "Mails im FMD"
type input "Mails im FMD"
type textarea "Mails im FMD"
type input "Mails im FMD P"
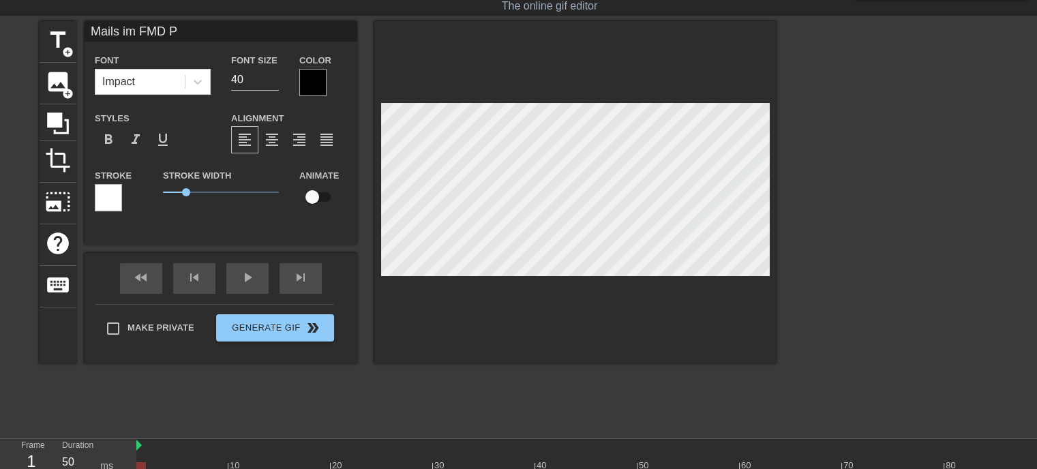
type textarea "Mails im FMD Po"
type input "Mails im FMD Pos"
type textarea "Mails im FMD Post"
type input "Mails im FMD Postf"
type textarea "Mails im FMD Postf"
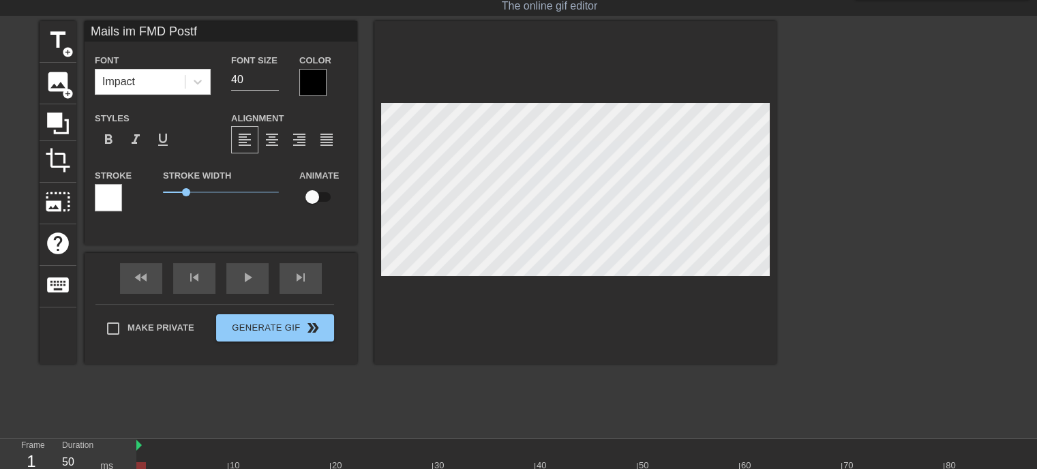
type input "Mails im FMD Postfa"
type textarea "Mails im FMD Postfach"
type input "Mails im FMD Postfach"
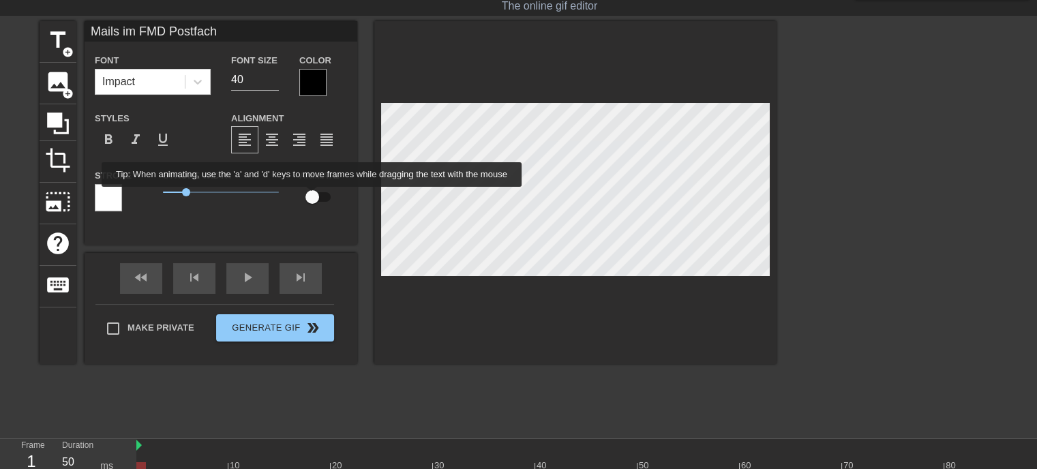
type textarea "Mails im FMD Postfach"
click at [312, 196] on input "checkbox" at bounding box center [313, 197] width 78 height 26
checkbox input "true"
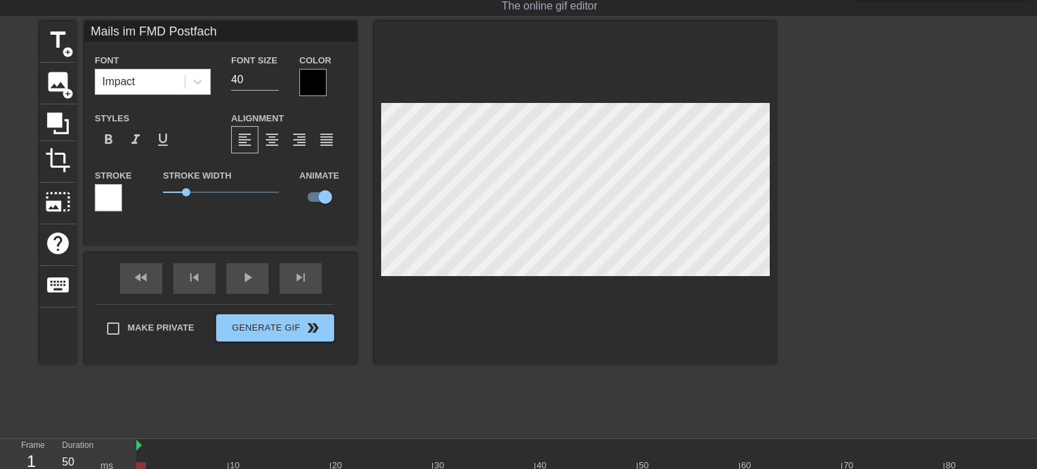
scroll to position [1, 8]
type input "Mails im FMD Postfachd"
type textarea "Mails im FMD Postfachd"
type input "Mails im FMD Postfachda"
type textarea "Mails im FMD Postfachda"
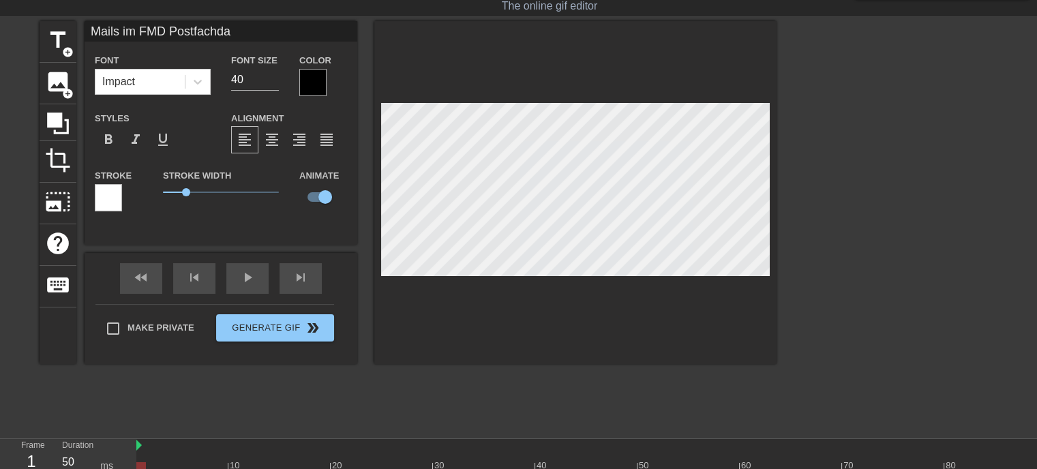
type input "Mails im FMD Postfachd"
type textarea "Mails im FMD Postfachd"
type input "Mails im FMD Postfach"
type textarea "Mails im FMD Postfach"
click at [332, 225] on div "Mails im FMD Postfach Font Impact Font Size 40 Color Styles format_bold format_…" at bounding box center [221, 133] width 273 height 224
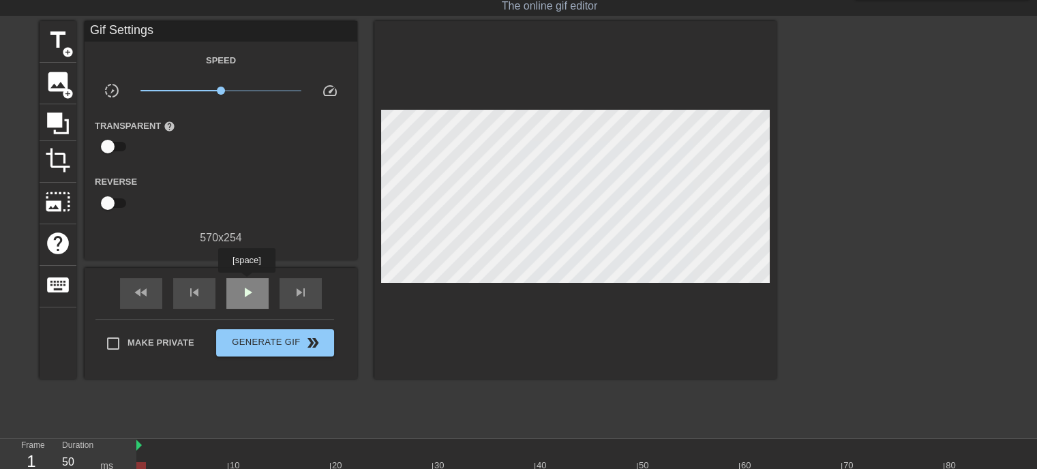
click at [246, 284] on span "play_arrow" at bounding box center [247, 292] width 16 height 16
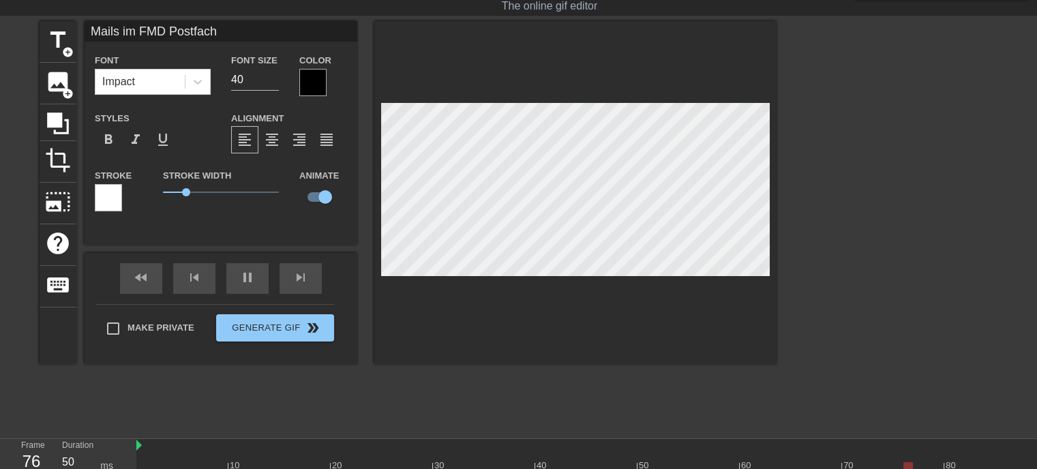
click at [551, 304] on div at bounding box center [575, 192] width 402 height 343
click at [251, 281] on div "pause" at bounding box center [247, 278] width 42 height 31
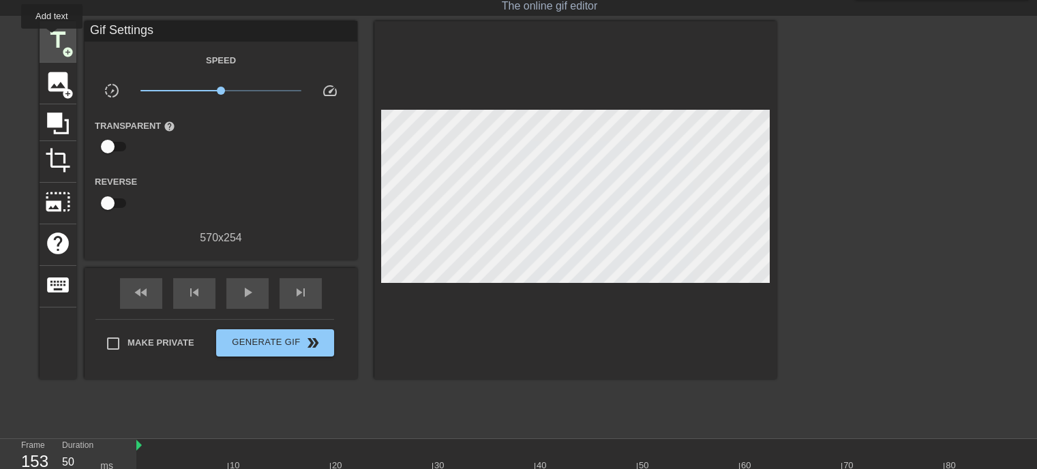
click at [52, 38] on span "title" at bounding box center [58, 40] width 26 height 26
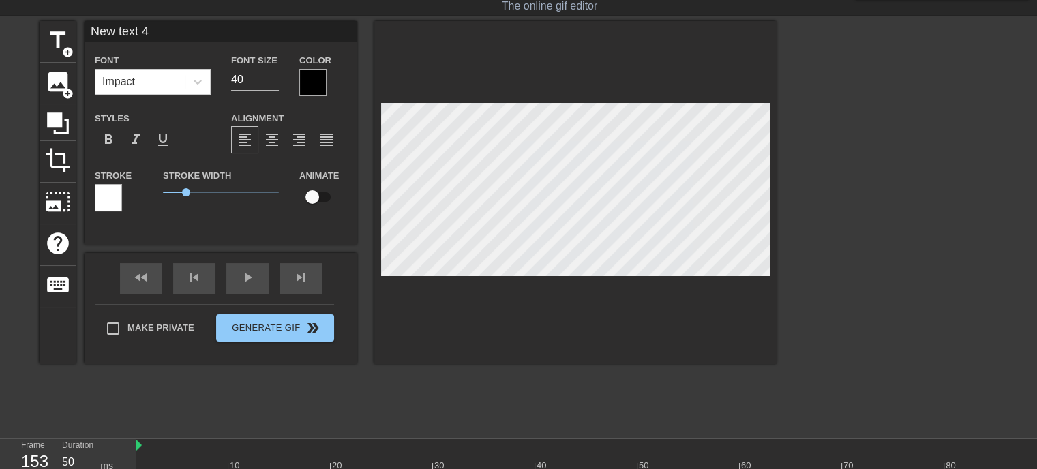
type input "K"
type textarea "K"
type input "Ki"
type textarea "Ki"
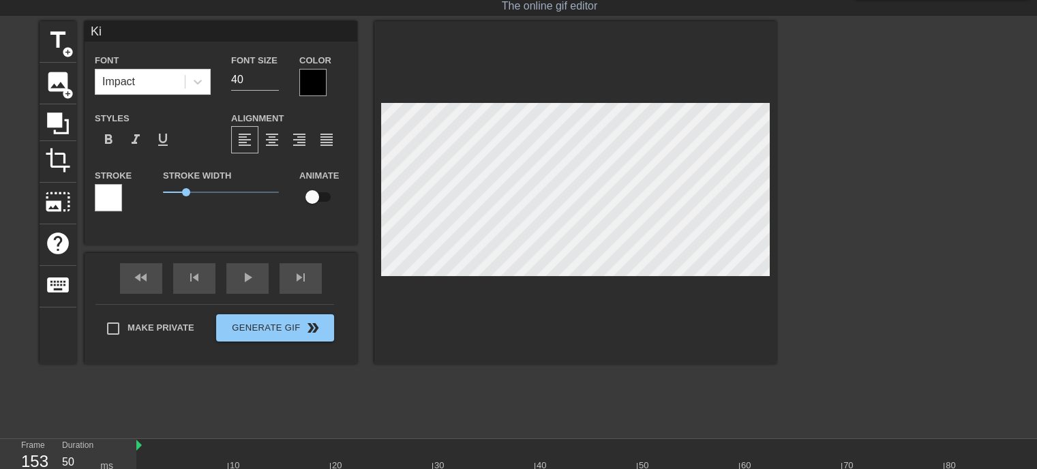
type input "Kik"
type textarea "Kiki"
type input "Kiki"
type textarea "Kiki"
click at [316, 198] on input "checkbox" at bounding box center [313, 197] width 78 height 26
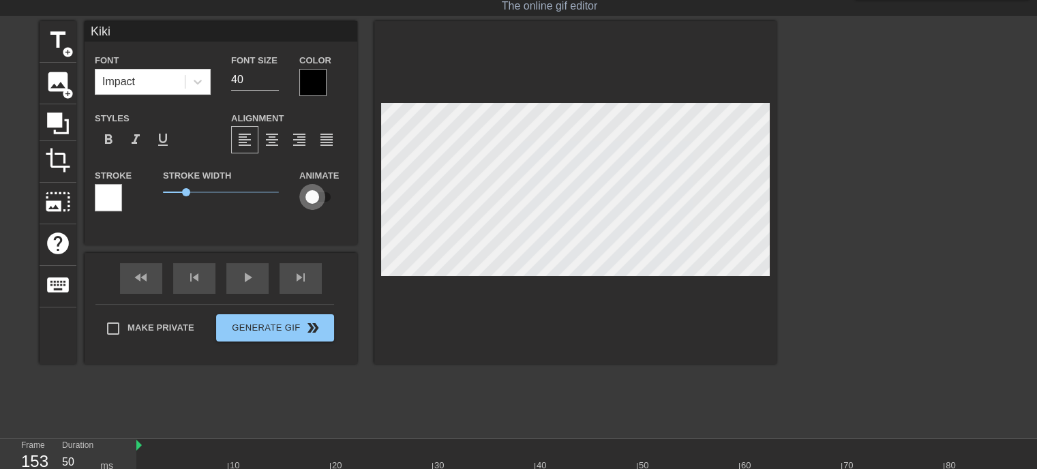
checkbox input "true"
click at [247, 275] on div "fast_rewind skip_previous play_arrow skip_next" at bounding box center [221, 278] width 222 height 51
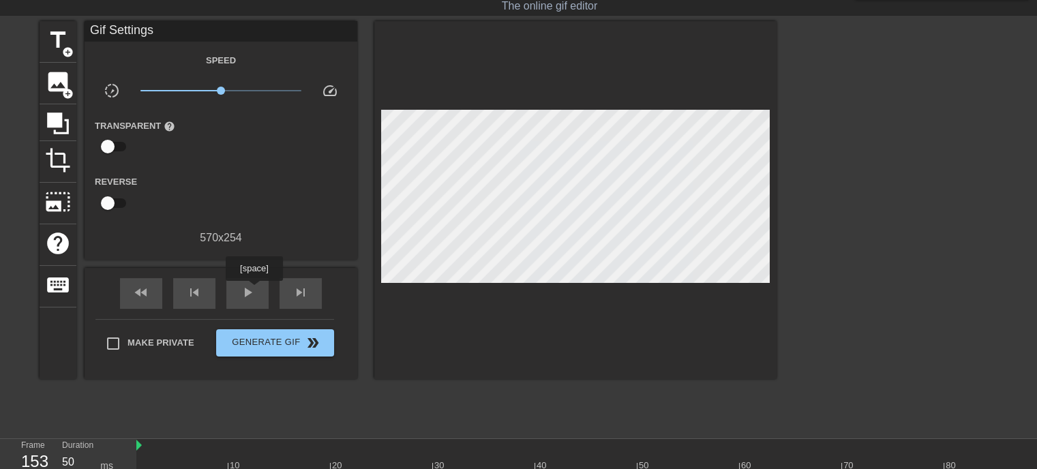
drag, startPoint x: 254, startPoint y: 291, endPoint x: 375, endPoint y: 273, distance: 122.7
click at [256, 291] on div "play_arrow" at bounding box center [247, 293] width 42 height 31
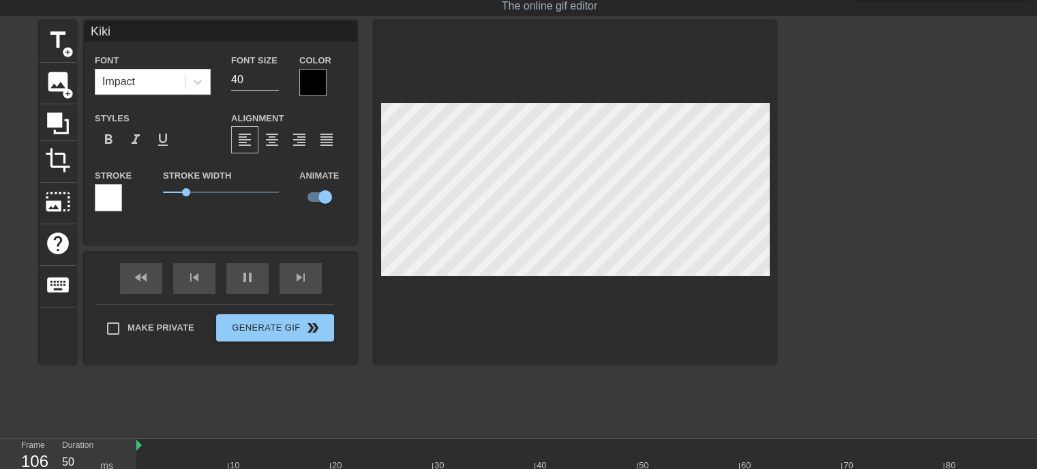
click at [716, 291] on div at bounding box center [575, 192] width 402 height 343
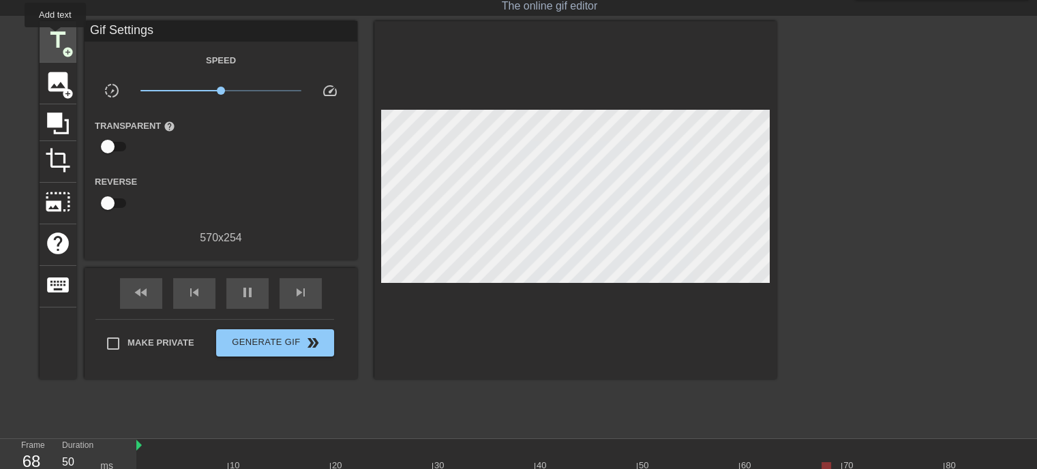
click at [55, 37] on span "title" at bounding box center [58, 40] width 26 height 26
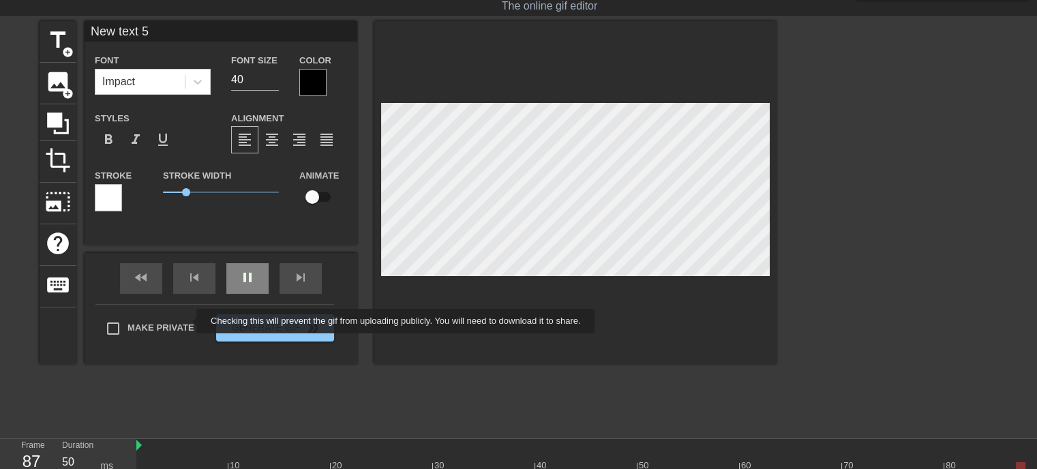
click at [246, 275] on div "fast_rewind skip_previous pause skip_next" at bounding box center [221, 278] width 222 height 51
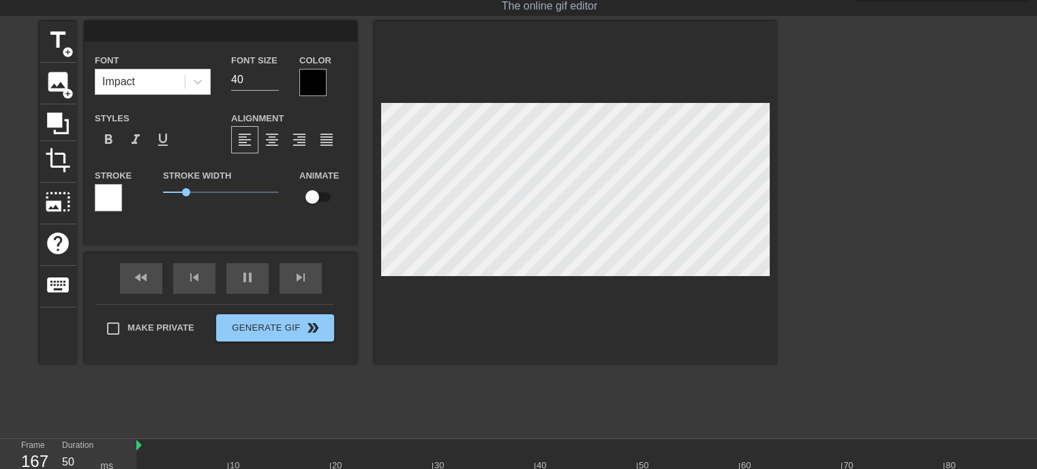
scroll to position [1, 2]
click at [259, 279] on div "pause" at bounding box center [247, 278] width 42 height 31
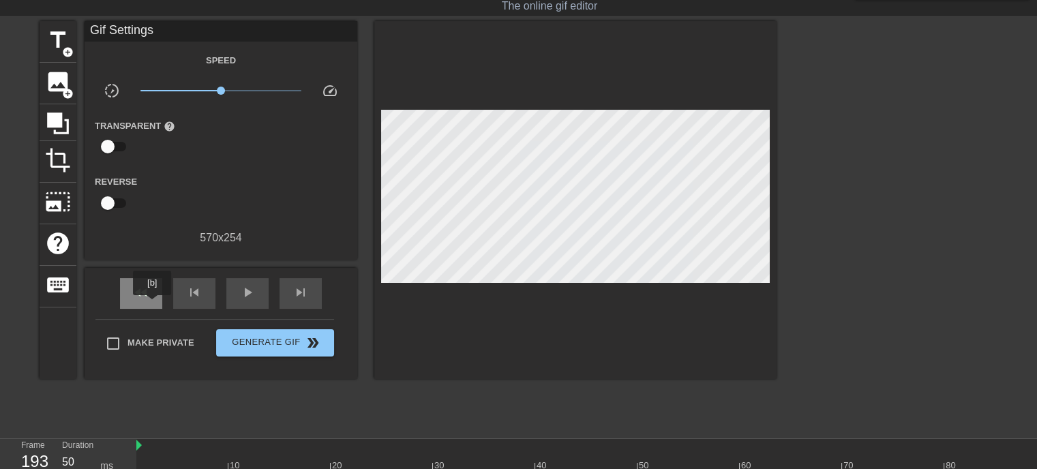
click at [153, 305] on div "fast_rewind" at bounding box center [141, 293] width 42 height 31
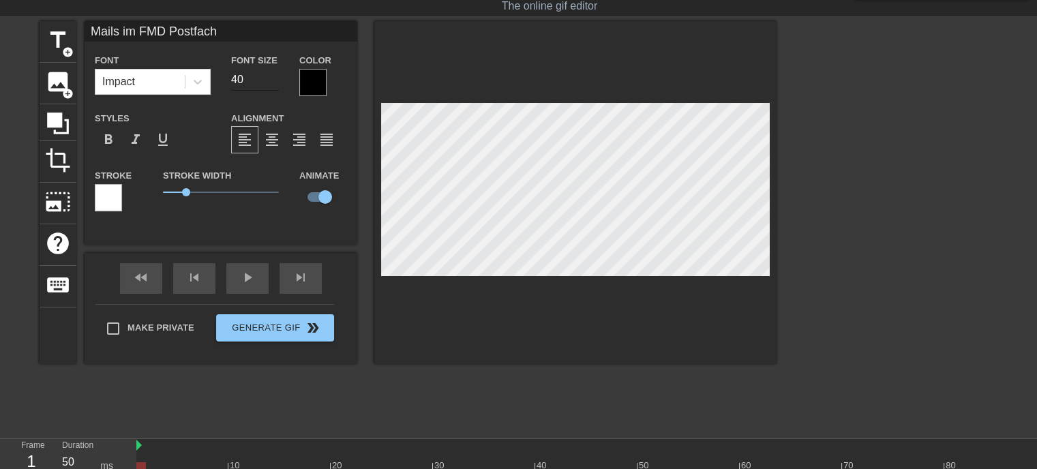
click at [246, 82] on input "40" at bounding box center [255, 80] width 48 height 22
click at [276, 81] on input "39" at bounding box center [255, 80] width 48 height 22
click at [276, 81] on input "38" at bounding box center [255, 80] width 48 height 22
click at [276, 81] on input "37" at bounding box center [255, 80] width 48 height 22
click at [276, 81] on input "36" at bounding box center [255, 80] width 48 height 22
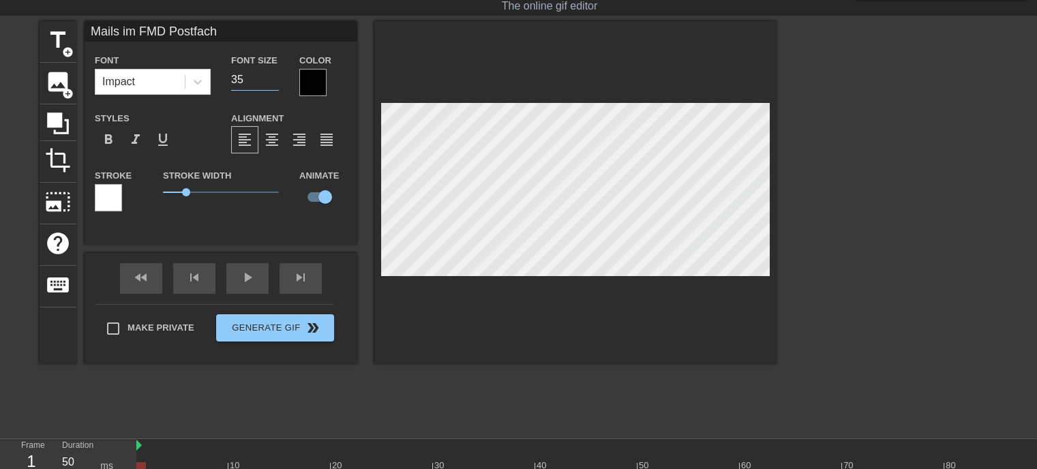
click at [276, 81] on input "35" at bounding box center [255, 80] width 48 height 22
click at [276, 81] on input "34" at bounding box center [255, 80] width 48 height 22
click at [276, 81] on input "33" at bounding box center [255, 80] width 48 height 22
click at [276, 81] on input "32" at bounding box center [255, 80] width 48 height 22
click at [276, 81] on input "31" at bounding box center [255, 80] width 48 height 22
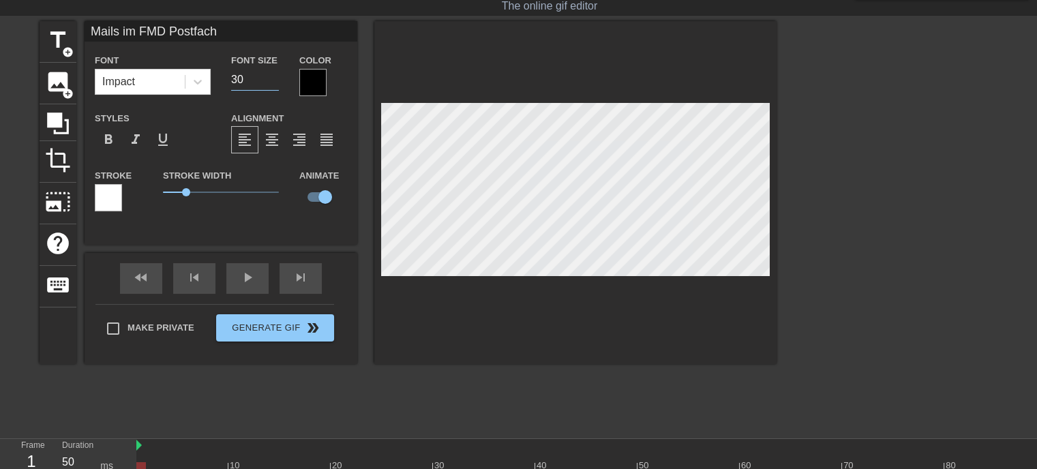
click at [276, 81] on input "30" at bounding box center [255, 80] width 48 height 22
click at [276, 81] on input "29" at bounding box center [255, 80] width 48 height 22
click at [276, 81] on input "28" at bounding box center [255, 80] width 48 height 22
type input "27"
click at [276, 81] on input "27" at bounding box center [255, 80] width 48 height 22
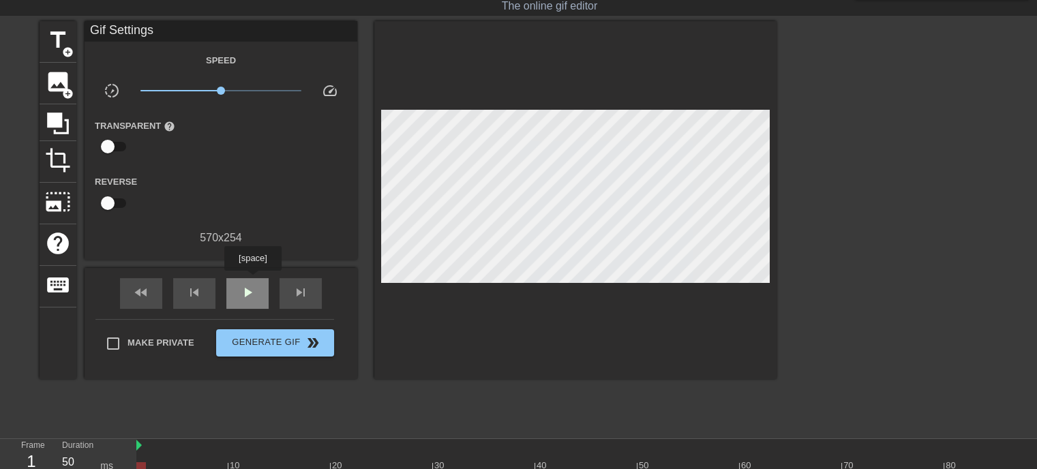
click at [252, 280] on div "play_arrow" at bounding box center [247, 293] width 42 height 31
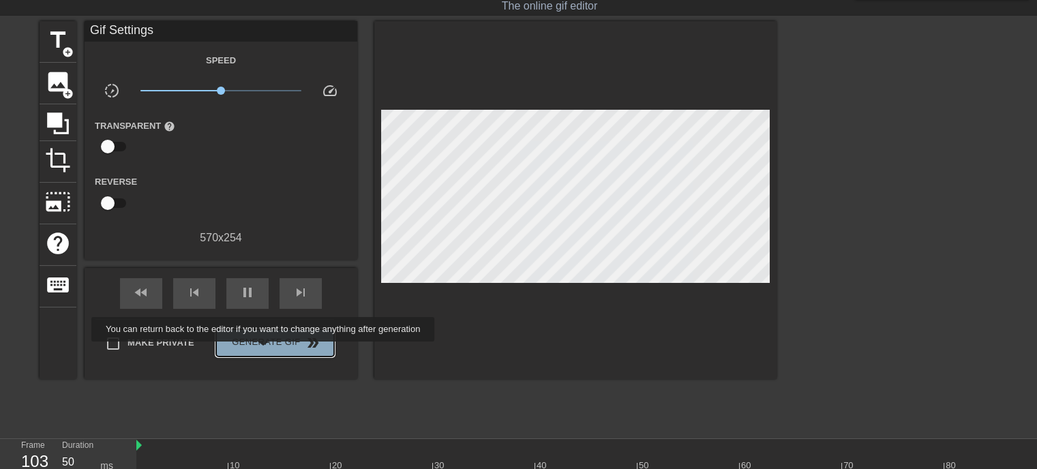
click at [265, 351] on button "Generate Gif double_arrow" at bounding box center [275, 342] width 118 height 27
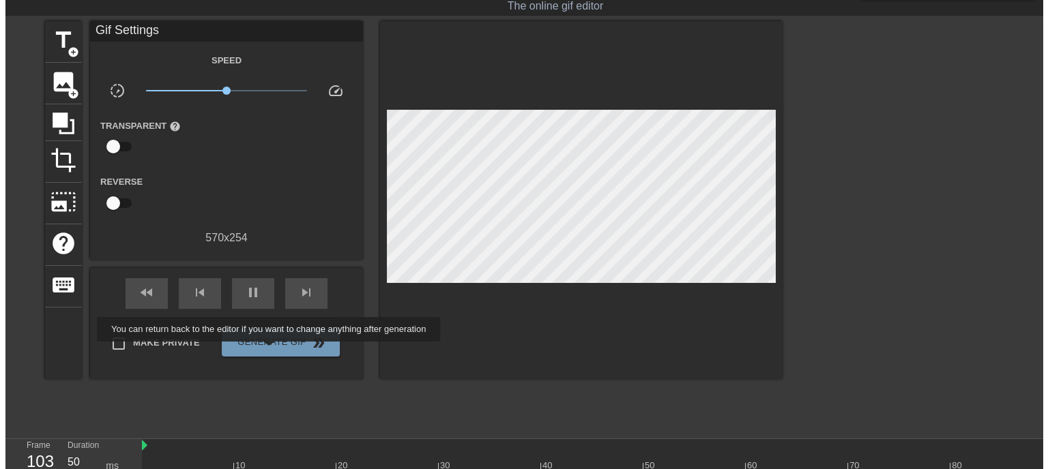
scroll to position [0, 0]
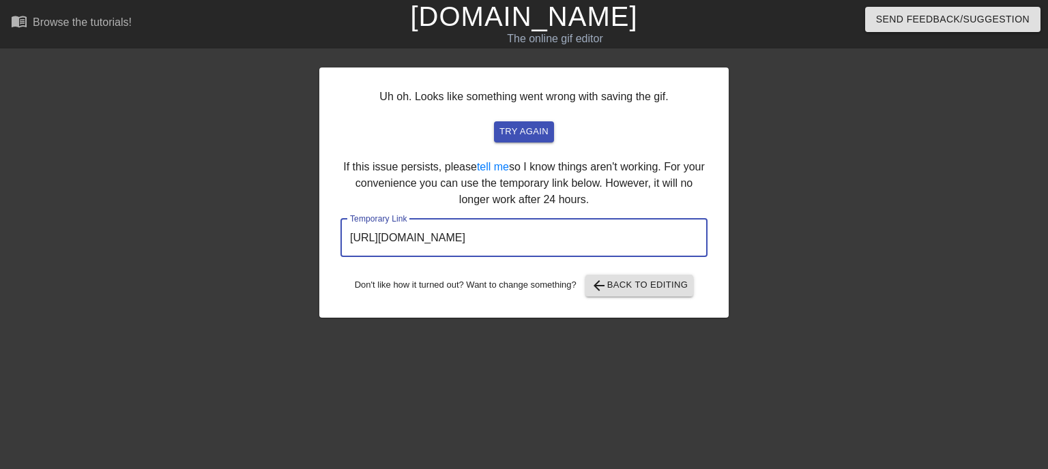
drag, startPoint x: 540, startPoint y: 245, endPoint x: 325, endPoint y: 246, distance: 214.9
click at [325, 246] on div "Uh oh. Looks like something went wrong with saving the gif. try again If this i…" at bounding box center [523, 193] width 409 height 250
